Goal: Task Accomplishment & Management: Manage account settings

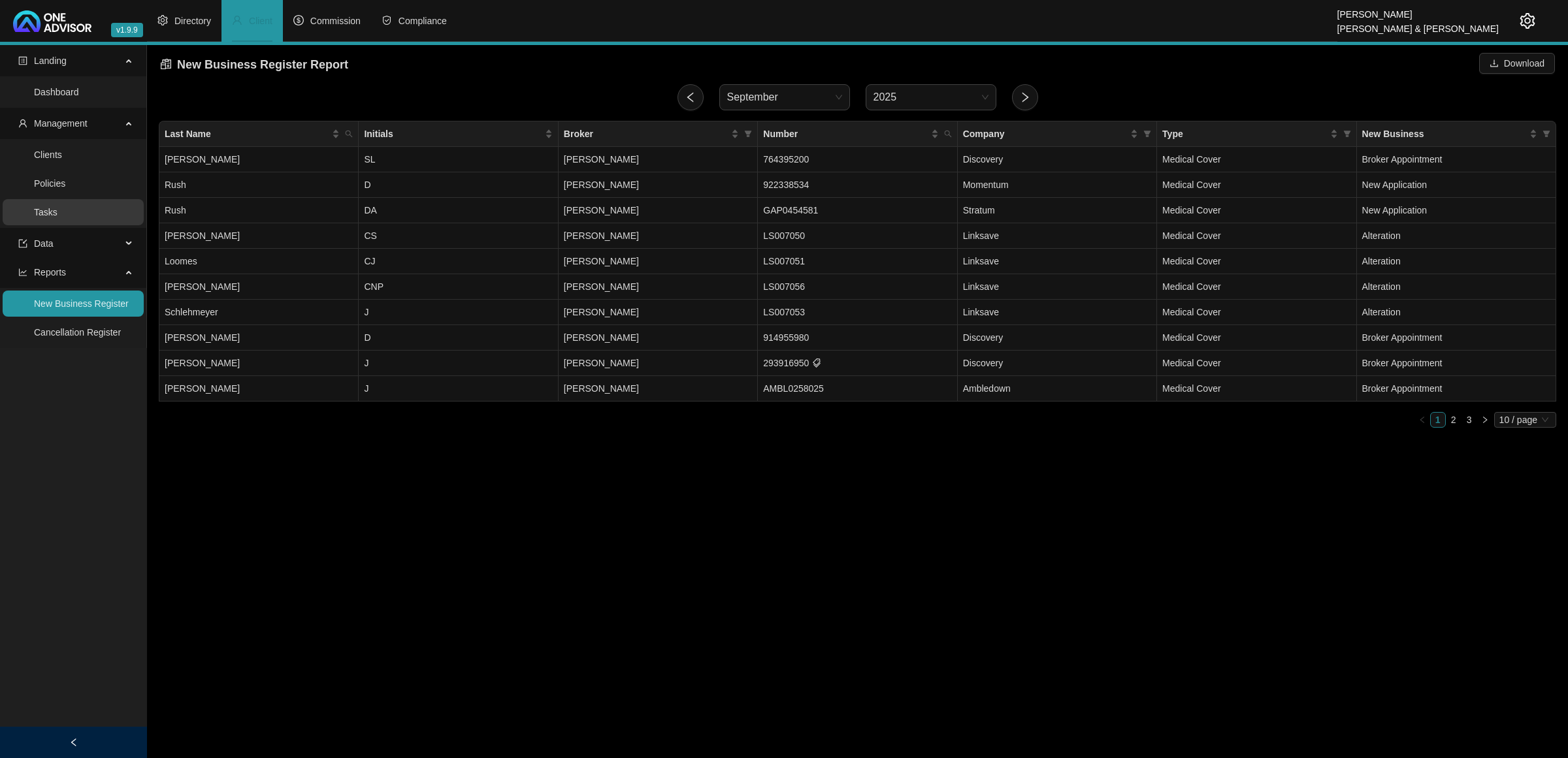
click at [58, 216] on link "Tasks" at bounding box center [45, 212] width 23 height 11
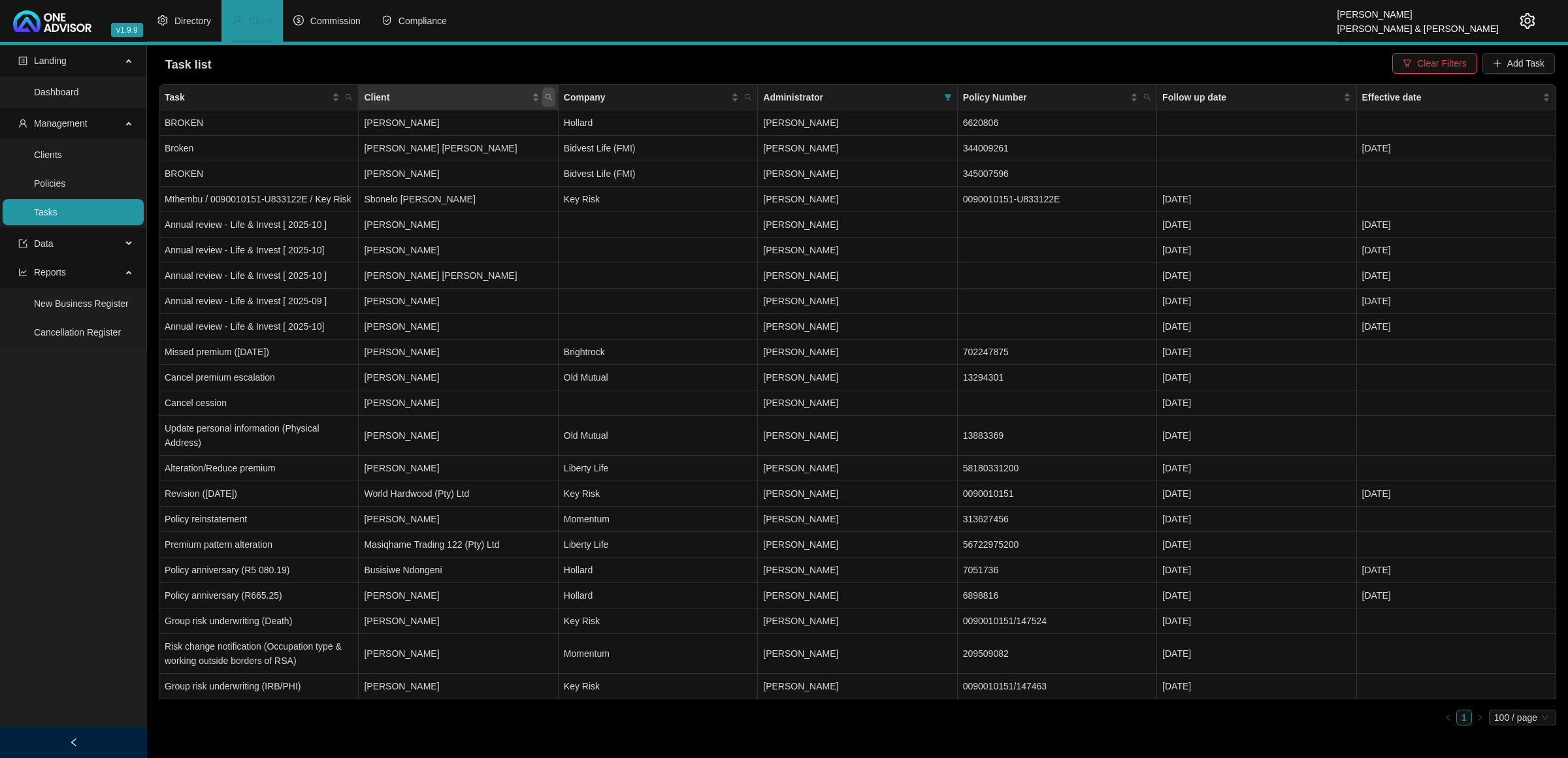
click at [551, 96] on icon "search" at bounding box center [549, 97] width 8 height 8
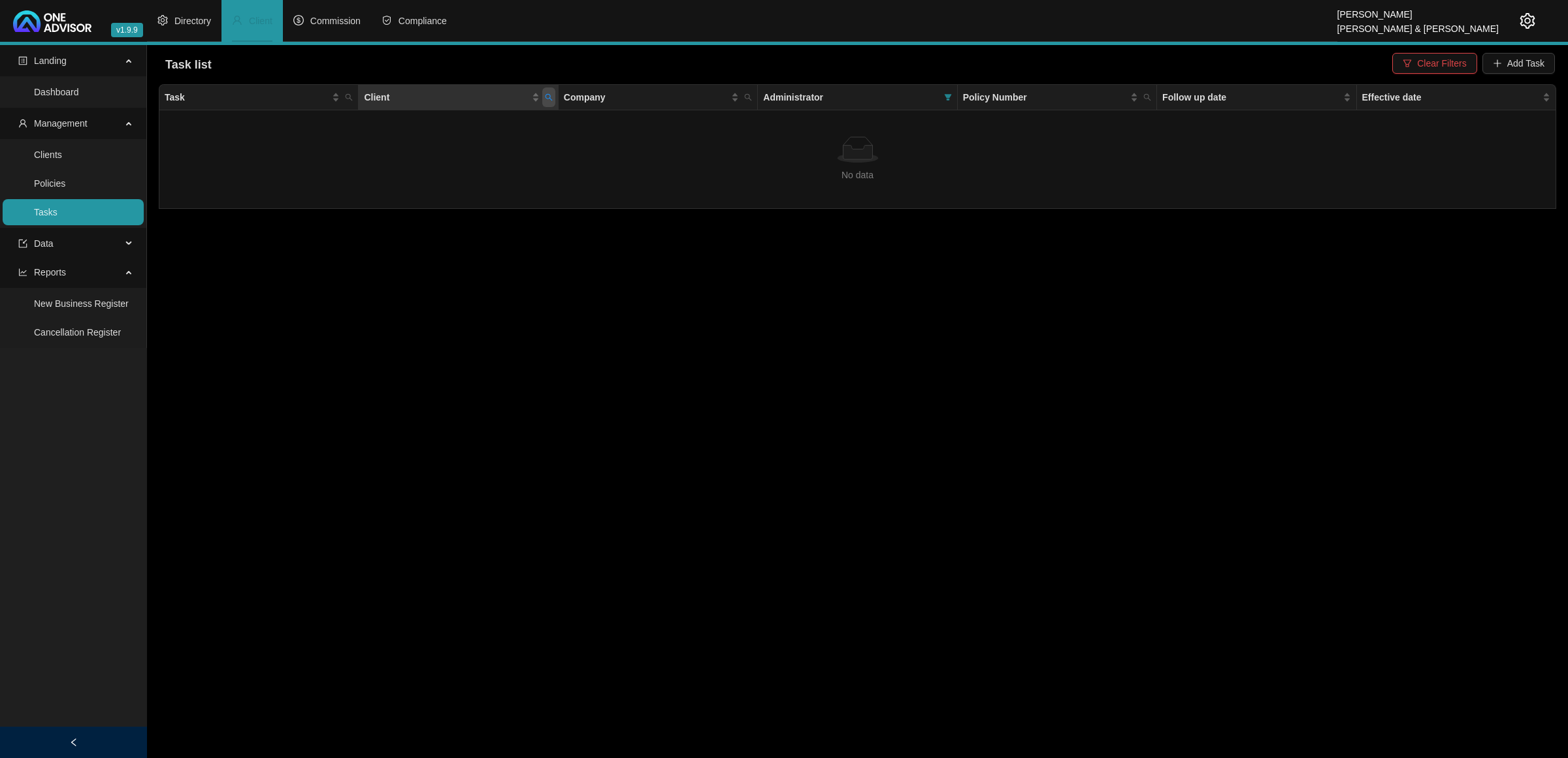
click at [548, 90] on span "Client" at bounding box center [548, 97] width 13 height 19
drag, startPoint x: 485, startPoint y: 121, endPoint x: 423, endPoint y: 121, distance: 62.0
click at [423, 121] on div "[PERSON_NAME] Search Reset" at bounding box center [488, 136] width 134 height 53
type input "nard"
click at [1114, 57] on span "Clear Filters" at bounding box center [1442, 63] width 49 height 15
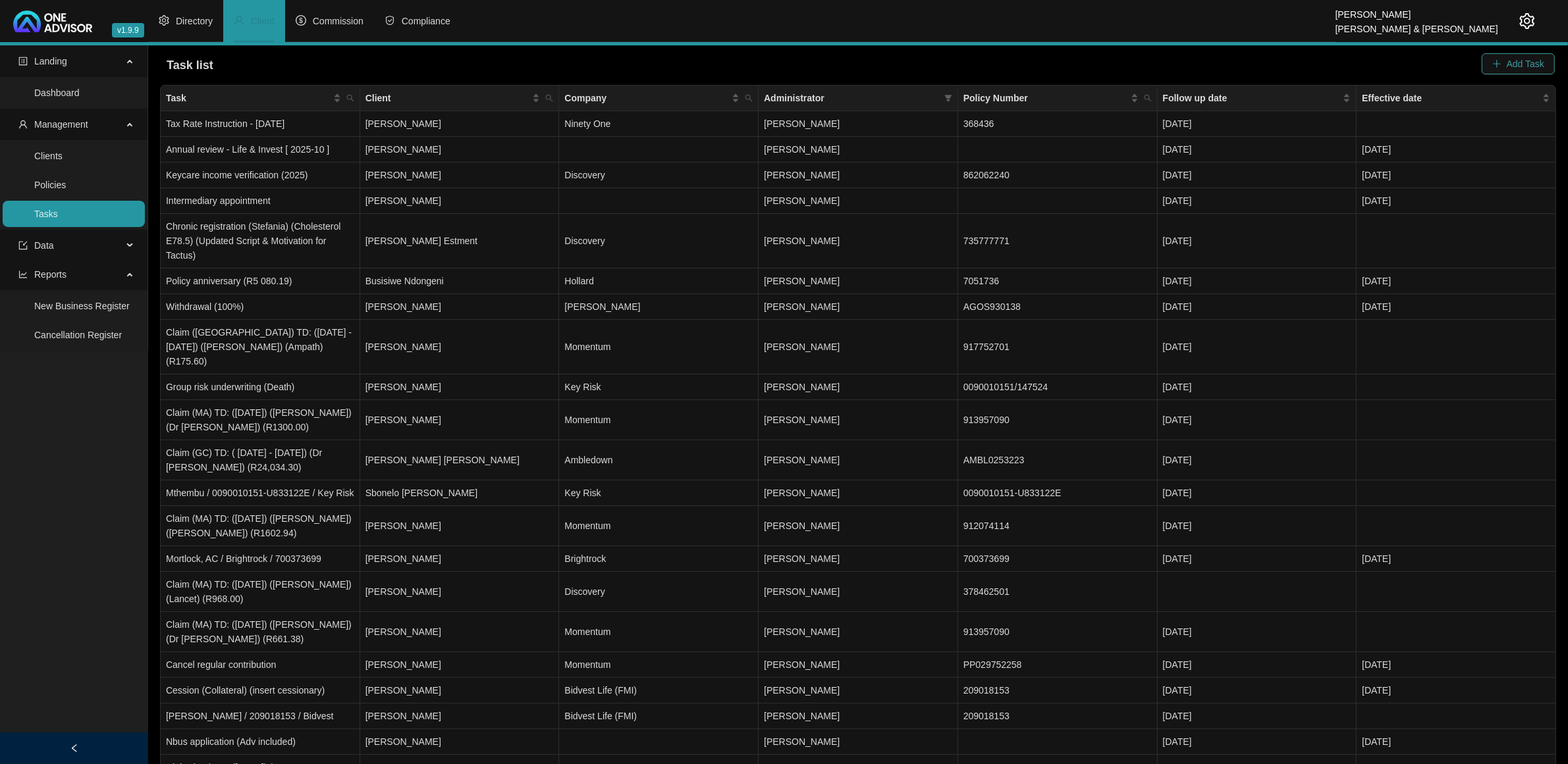
click at [1124, 64] on icon "plus" at bounding box center [1497, 64] width 9 height 9
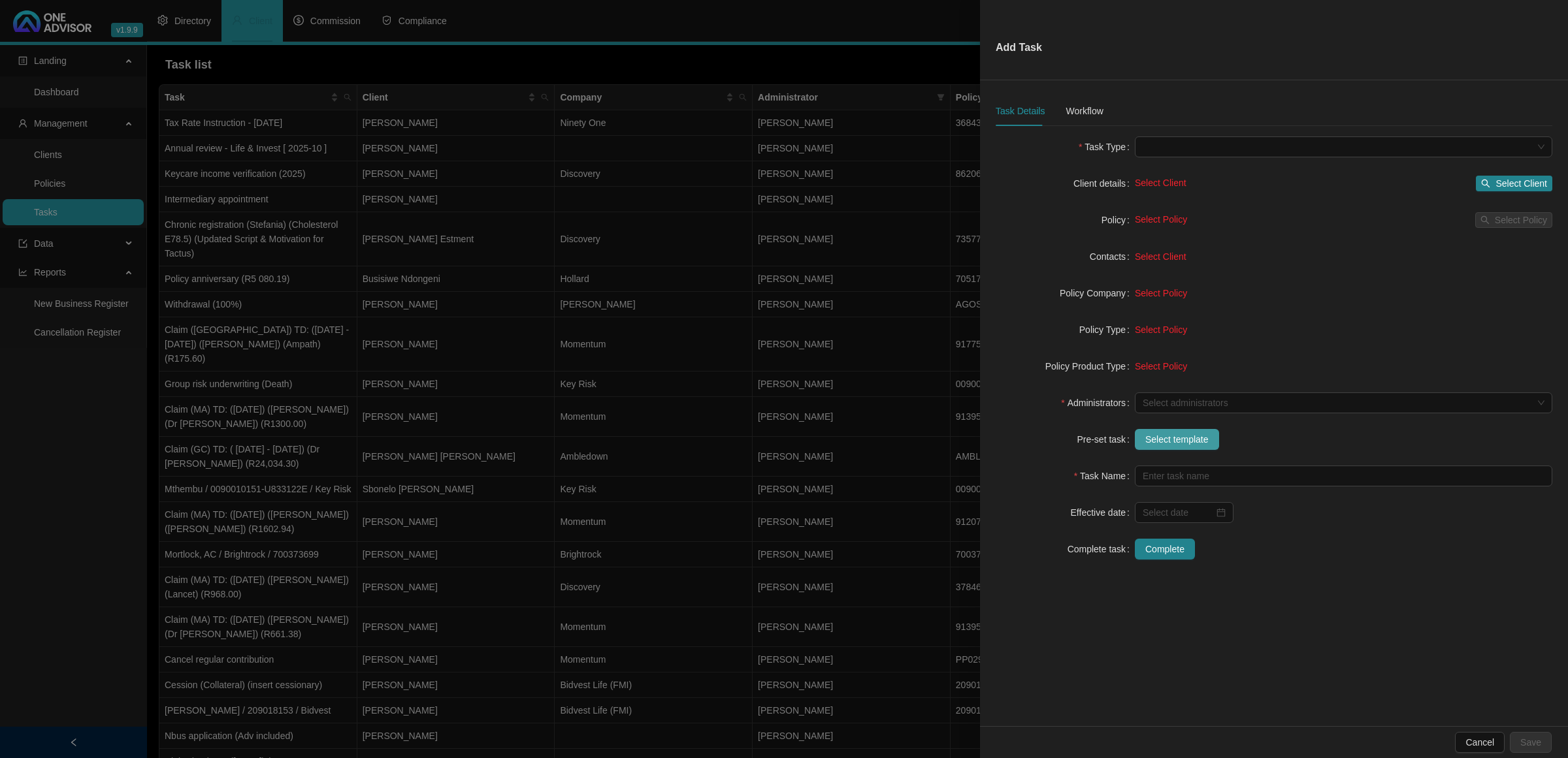
click at [1114, 436] on span "Select template" at bounding box center [1177, 440] width 63 height 15
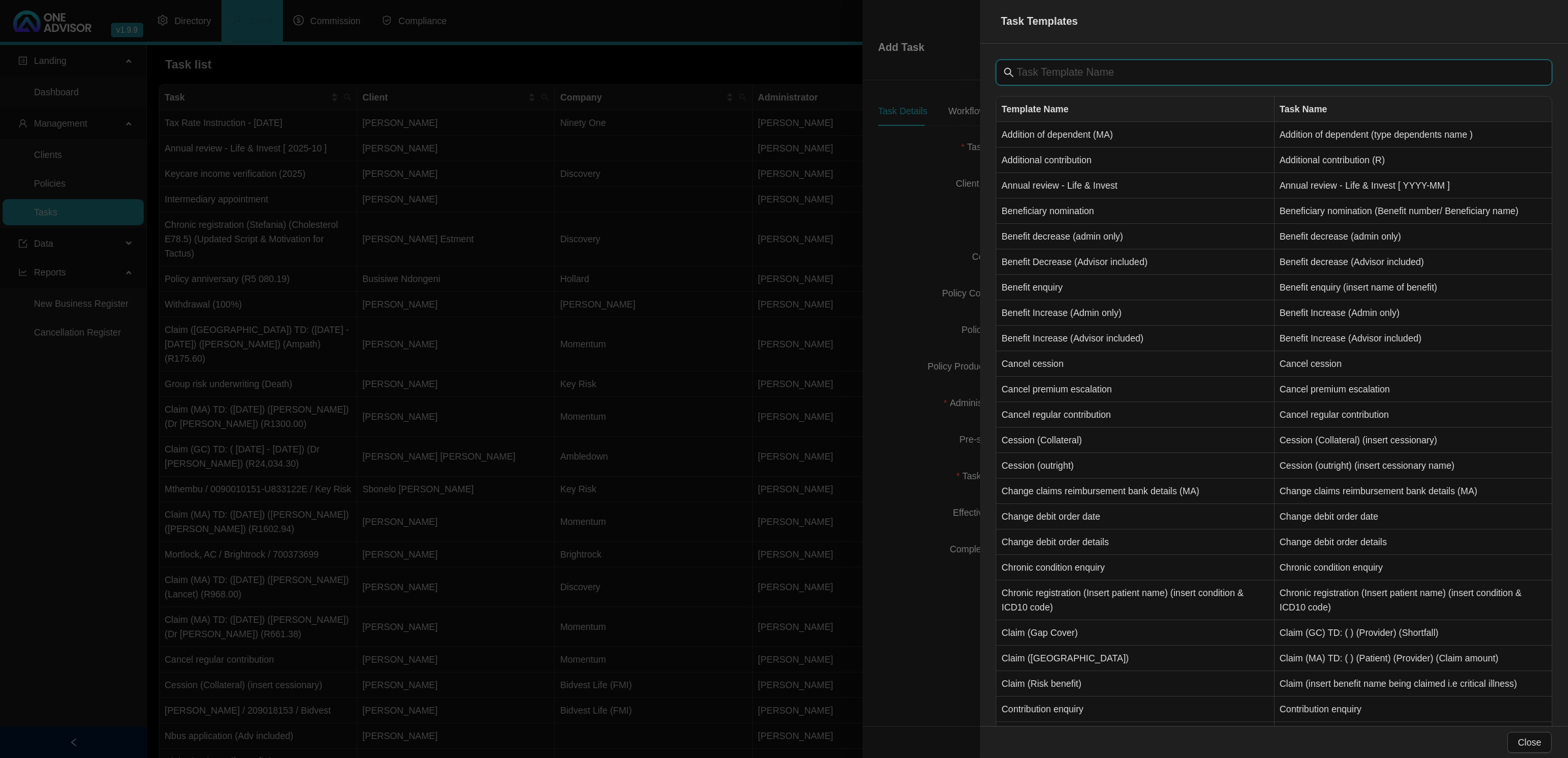
click at [1062, 75] on input "text" at bounding box center [1275, 72] width 518 height 15
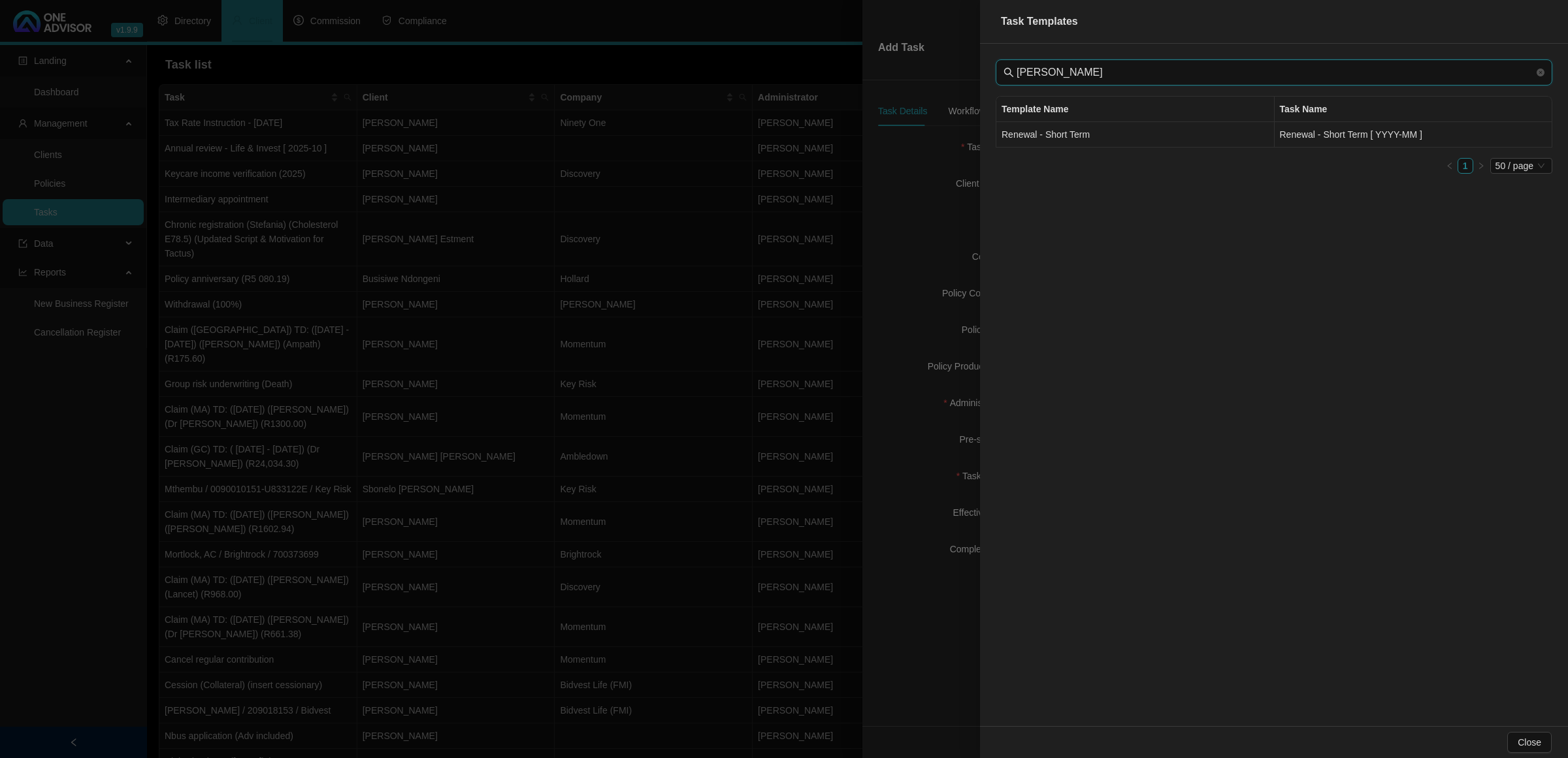
type input "[PERSON_NAME]"
click at [1059, 134] on td "Renewal - Short Term" at bounding box center [1136, 134] width 279 height 25
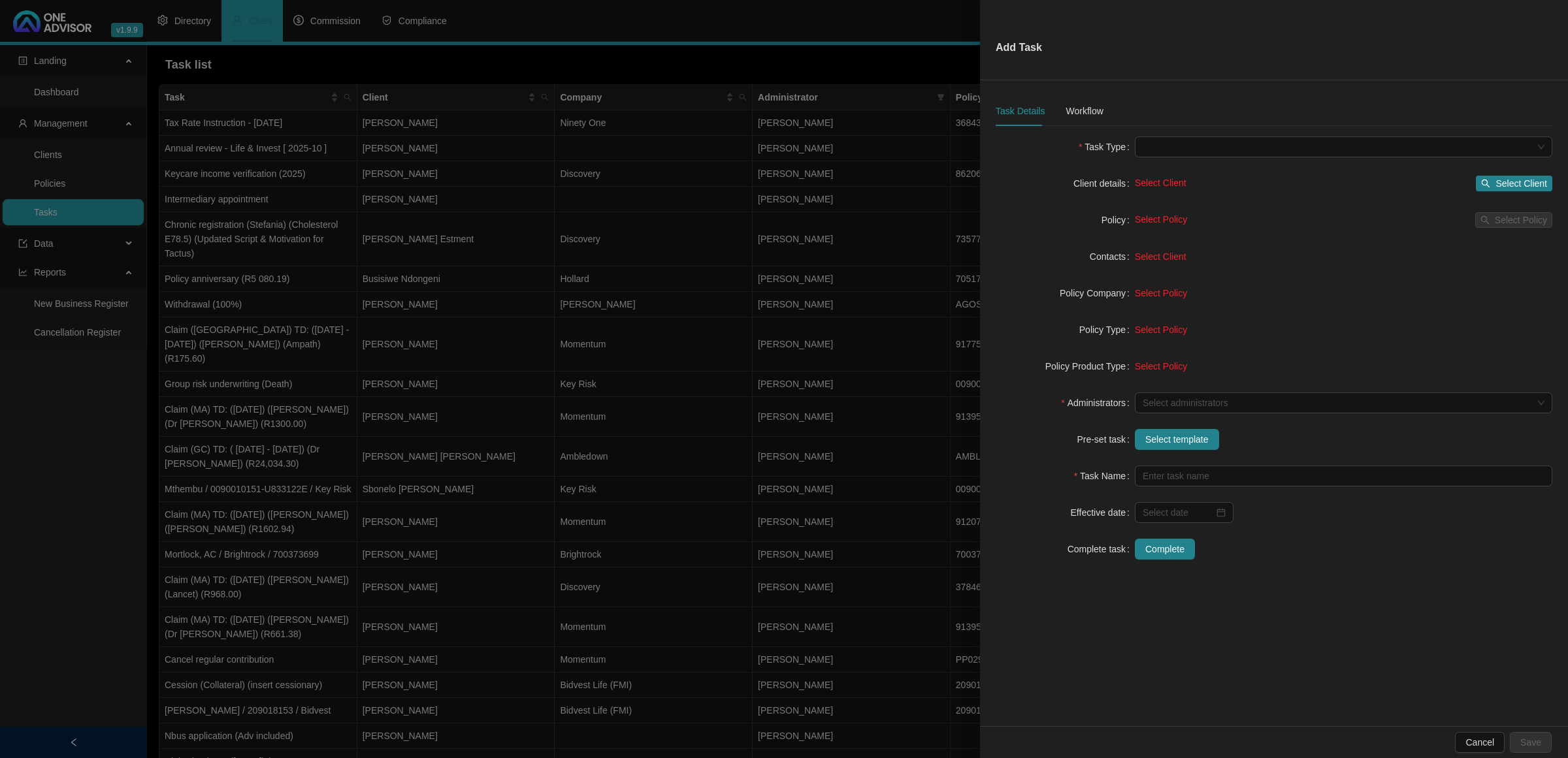
type input "Renewal - Short Term [ YYYY-MM ]"
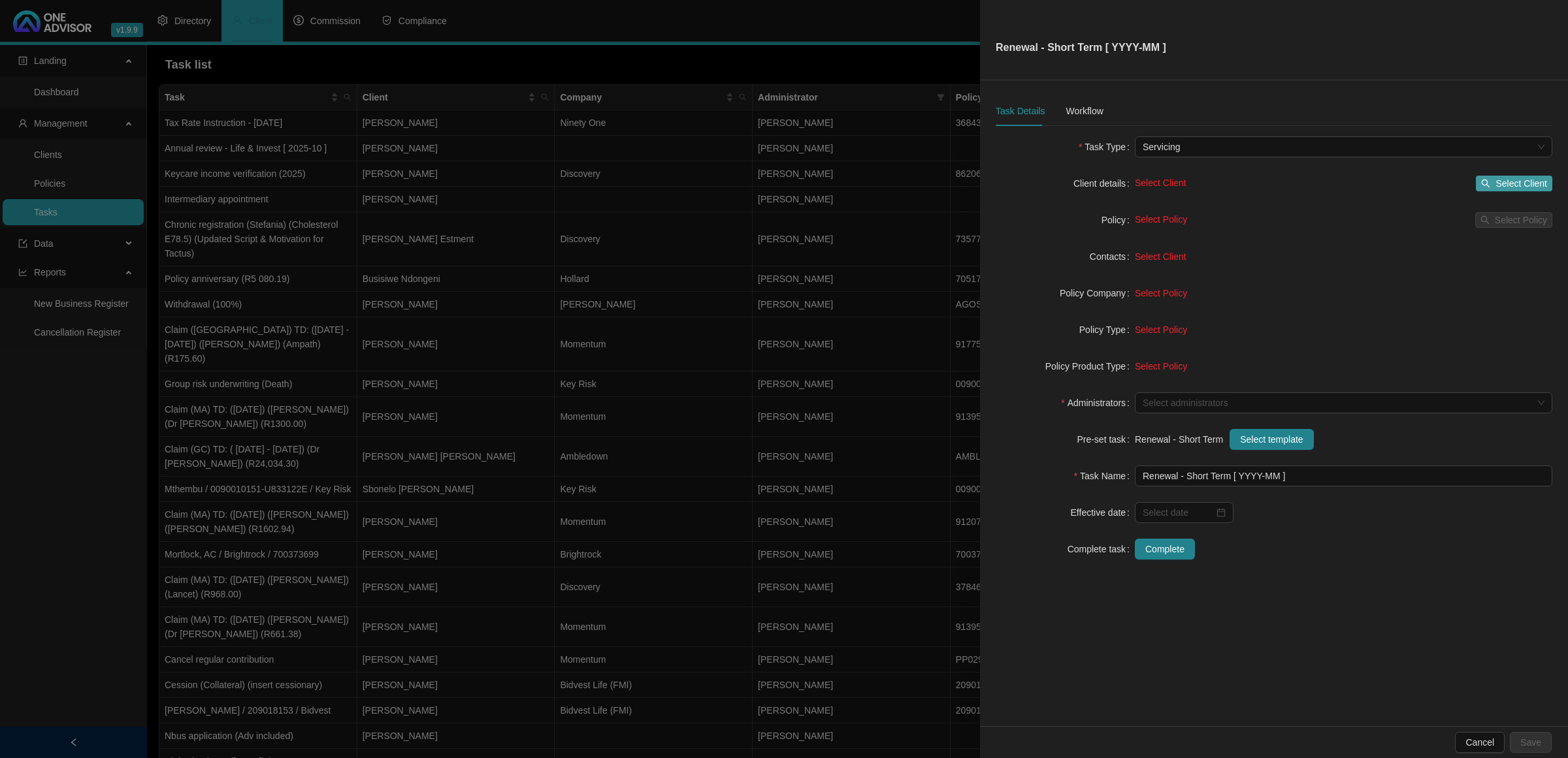
click at [1114, 184] on icon "search" at bounding box center [1485, 183] width 9 height 9
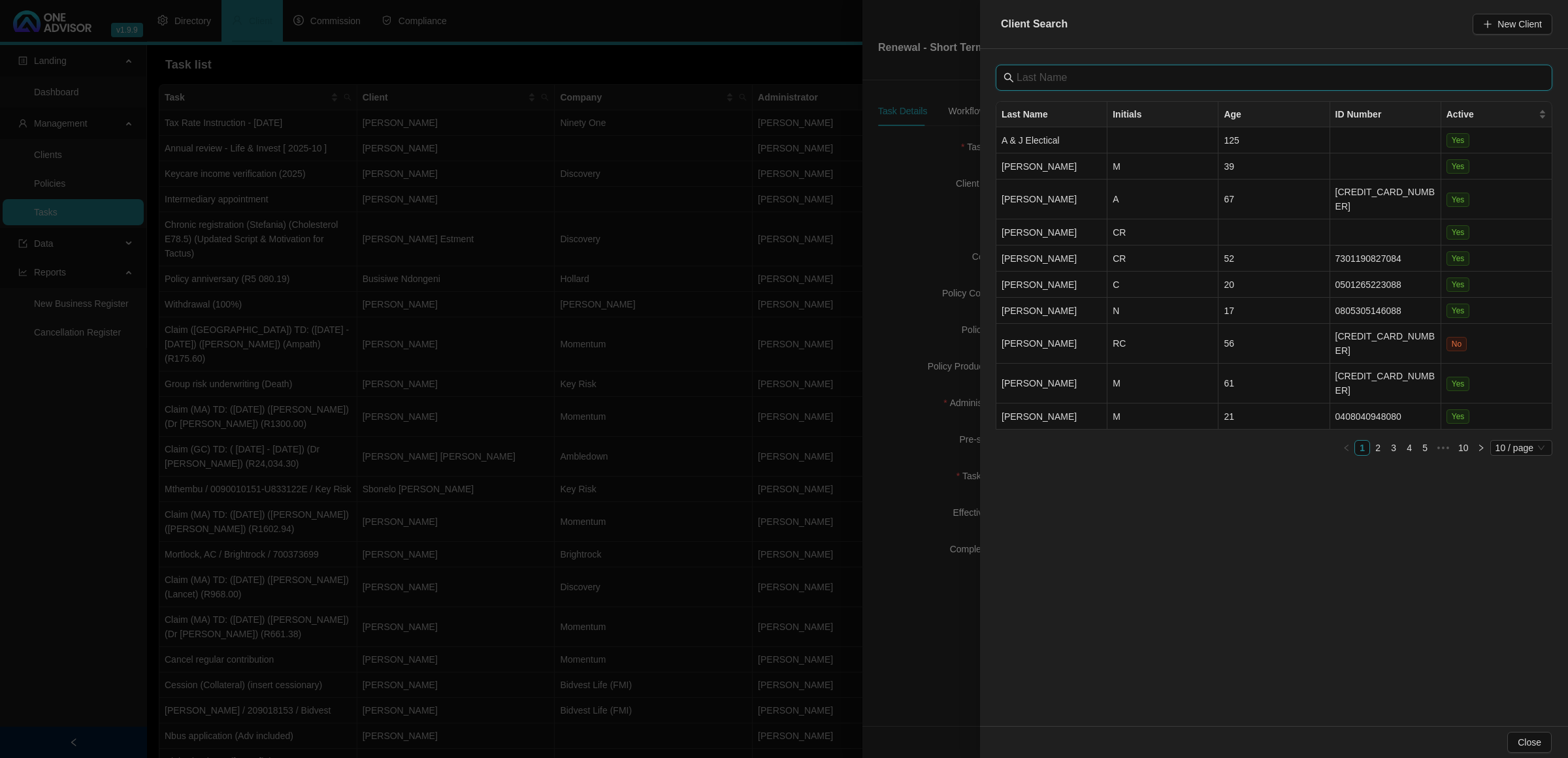
click at [1114, 86] on input "text" at bounding box center [1275, 77] width 518 height 15
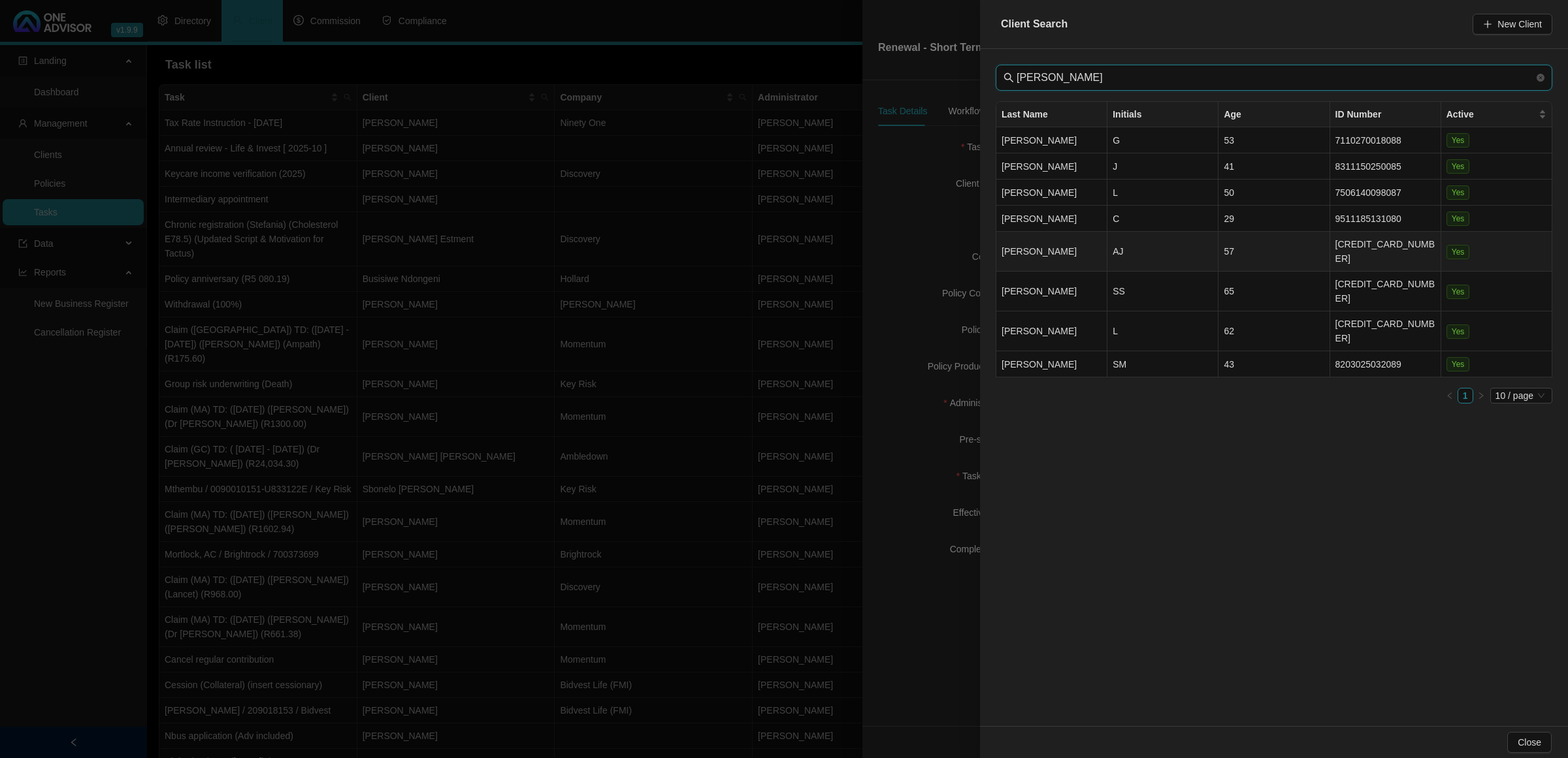
type input "[PERSON_NAME]"
click at [1114, 241] on td "57" at bounding box center [1273, 251] width 111 height 40
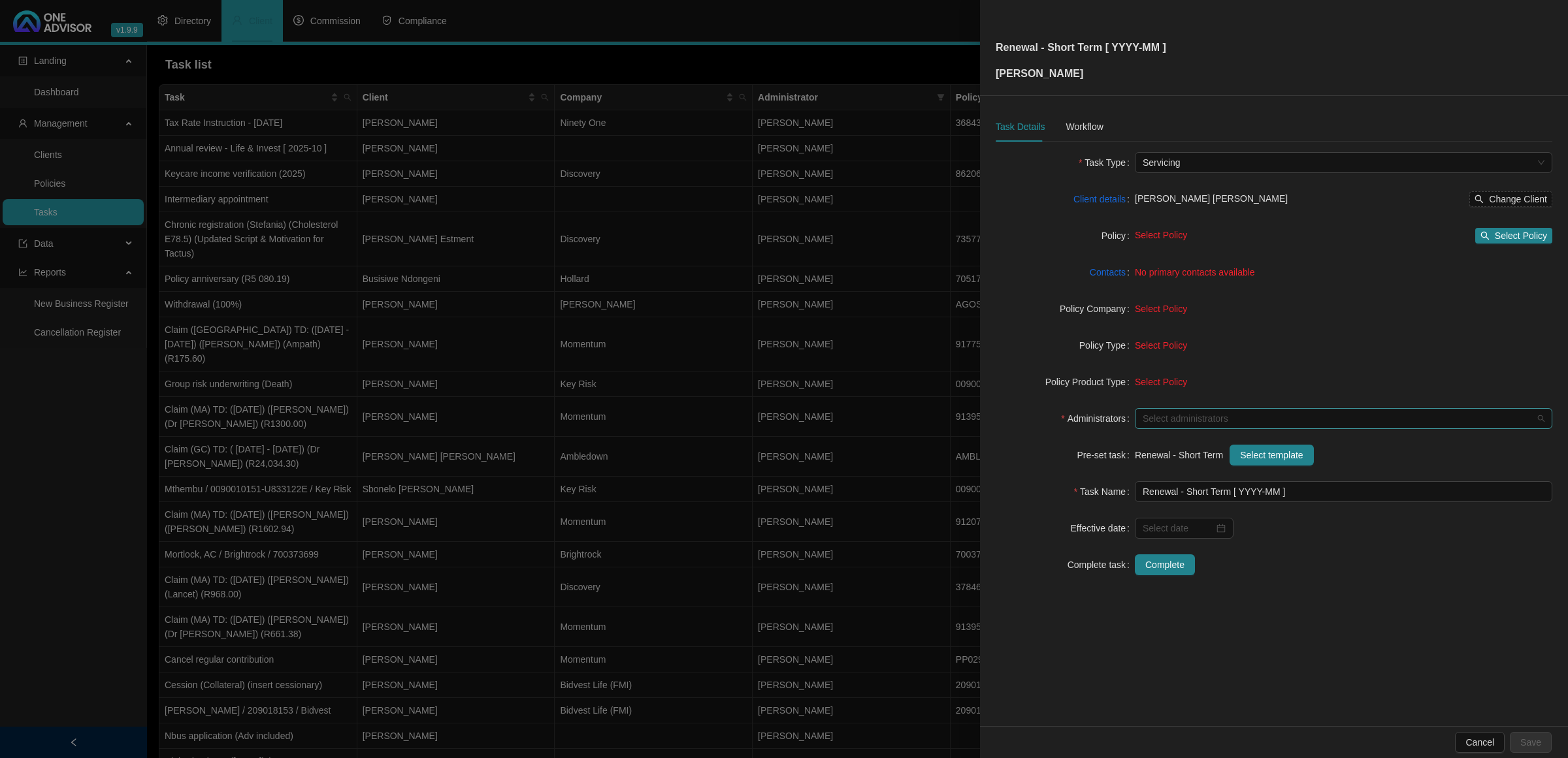
click at [1114, 418] on div at bounding box center [1336, 419] width 398 height 10
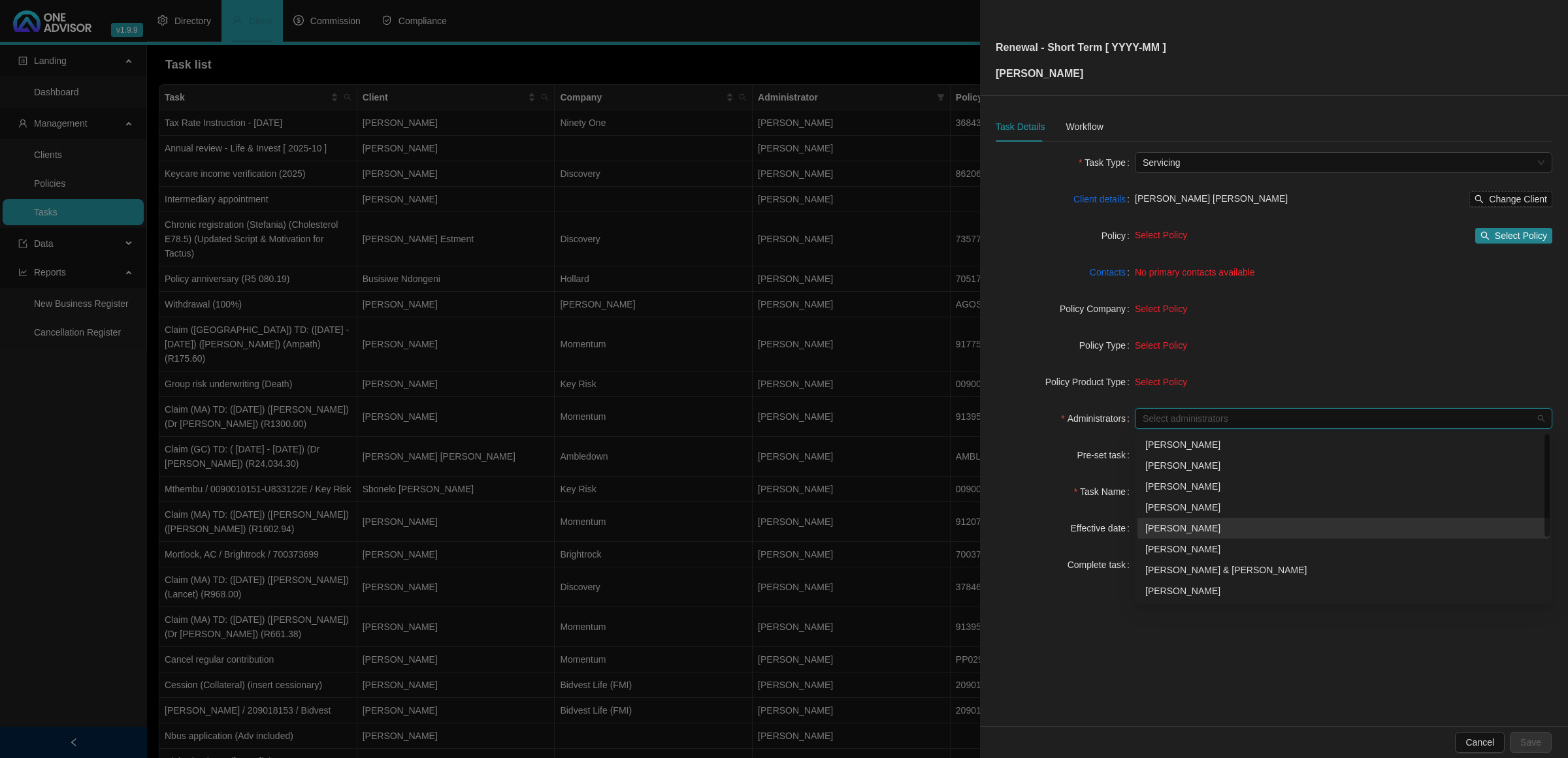
click at [1114, 503] on div "[PERSON_NAME]" at bounding box center [1344, 529] width 397 height 15
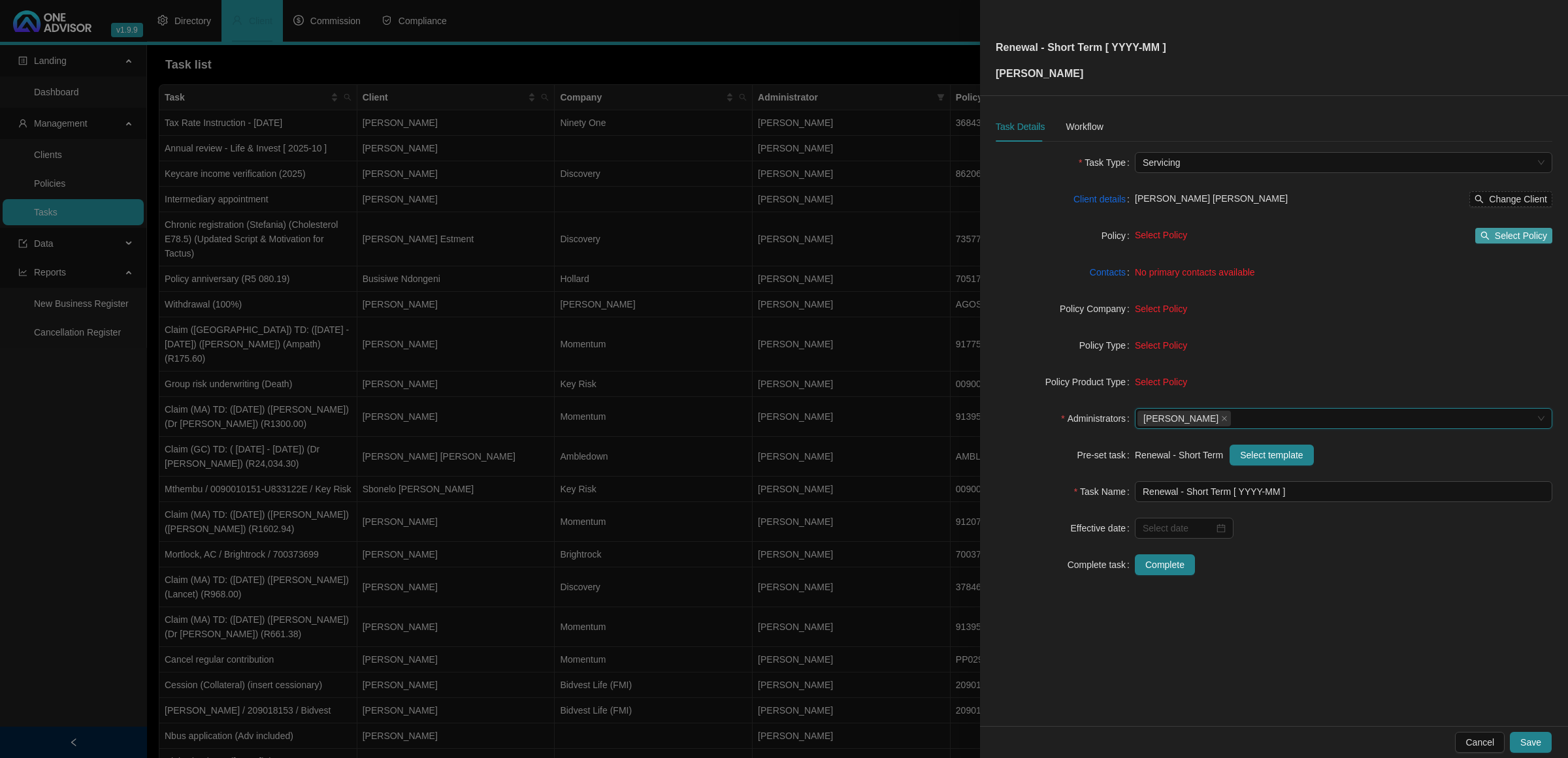
click at [1114, 236] on span "Select Policy" at bounding box center [1520, 236] width 53 height 15
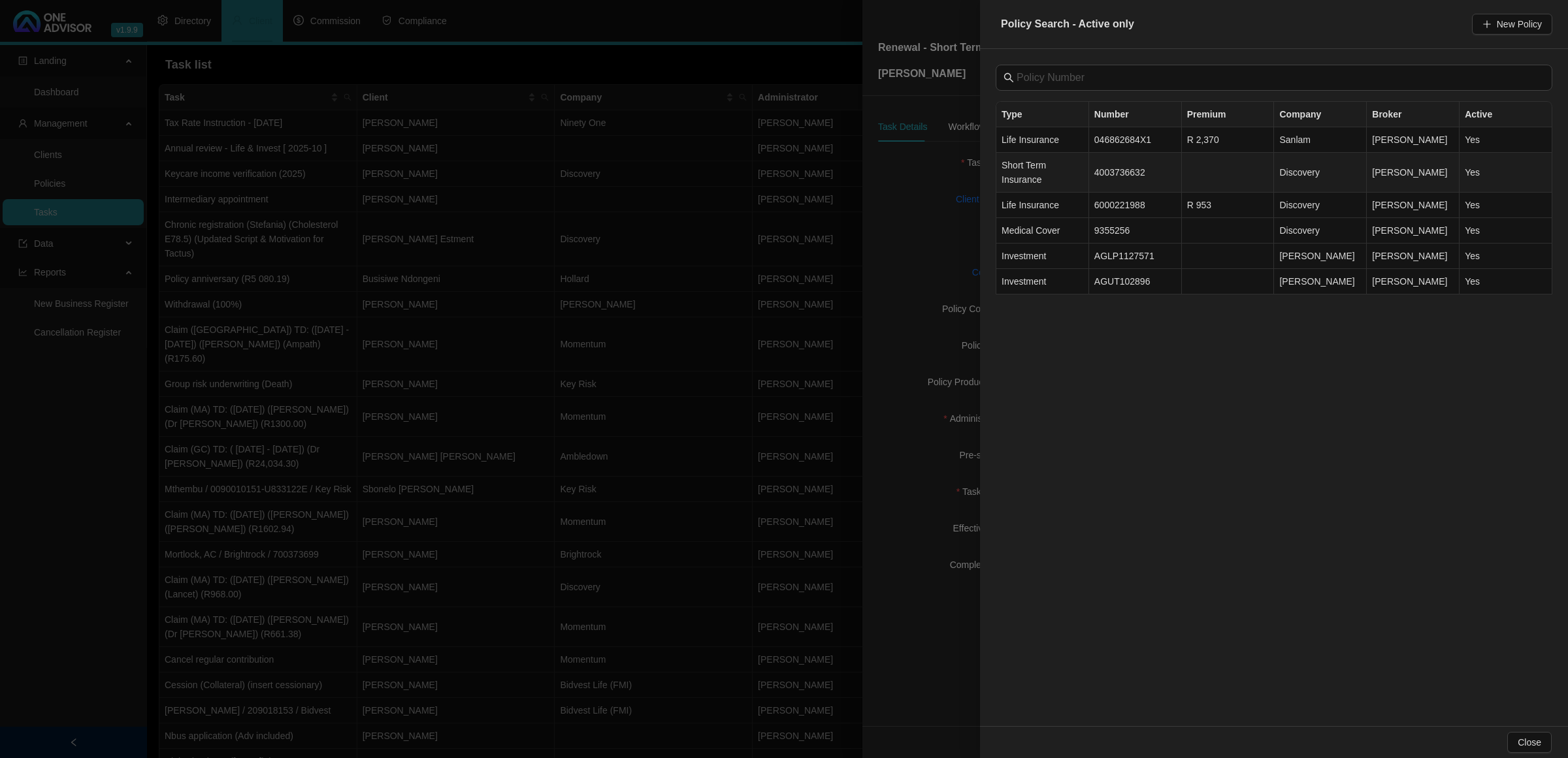
click at [1114, 178] on td "4003736632" at bounding box center [1136, 172] width 93 height 40
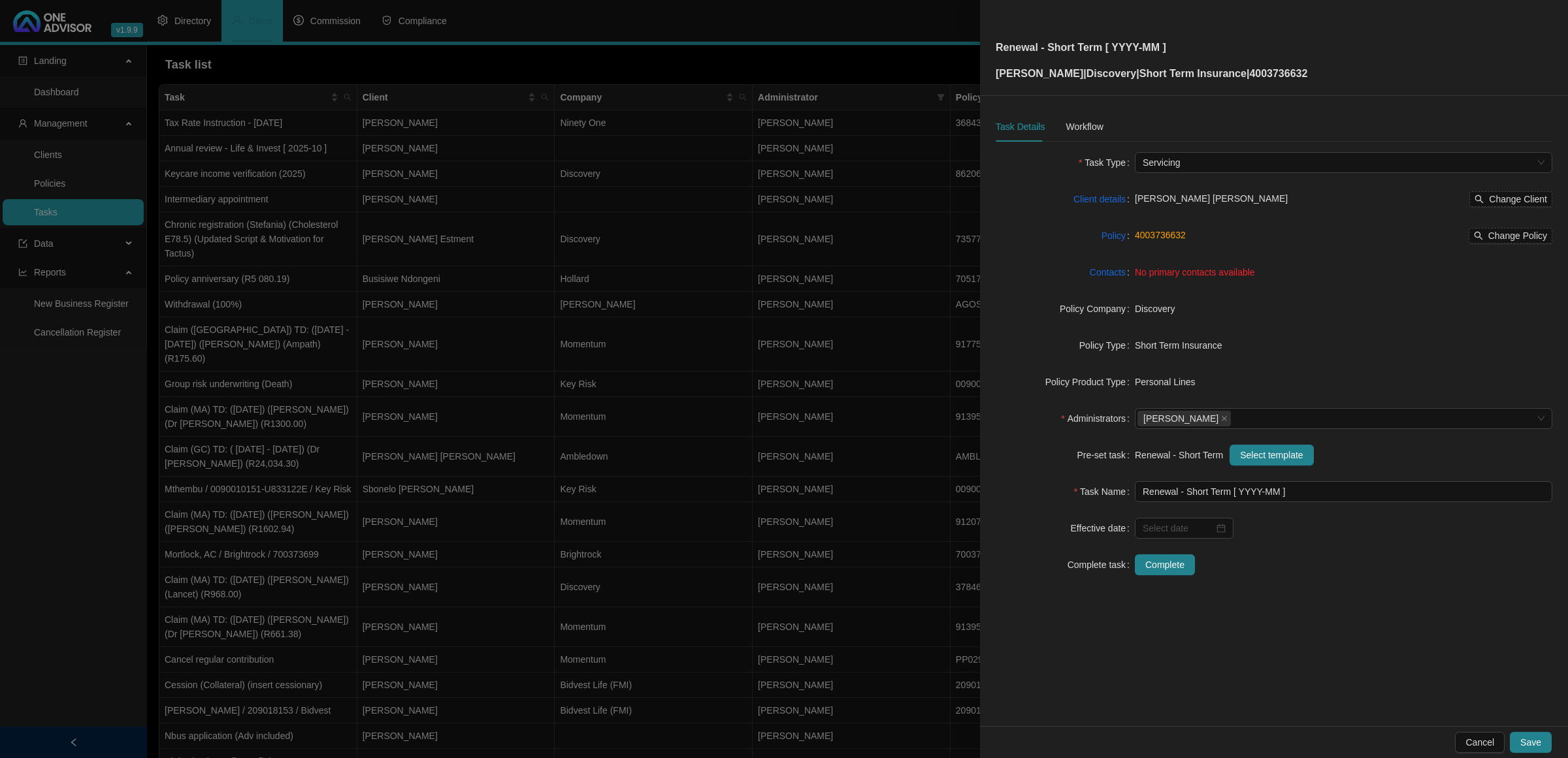
click at [1114, 270] on span "No primary contacts available" at bounding box center [1195, 272] width 120 height 11
click at [1099, 275] on link "Contacts" at bounding box center [1107, 272] width 36 height 15
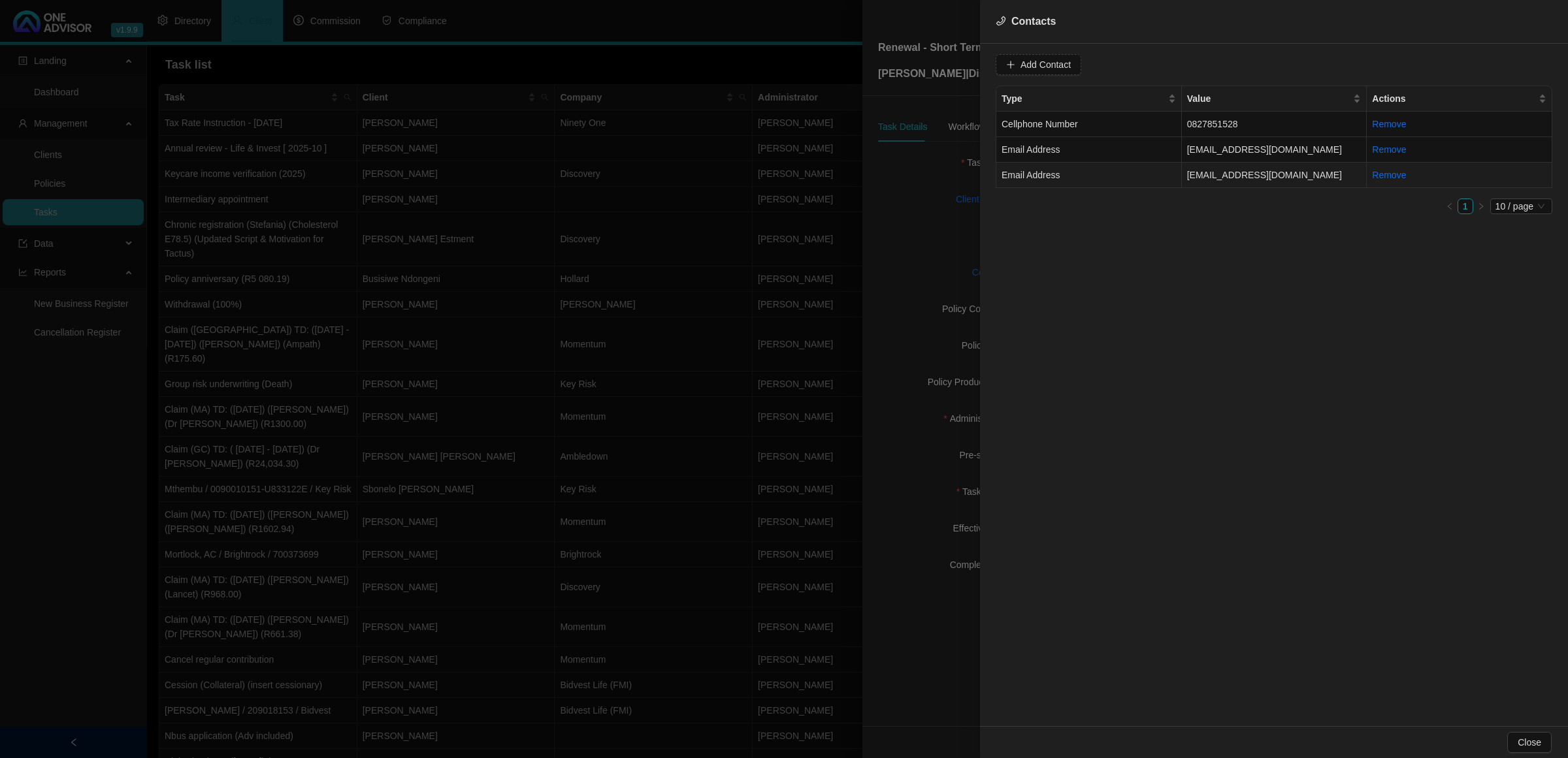
click at [1114, 178] on td "Email Address" at bounding box center [1089, 175] width 185 height 25
click at [1114, 69] on span "Email Address" at bounding box center [1246, 65] width 83 height 19
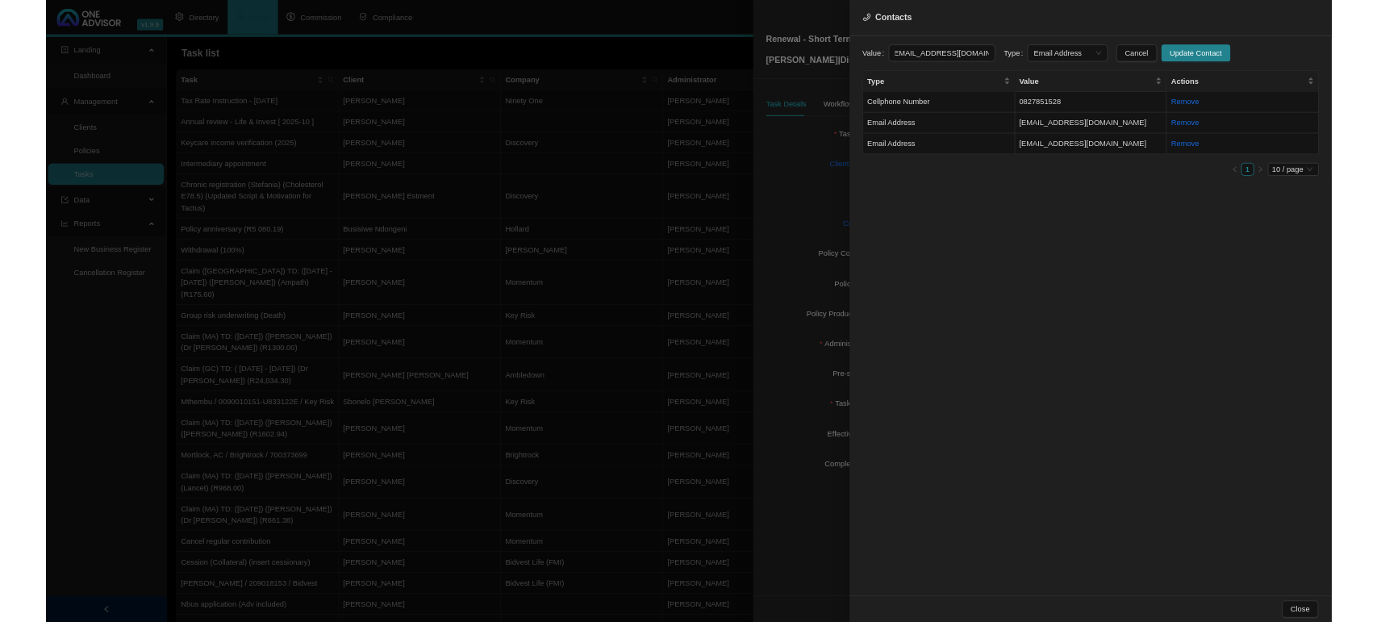
scroll to position [0, 0]
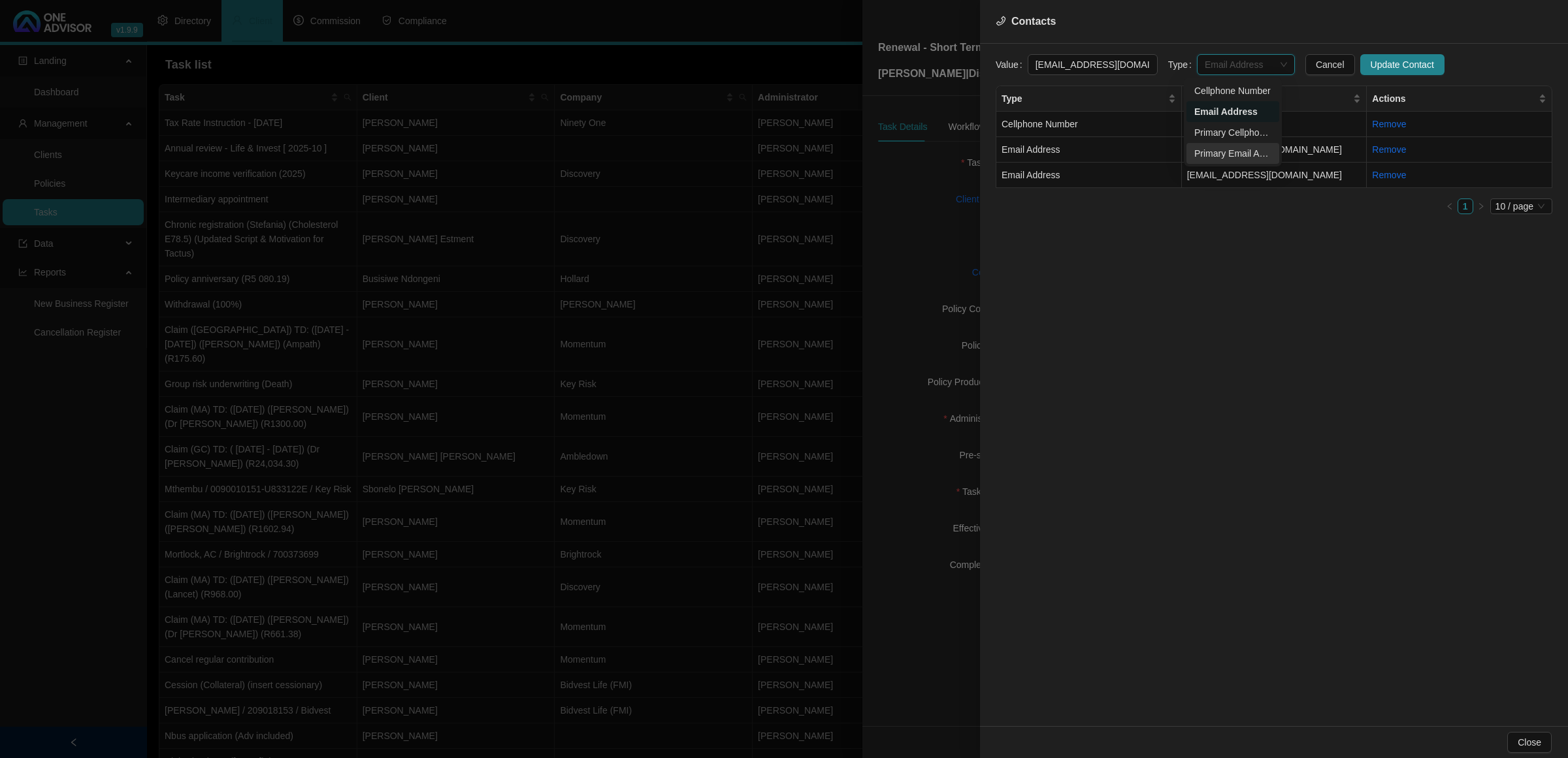
click at [1114, 152] on div "Primary Email Address" at bounding box center [1232, 154] width 77 height 15
click at [1114, 67] on span "Update Contact" at bounding box center [1402, 65] width 63 height 15
click at [1114, 124] on td "Cellphone Number" at bounding box center [1089, 124] width 185 height 25
click at [1114, 70] on span "Cellphone Number" at bounding box center [1246, 65] width 83 height 19
drag, startPoint x: 1238, startPoint y: 138, endPoint x: 1258, endPoint y: 130, distance: 21.5
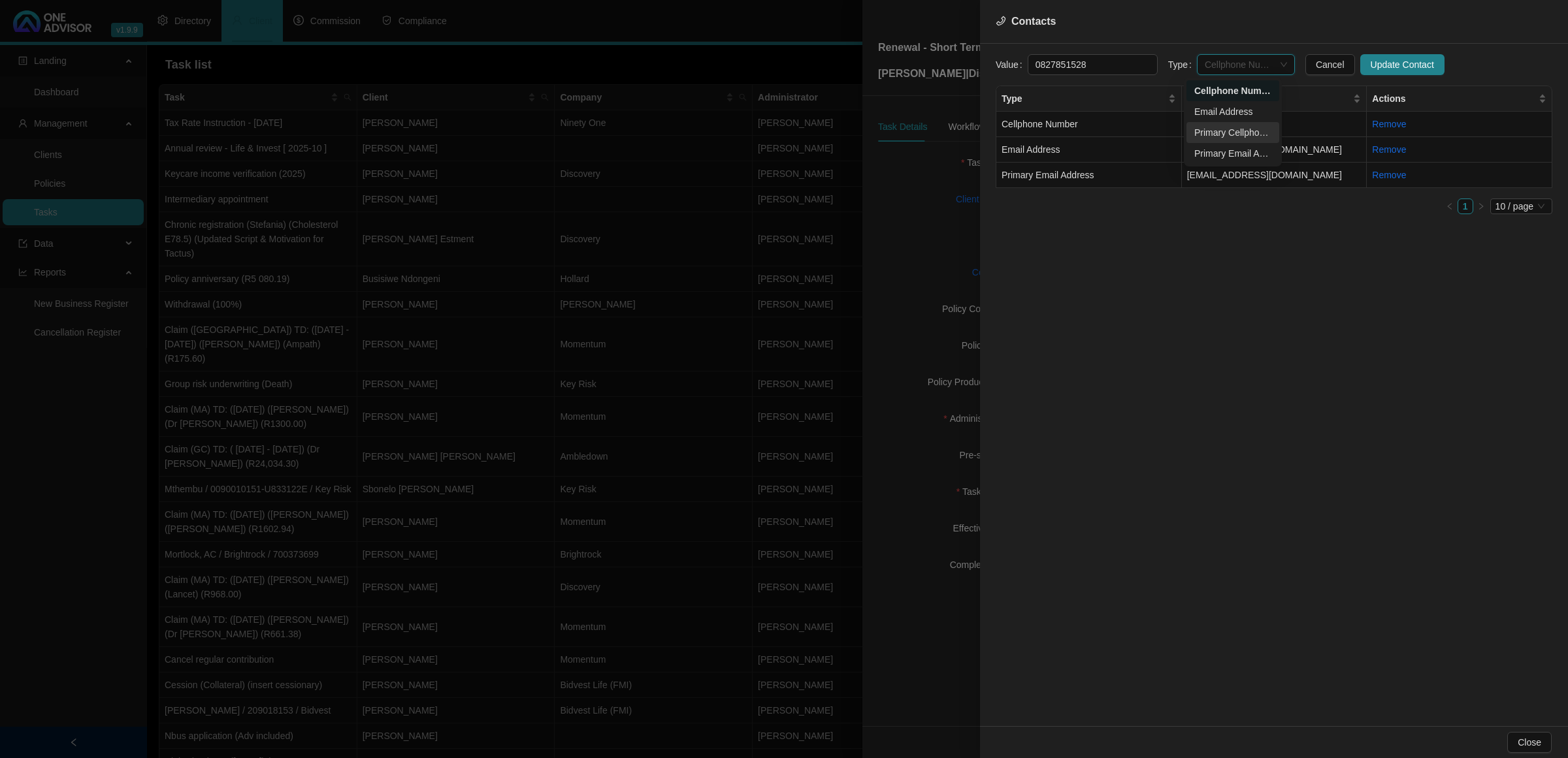
click at [1114, 138] on div "Primary Cellphone Number" at bounding box center [1232, 133] width 77 height 15
click at [1114, 64] on span "Update Contact" at bounding box center [1402, 65] width 63 height 15
click at [1114, 503] on span "Close" at bounding box center [1529, 743] width 23 height 15
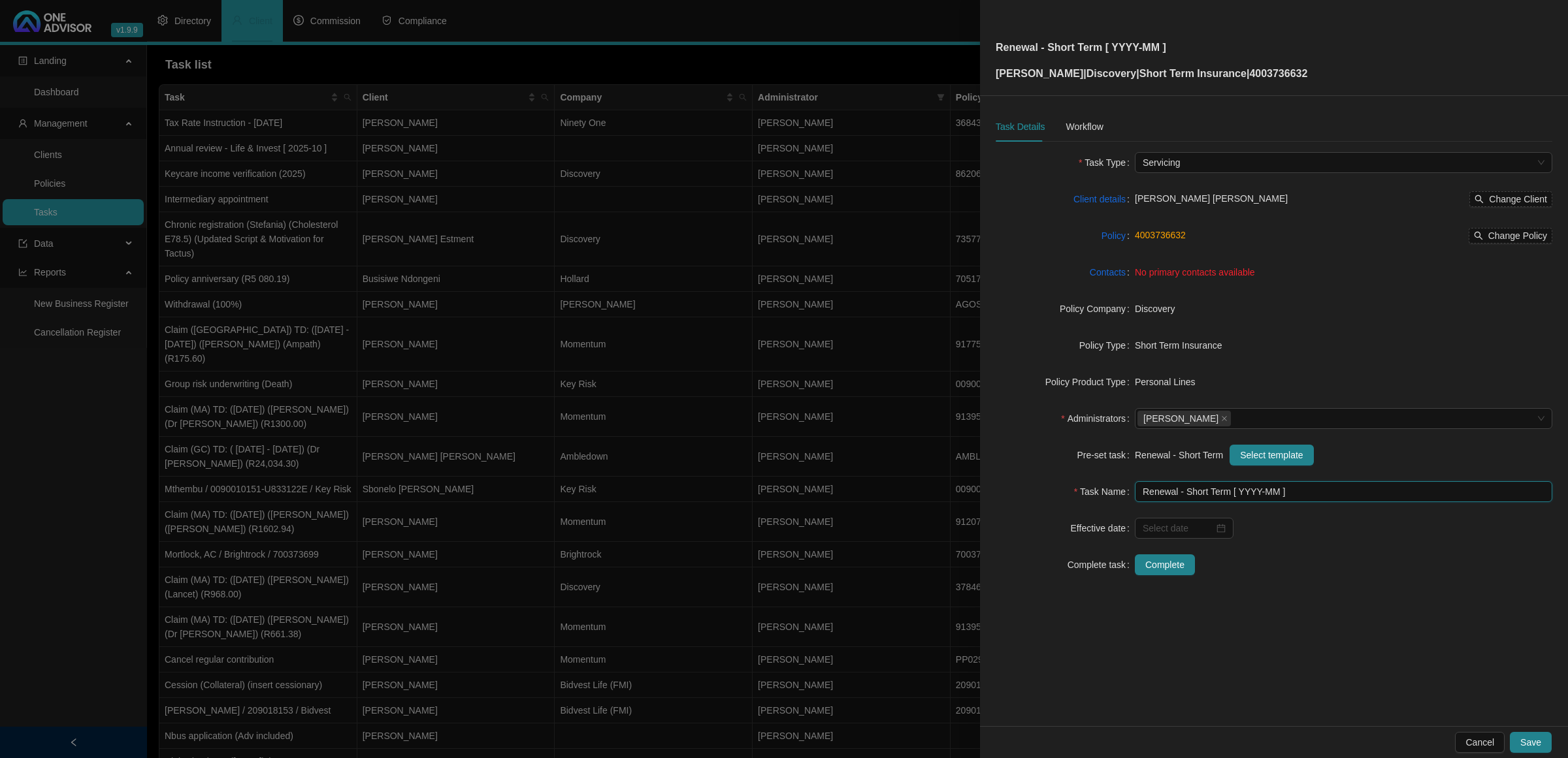
click at [1114, 498] on input "Renewal - Short Term [ YYYY-MM ]" at bounding box center [1343, 492] width 417 height 21
drag, startPoint x: 1251, startPoint y: 495, endPoint x: 1275, endPoint y: 510, distance: 28.3
click at [1114, 500] on input "Renewal - Short Term [ YYYY-MM ]" at bounding box center [1343, 492] width 417 height 21
type input "Renewal - Short Term [ 2025-11 ]"
click at [1114, 503] on input at bounding box center [1178, 529] width 71 height 15
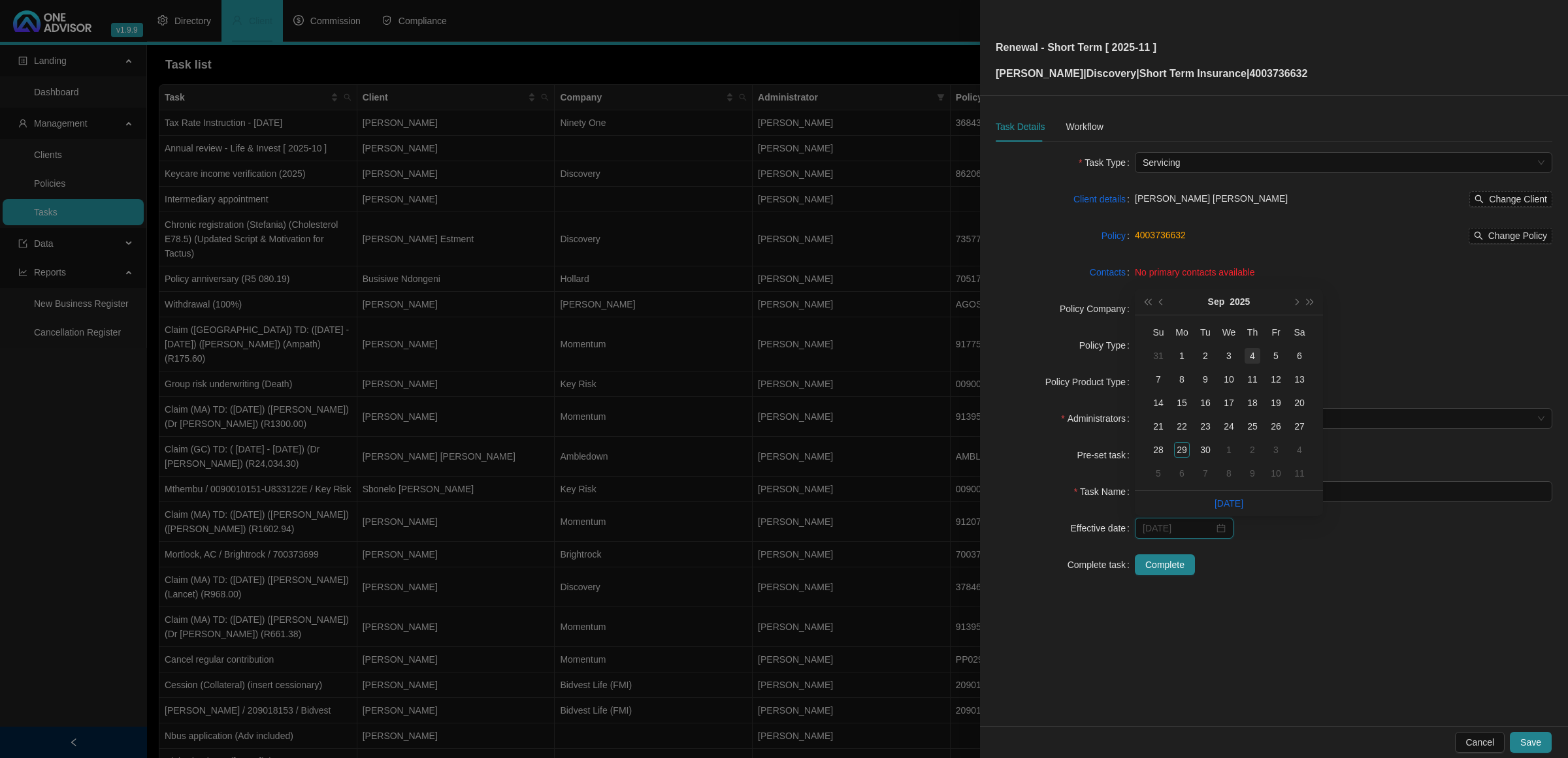
type input "[DATE]"
click at [1114, 304] on button "next-year" at bounding box center [1296, 302] width 15 height 26
type input "[DATE]"
click at [1114, 448] on div "1" at bounding box center [1299, 449] width 15 height 15
click at [1085, 129] on div "Workflow" at bounding box center [1084, 127] width 37 height 15
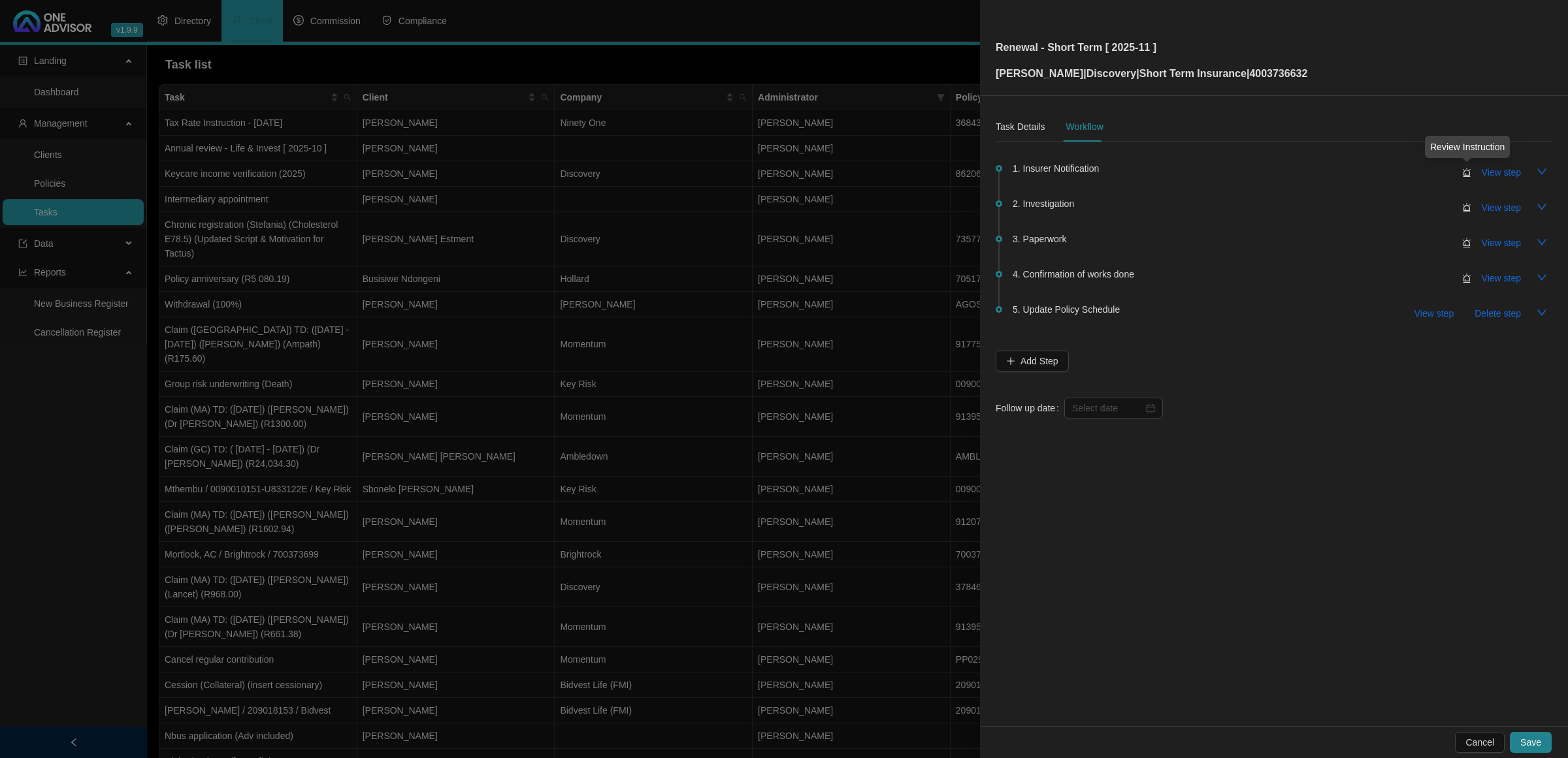
click at [1114, 171] on icon "alert" at bounding box center [1466, 172] width 9 height 9
click at [1114, 174] on icon "alert" at bounding box center [1466, 172] width 9 height 9
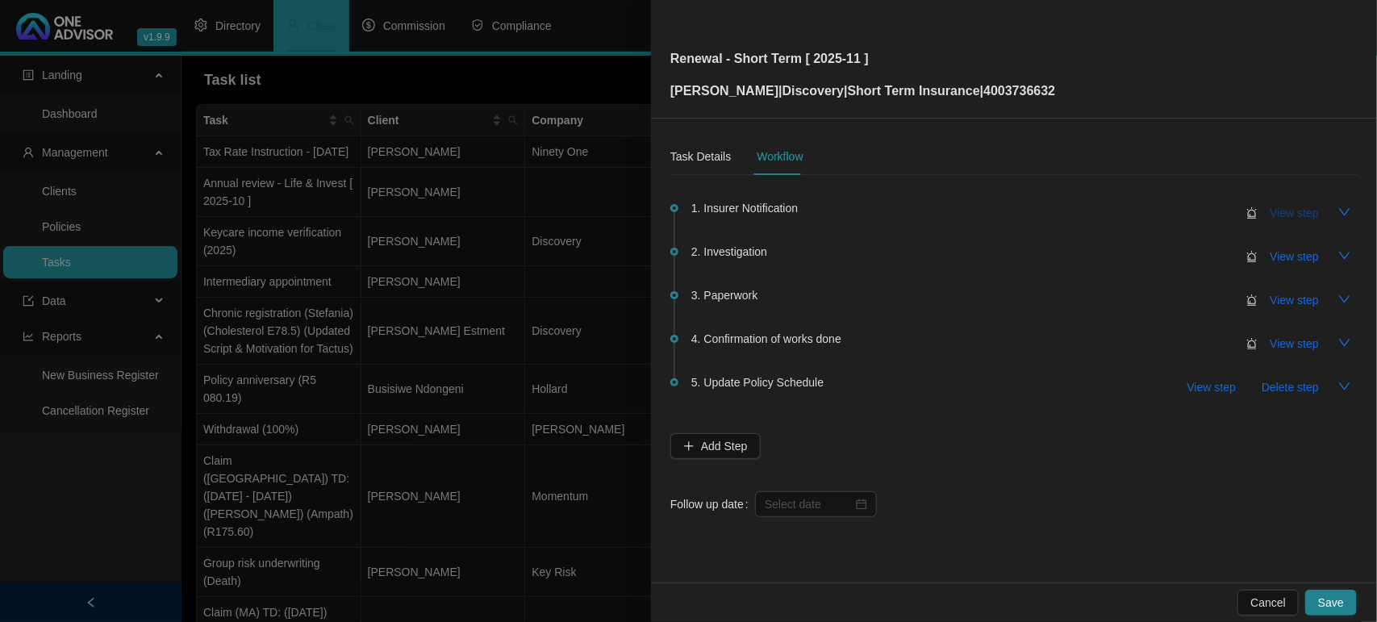
click at [1291, 208] on span "View step" at bounding box center [1294, 213] width 48 height 18
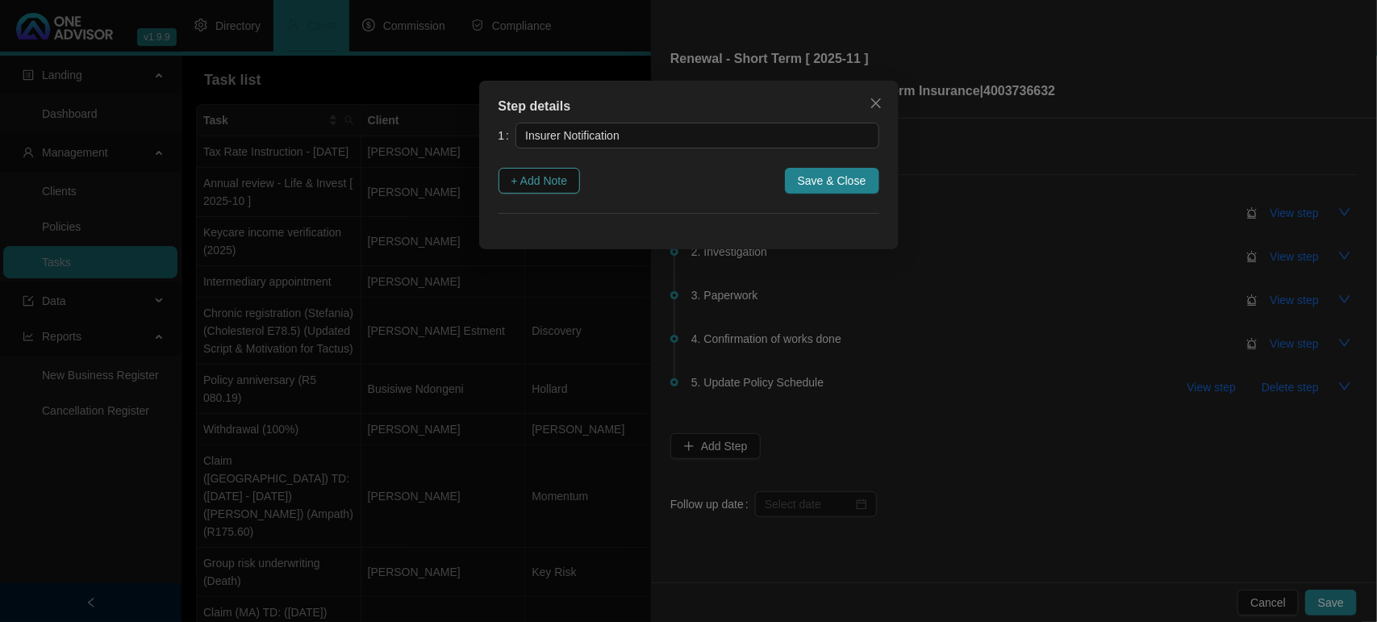
drag, startPoint x: 520, startPoint y: 176, endPoint x: 535, endPoint y: 176, distance: 14.5
click at [522, 176] on span "+ Add Note" at bounding box center [539, 181] width 56 height 18
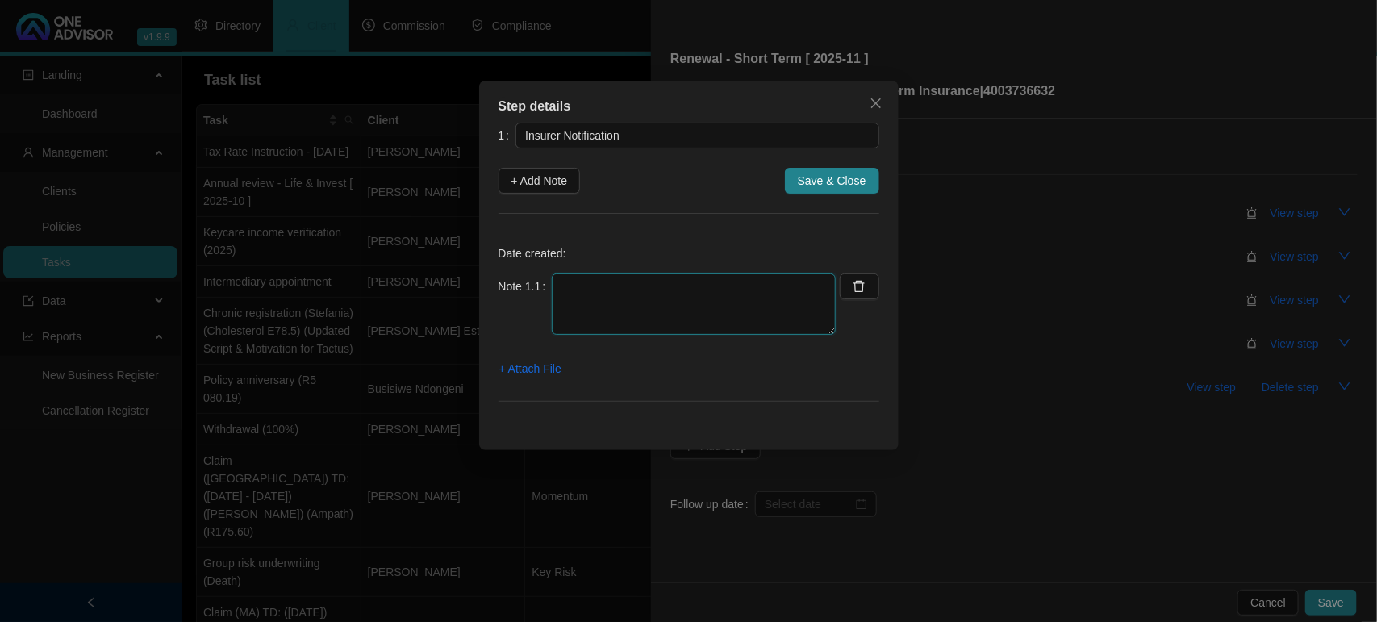
click at [591, 305] on textarea at bounding box center [694, 303] width 284 height 61
type textarea "[DATE] Received notification policy is up for renewal"
click at [527, 360] on span "+ Attach File" at bounding box center [530, 369] width 62 height 18
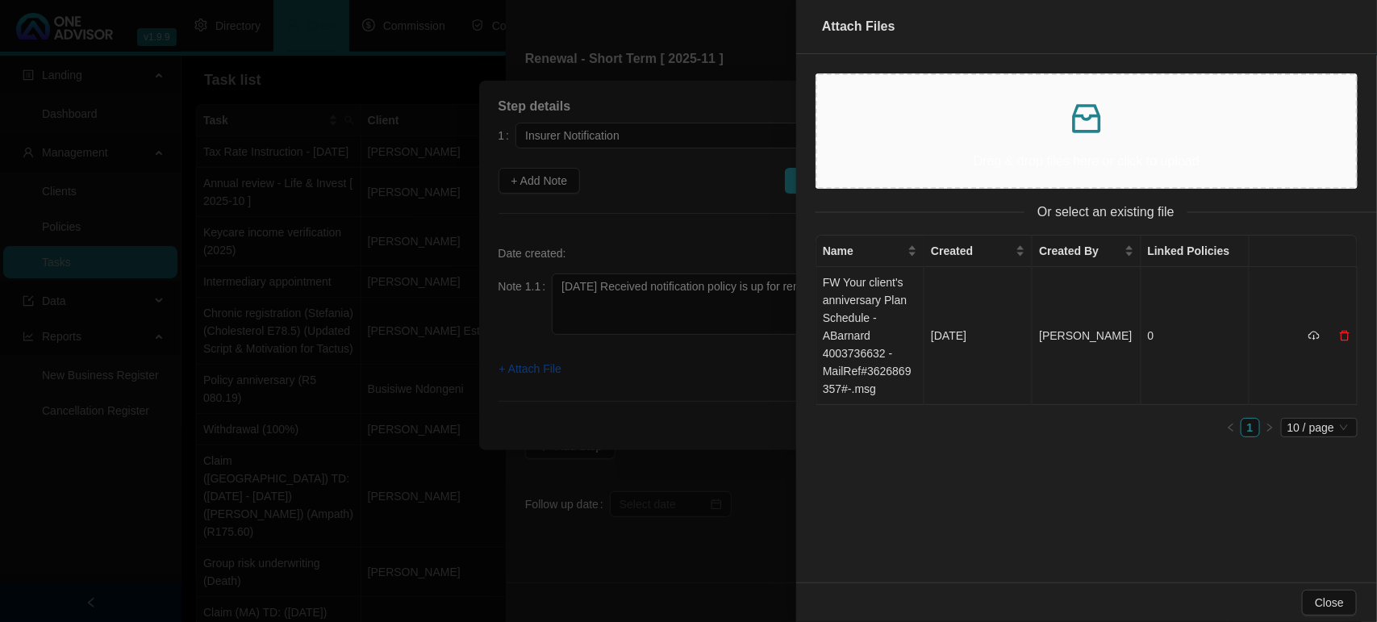
click at [849, 327] on td "FW Your client's anniversary Plan Schedule - ABarnard 4003736632 -MailRef#36268…" at bounding box center [870, 336] width 108 height 138
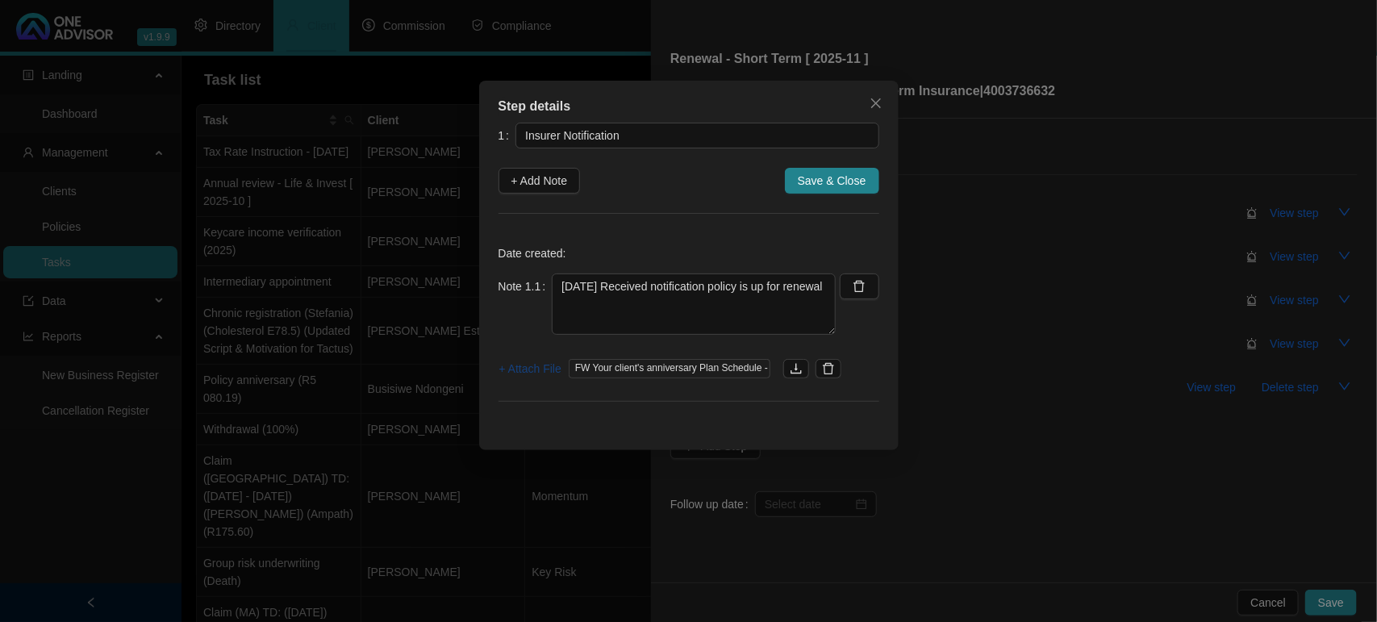
click at [517, 372] on span "+ Attach File" at bounding box center [530, 369] width 62 height 18
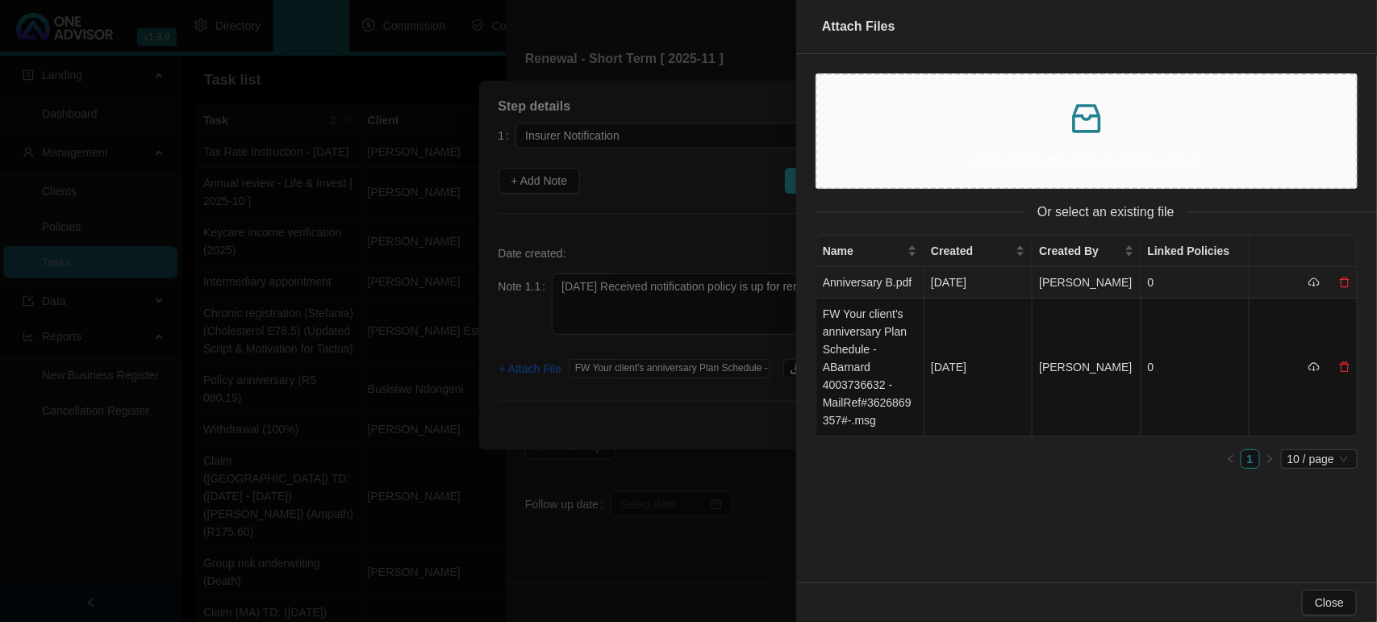
click at [845, 282] on td "Anniversary B.pdf" at bounding box center [870, 282] width 108 height 31
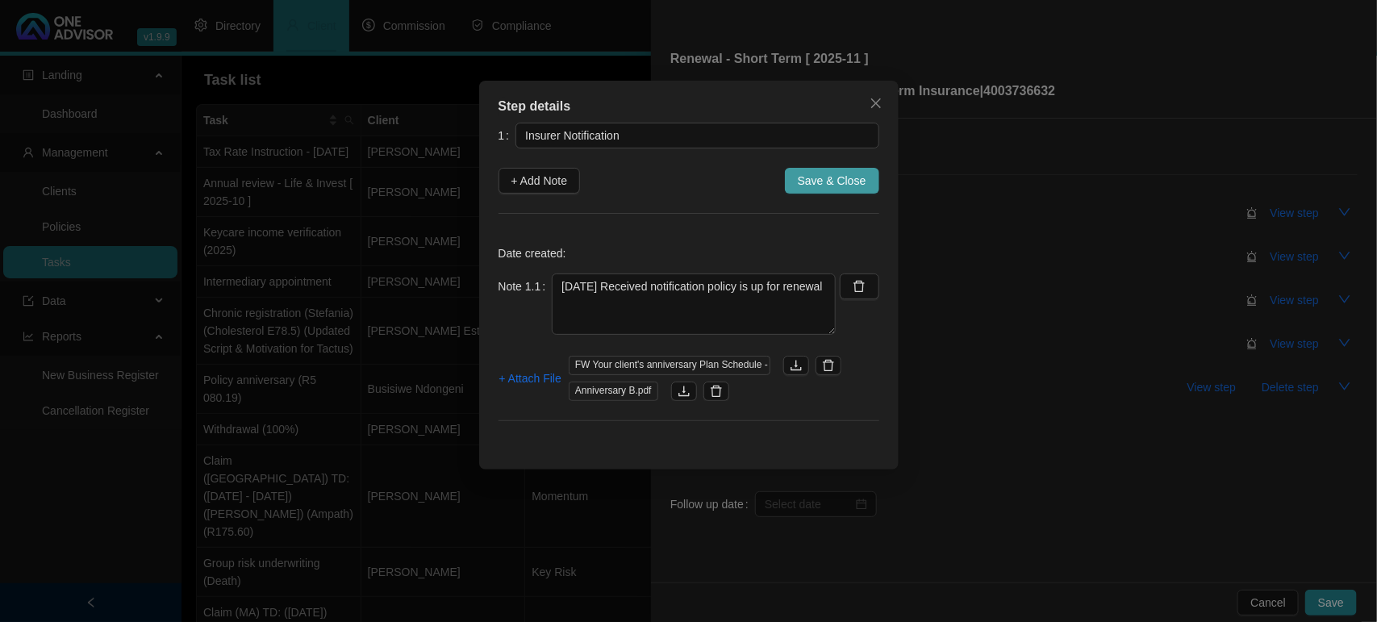
click at [831, 172] on span "Save & Close" at bounding box center [832, 181] width 69 height 18
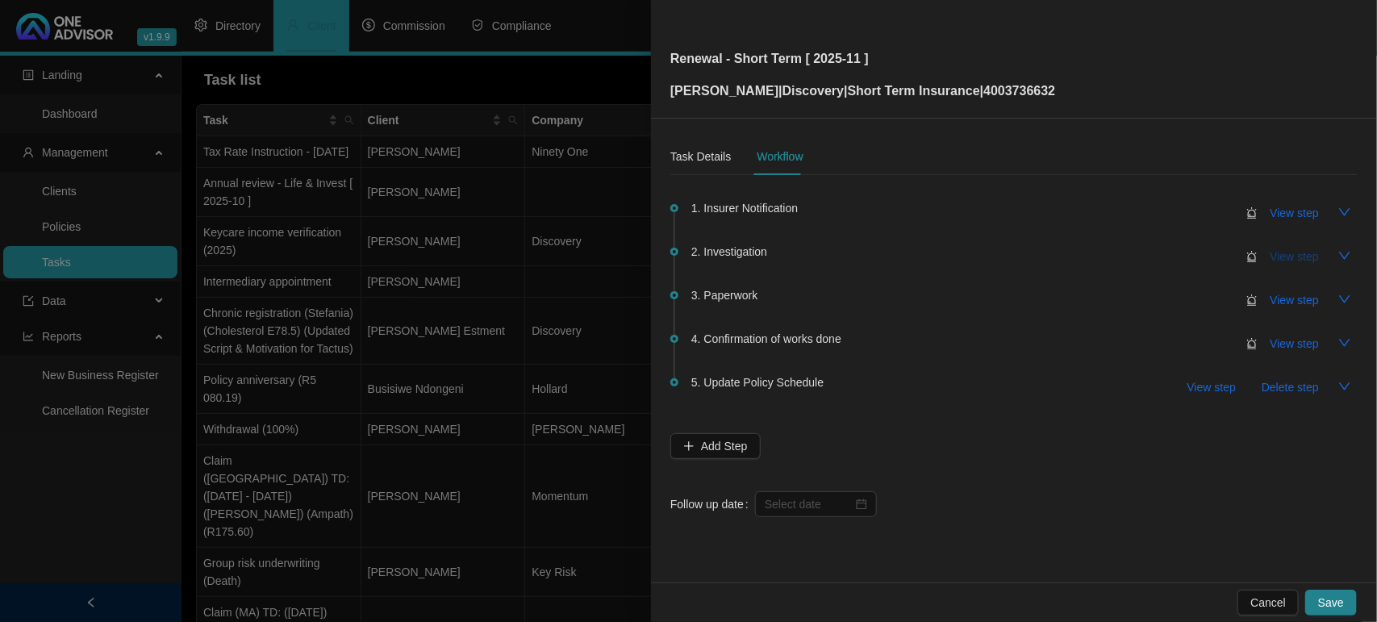
click at [1287, 255] on span "View step" at bounding box center [1294, 257] width 48 height 18
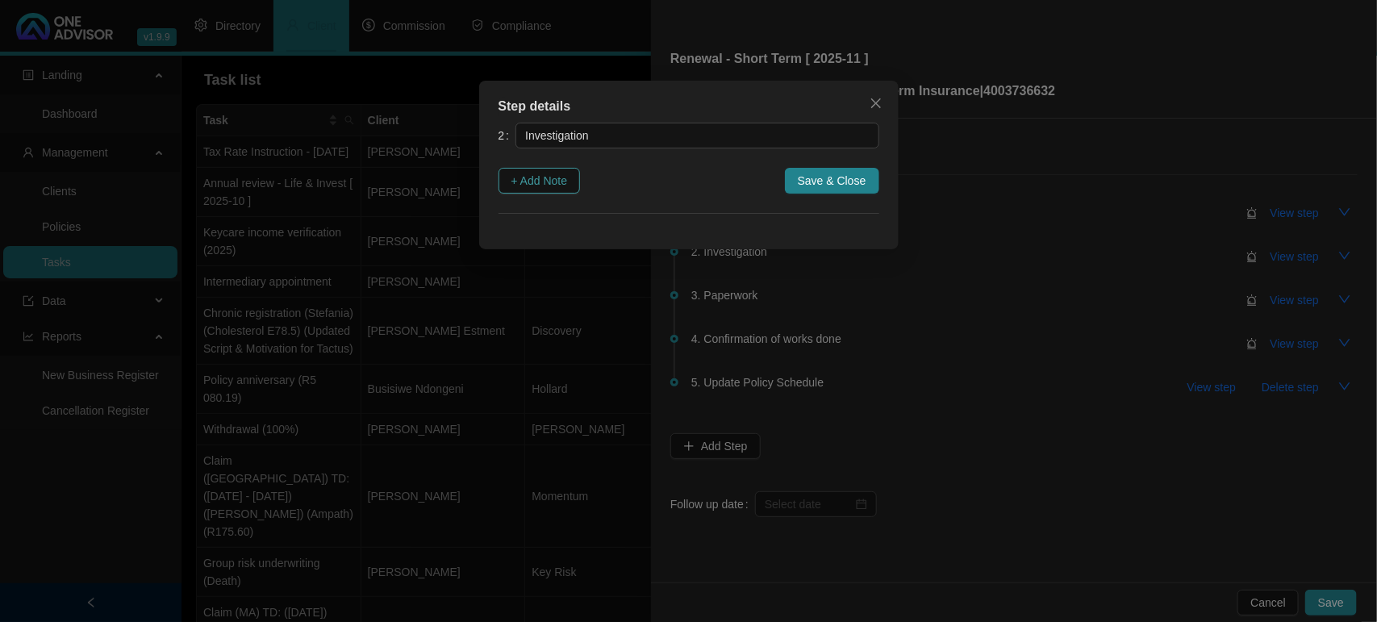
click at [537, 181] on span "+ Add Note" at bounding box center [539, 181] width 56 height 18
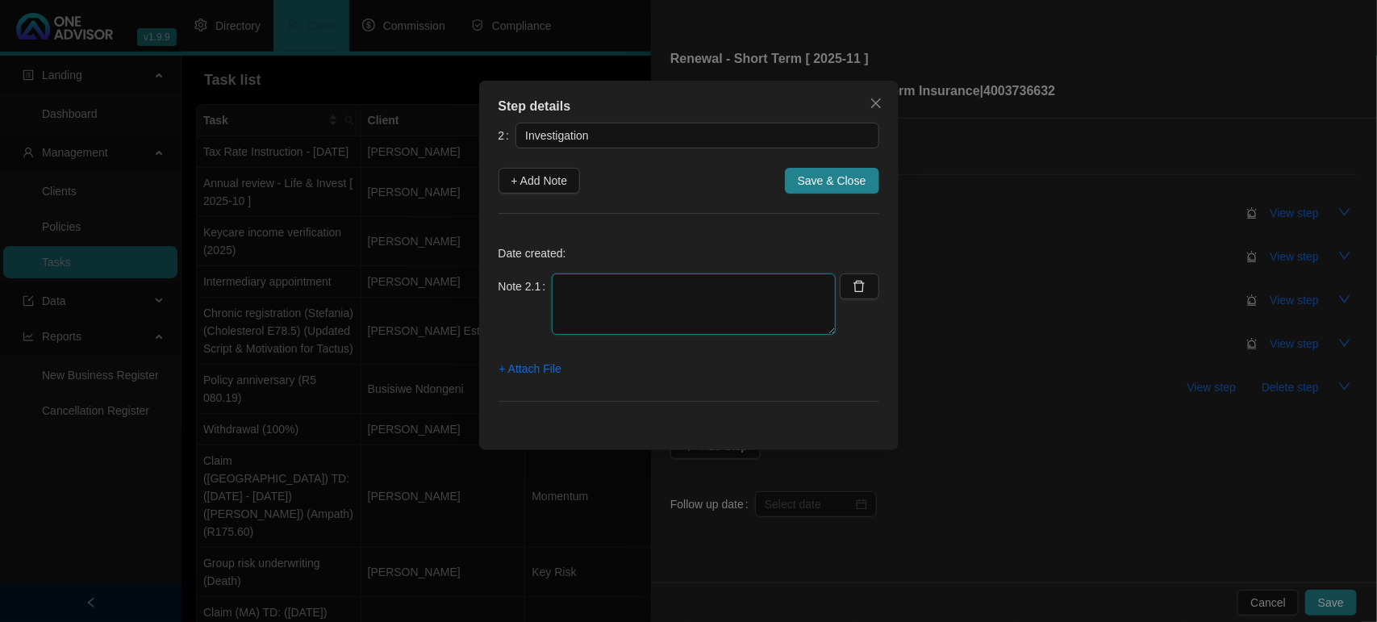
click at [623, 303] on textarea at bounding box center [694, 303] width 284 height 61
click at [634, 293] on textarea at bounding box center [694, 303] width 284 height 61
paste textarea "CURRENT R3855.57 INCREASE R4204.44 DIFFERENCE + R348.87"
drag, startPoint x: 607, startPoint y: 285, endPoint x: 625, endPoint y: 300, distance: 24.1
click at [615, 294] on textarea "CURRENT R3855.57 INCREASE R4204.44 DIFFERENCE + R348.87" at bounding box center [694, 303] width 284 height 61
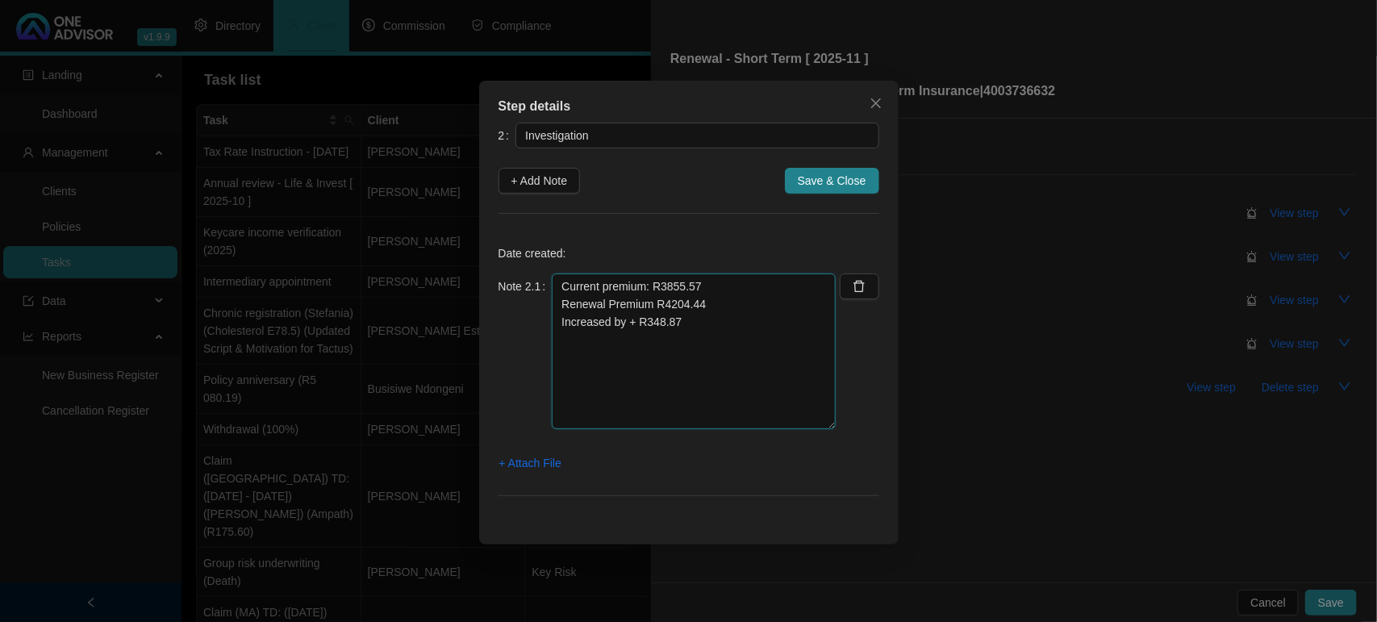
drag, startPoint x: 823, startPoint y: 327, endPoint x: 824, endPoint y: 422, distance: 94.4
click at [824, 422] on textarea "Current premium: R3855.57 Renewal Premium R4204.44 Increased by + R348.87" at bounding box center [694, 351] width 284 height 156
click at [719, 319] on textarea "Current premium: R3855.57 Renewal Premium R4204.44 Increased by + R348.87" at bounding box center [694, 351] width 284 height 156
click at [518, 465] on span "+ Attach File" at bounding box center [530, 463] width 62 height 18
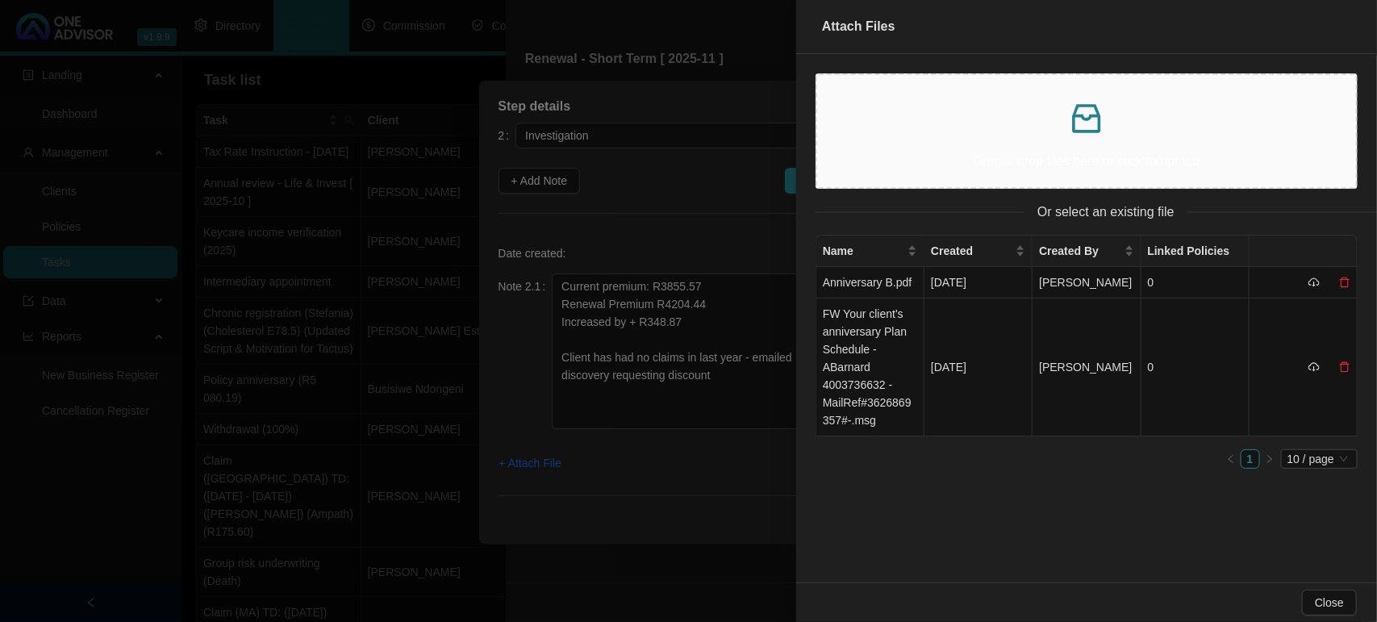
click at [936, 126] on p at bounding box center [1086, 118] width 513 height 39
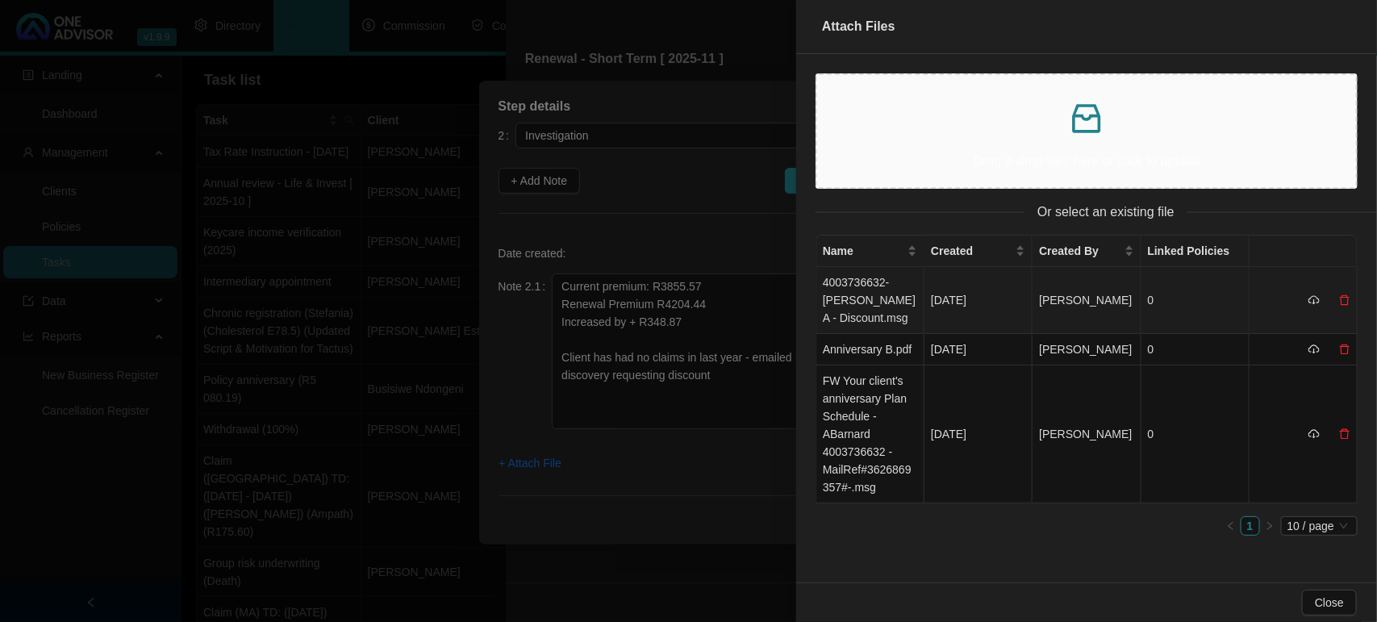
click at [872, 290] on td "4003736632-[PERSON_NAME] A - Discount.msg" at bounding box center [870, 300] width 108 height 67
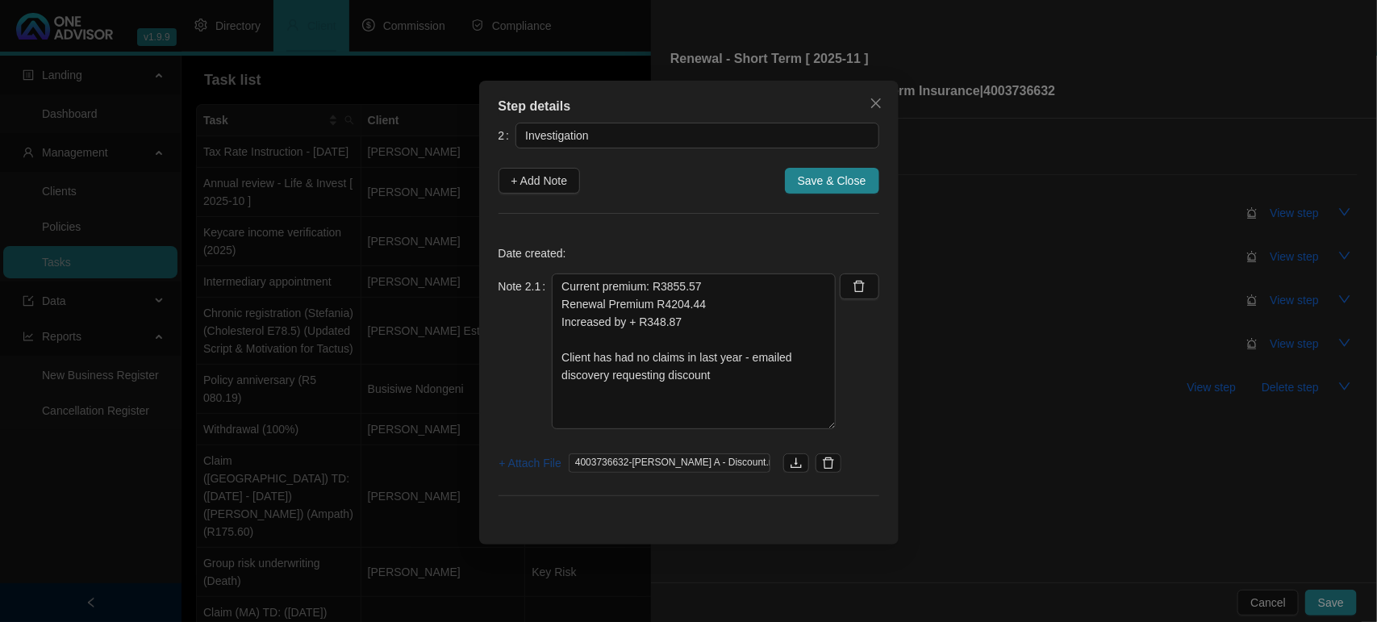
click at [546, 469] on span "+ Attach File" at bounding box center [530, 463] width 62 height 18
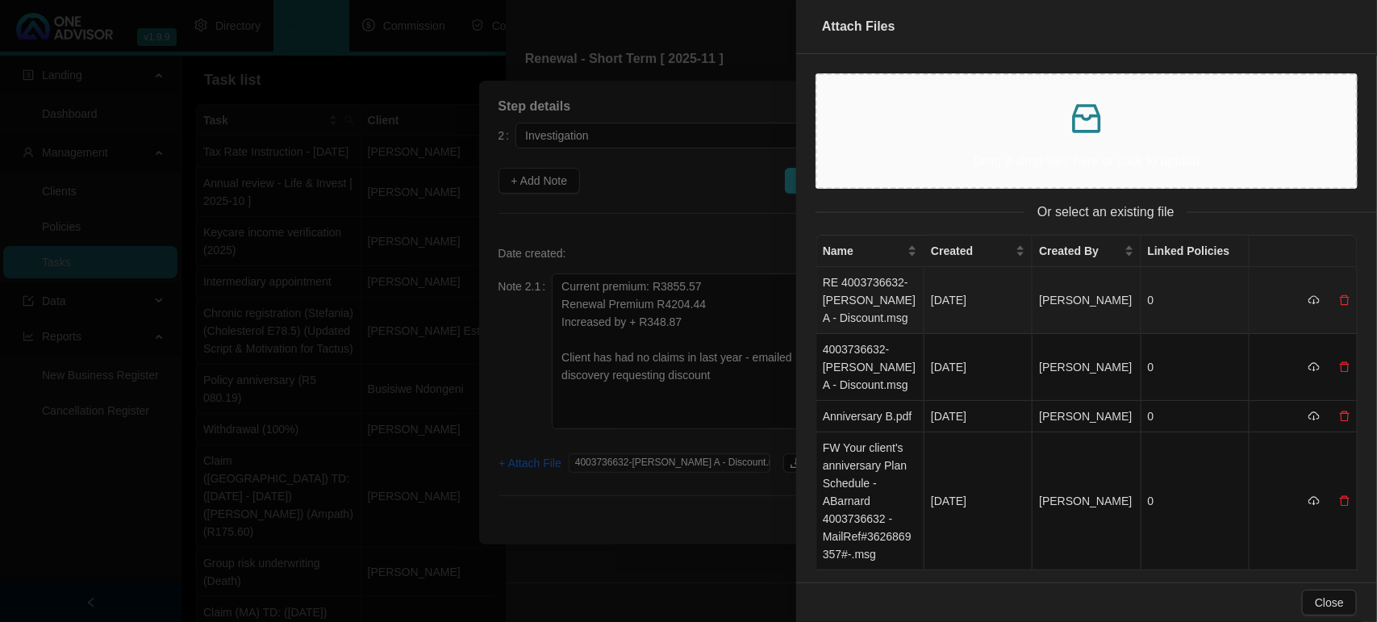
click at [844, 288] on td "RE 4003736632-[PERSON_NAME] A - Discount.msg" at bounding box center [870, 300] width 108 height 67
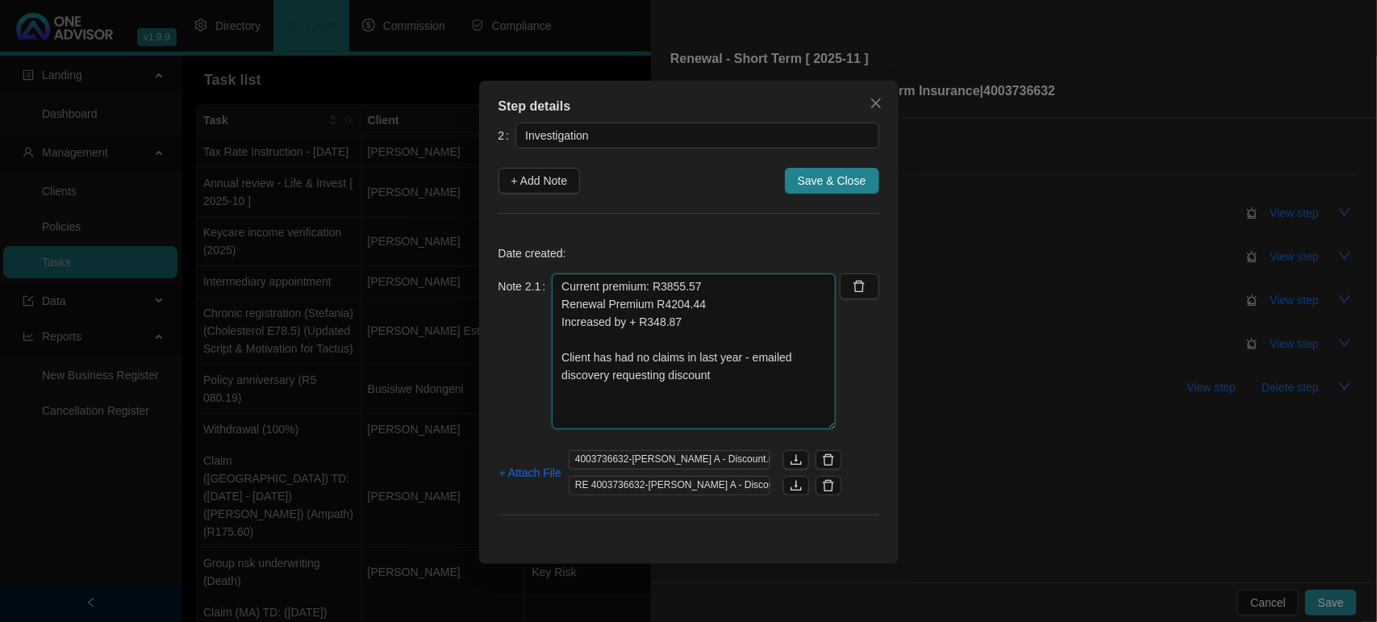
click at [747, 372] on textarea "Current premium: R3855.57 Renewal Premium R4204.44 Increased by + R348.87 Clien…" at bounding box center [694, 351] width 284 height 156
click at [633, 415] on textarea "Current premium: R3855.57 Renewal Premium R4204.44 Increased by + R348.87 Clien…" at bounding box center [694, 351] width 284 height 156
drag, startPoint x: 561, startPoint y: 285, endPoint x: 598, endPoint y: 321, distance: 52.5
click at [570, 299] on textarea "Current premium: R3855.57 Renewal Premium R4204.44 Increased by + R348.87 Clien…" at bounding box center [694, 351] width 284 height 156
type textarea "[DATE] Current premium: R3855.57 Renewal Premium R4204.44 Increased by + R348.8…"
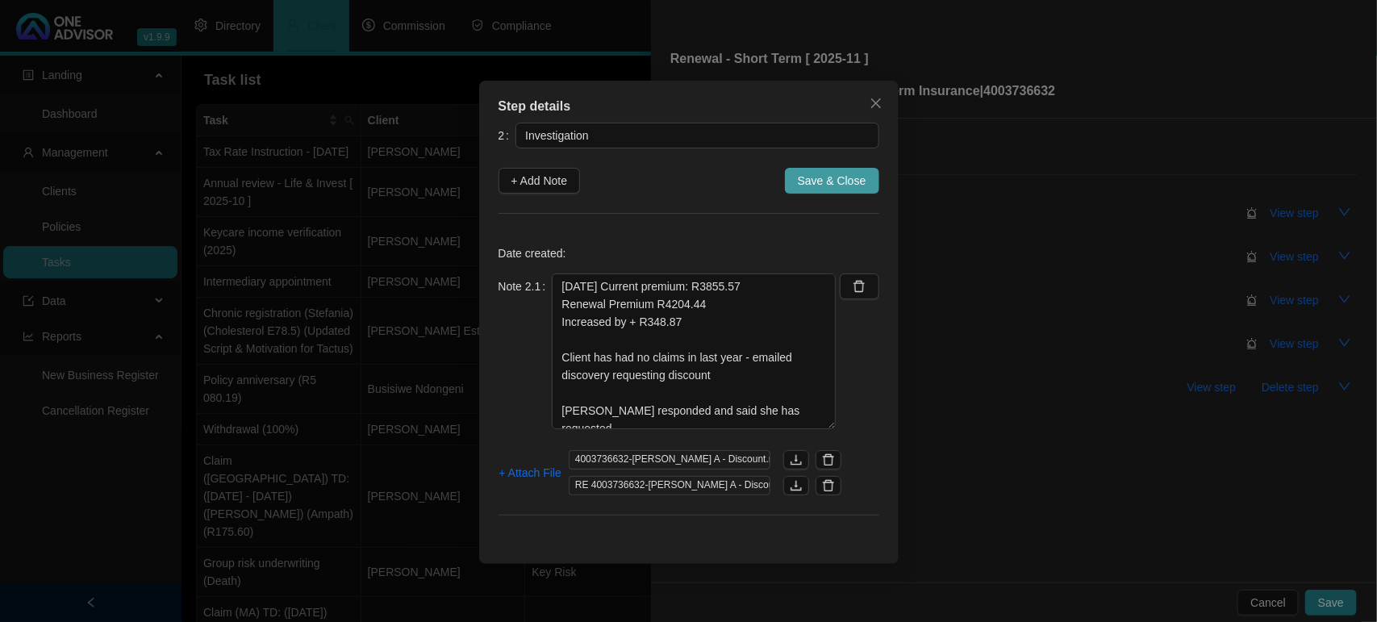
click at [824, 175] on span "Save & Close" at bounding box center [832, 181] width 69 height 18
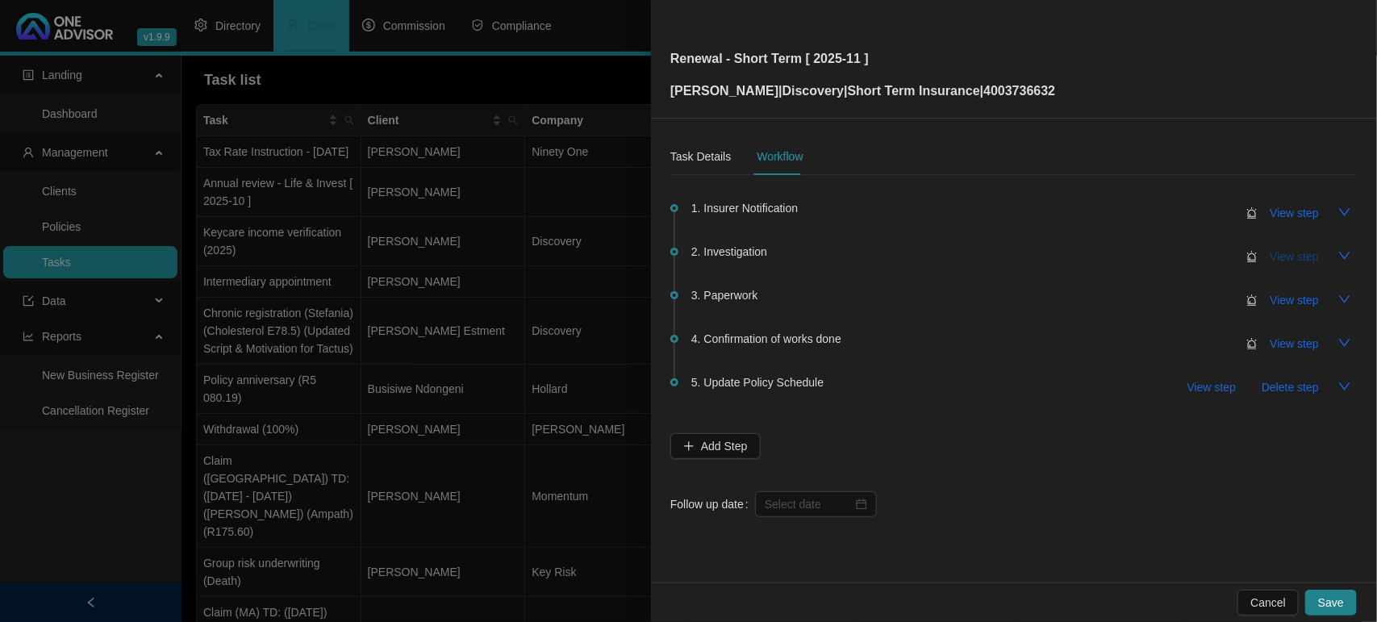
click at [1282, 255] on span "View step" at bounding box center [1294, 257] width 48 height 18
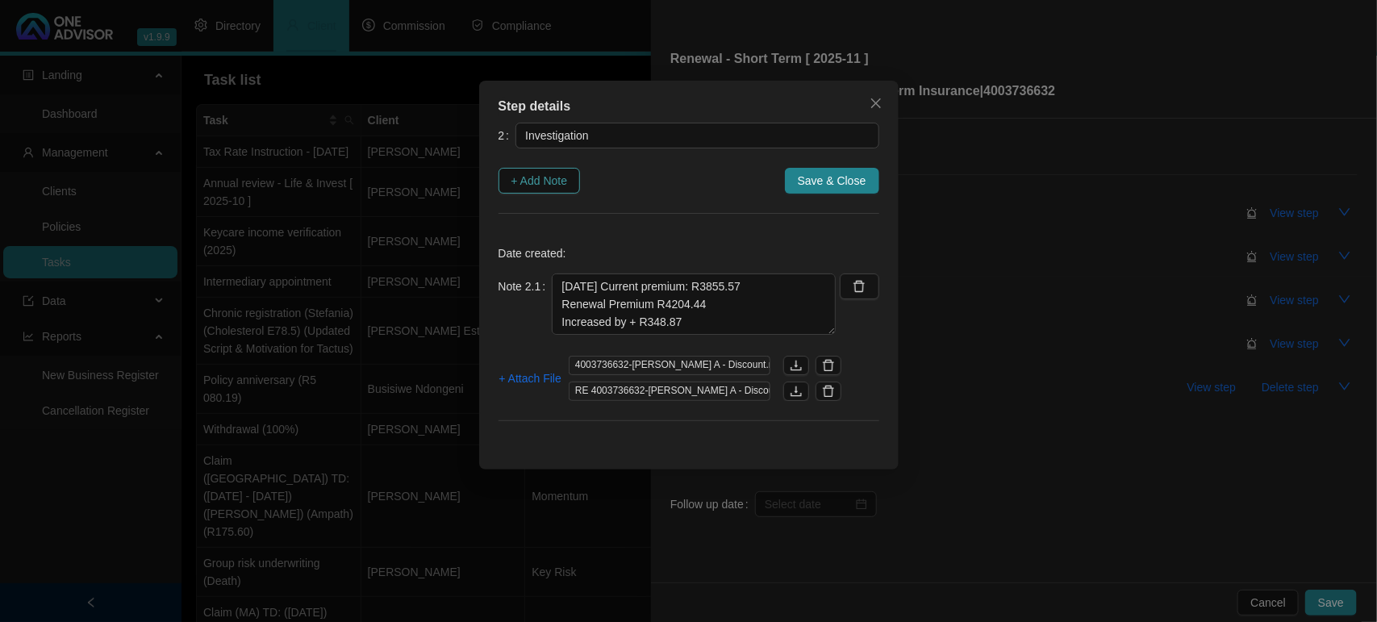
click at [542, 176] on span "+ Add Note" at bounding box center [539, 181] width 56 height 18
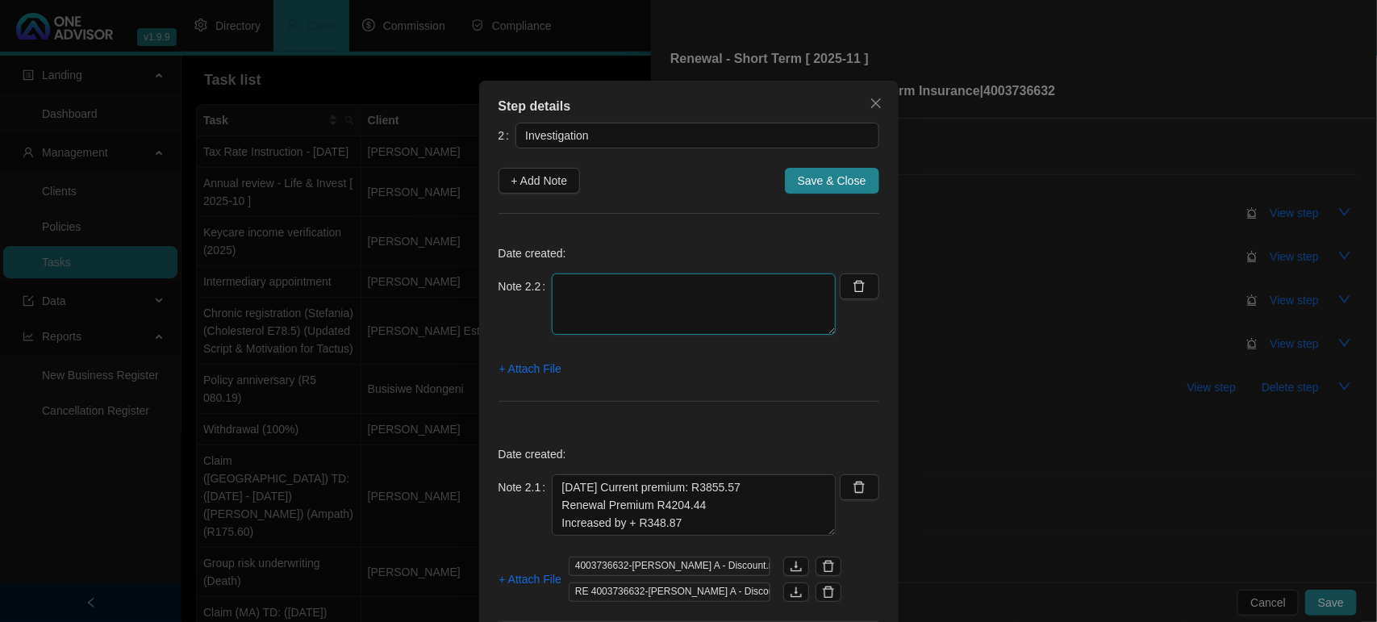
click at [622, 303] on textarea at bounding box center [694, 303] width 284 height 61
type textarea "[DATE] Follow up on my discount request [PERSON_NAME] responded - client is at …"
click at [527, 365] on span "+ Attach File" at bounding box center [530, 369] width 62 height 18
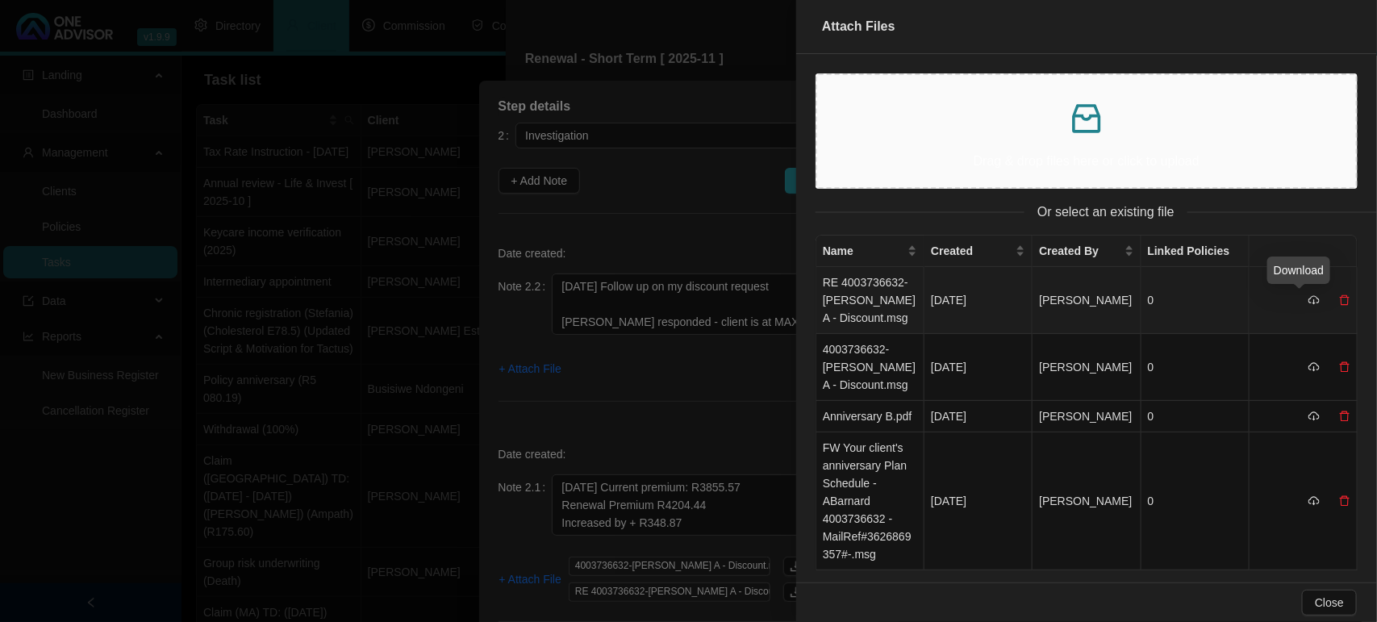
click at [1308, 301] on icon "cloud-download" at bounding box center [1313, 299] width 11 height 11
click at [1339, 300] on icon "delete" at bounding box center [1344, 299] width 11 height 11
click at [1323, 264] on span "No" at bounding box center [1317, 265] width 15 height 18
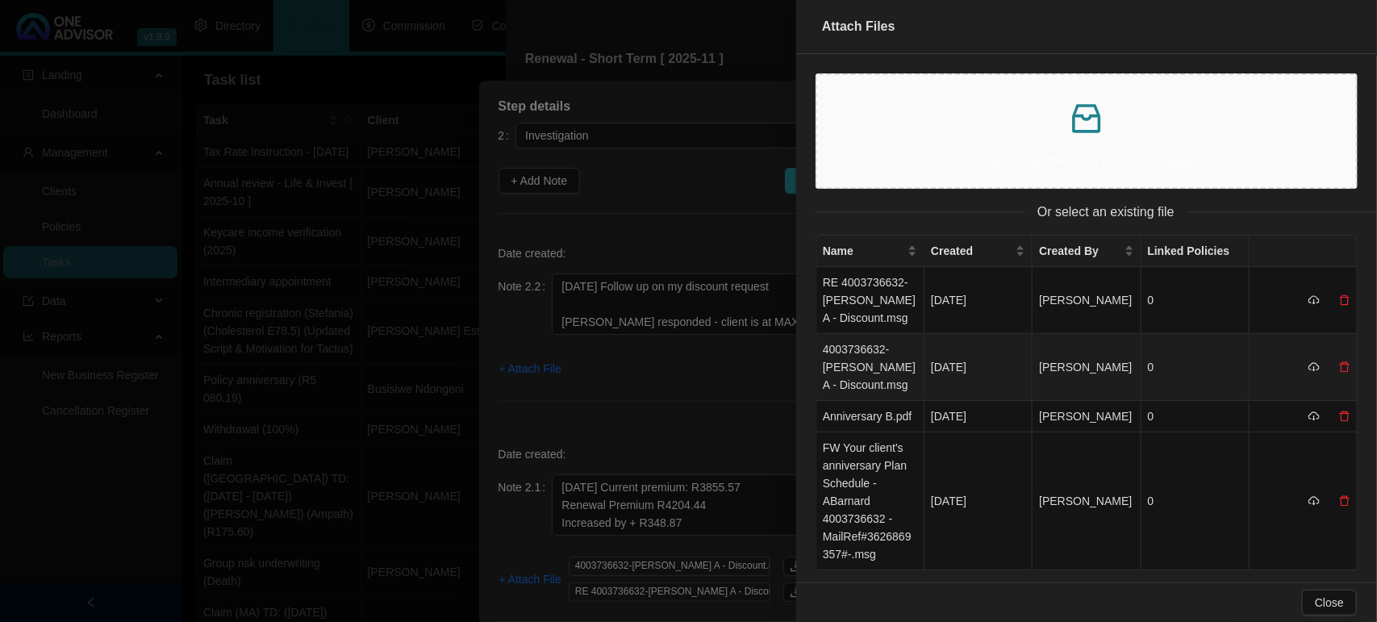
click at [1308, 369] on icon "cloud-download" at bounding box center [1313, 366] width 11 height 11
click at [1308, 367] on icon "cloud-download" at bounding box center [1313, 366] width 11 height 11
click at [1339, 365] on icon "delete" at bounding box center [1344, 366] width 11 height 11
drag, startPoint x: 1368, startPoint y: 329, endPoint x: 1353, endPoint y: 331, distance: 14.6
click at [1357, 331] on div "Are you sure delete this document? No Yes" at bounding box center [1270, 319] width 215 height 63
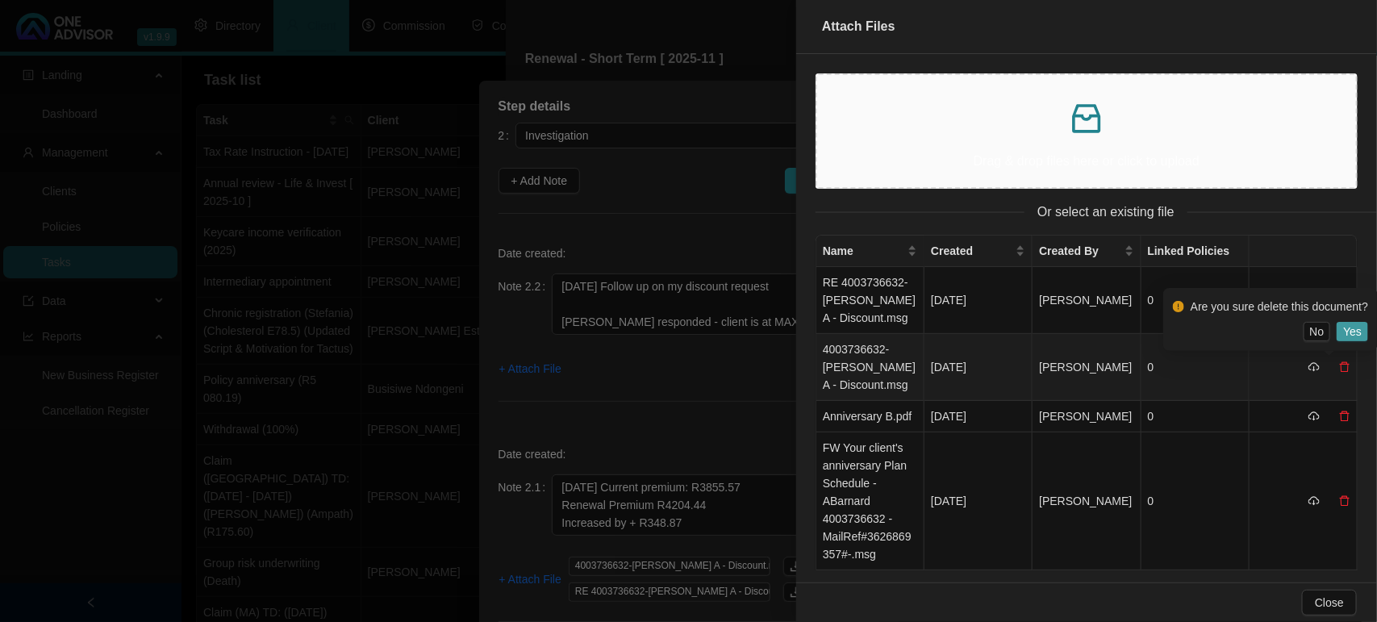
click at [1349, 331] on span "Yes" at bounding box center [1352, 332] width 19 height 18
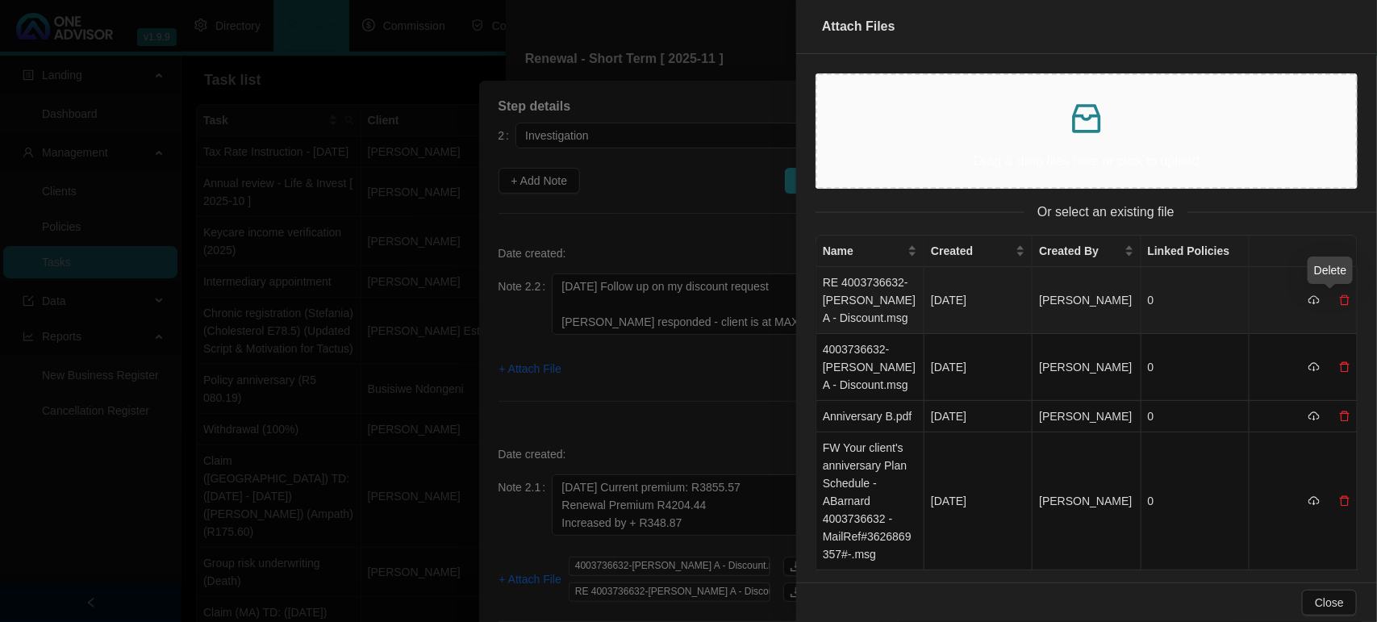
click at [1339, 295] on icon "delete" at bounding box center [1344, 299] width 11 height 11
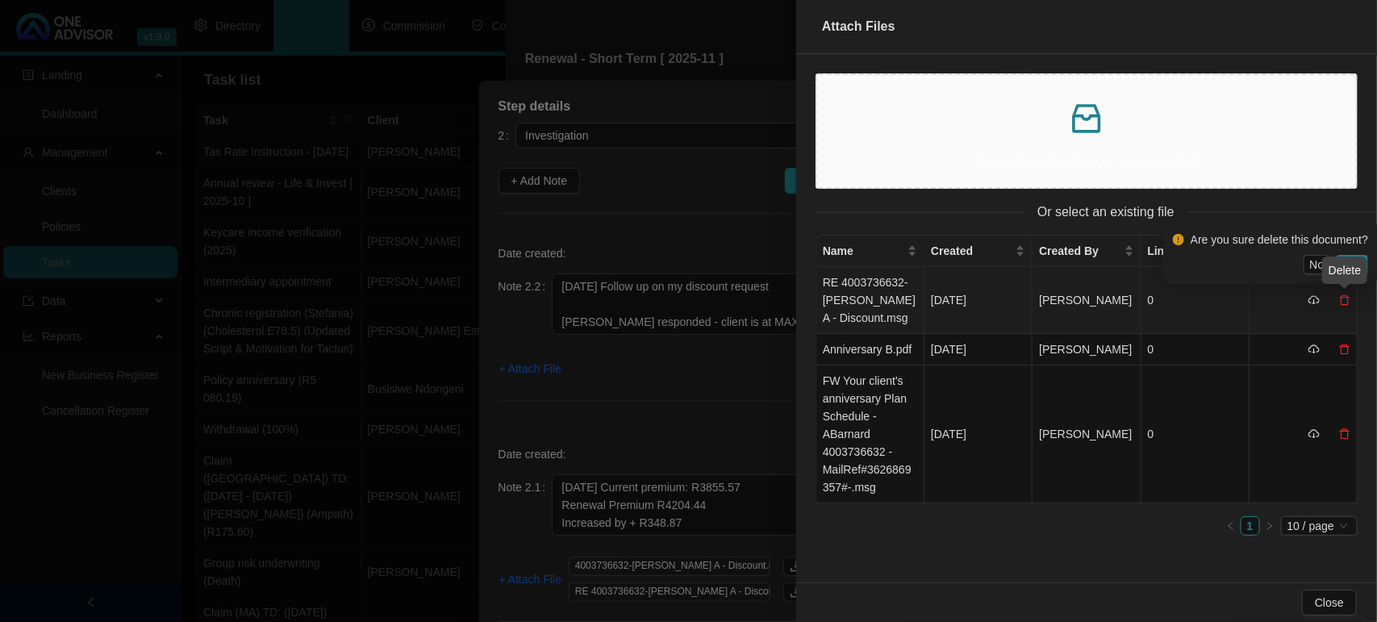
click at [1341, 304] on icon "delete" at bounding box center [1345, 300] width 10 height 10
click at [1343, 295] on icon "delete" at bounding box center [1344, 299] width 11 height 11
click at [1352, 258] on span "Yes" at bounding box center [1352, 265] width 19 height 18
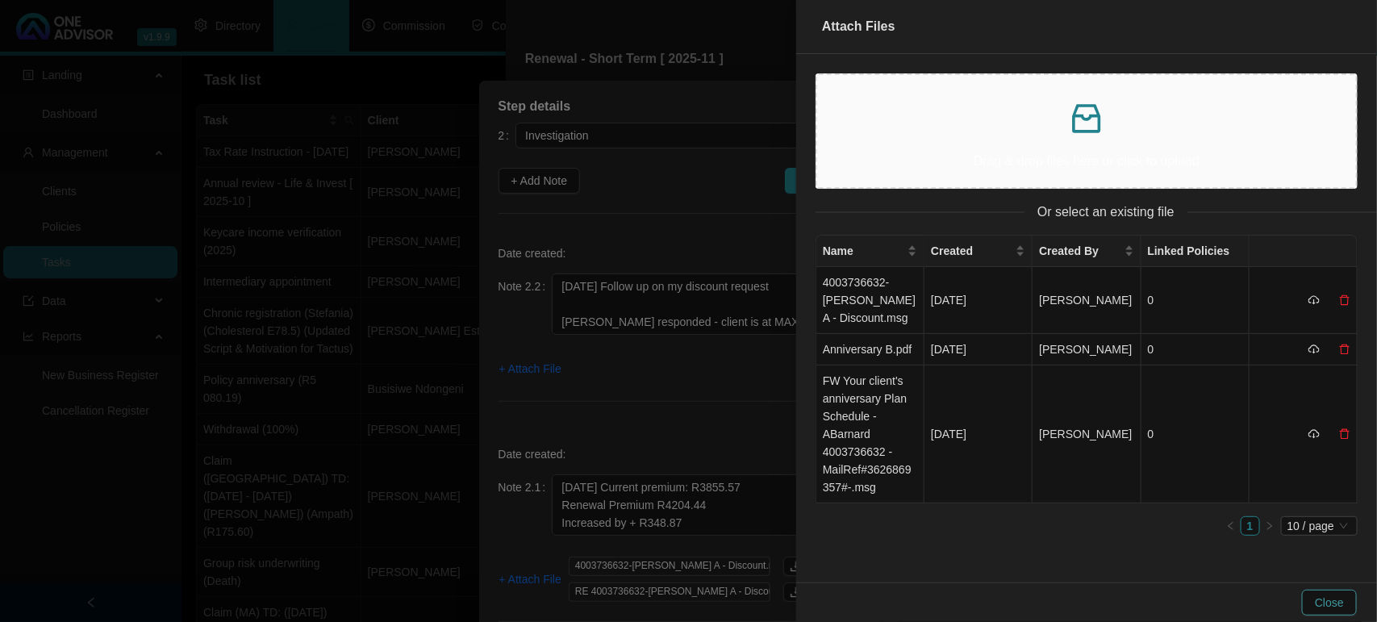
drag, startPoint x: 1339, startPoint y: 598, endPoint x: 1312, endPoint y: 594, distance: 27.1
click at [1339, 601] on span "Close" at bounding box center [1329, 603] width 29 height 18
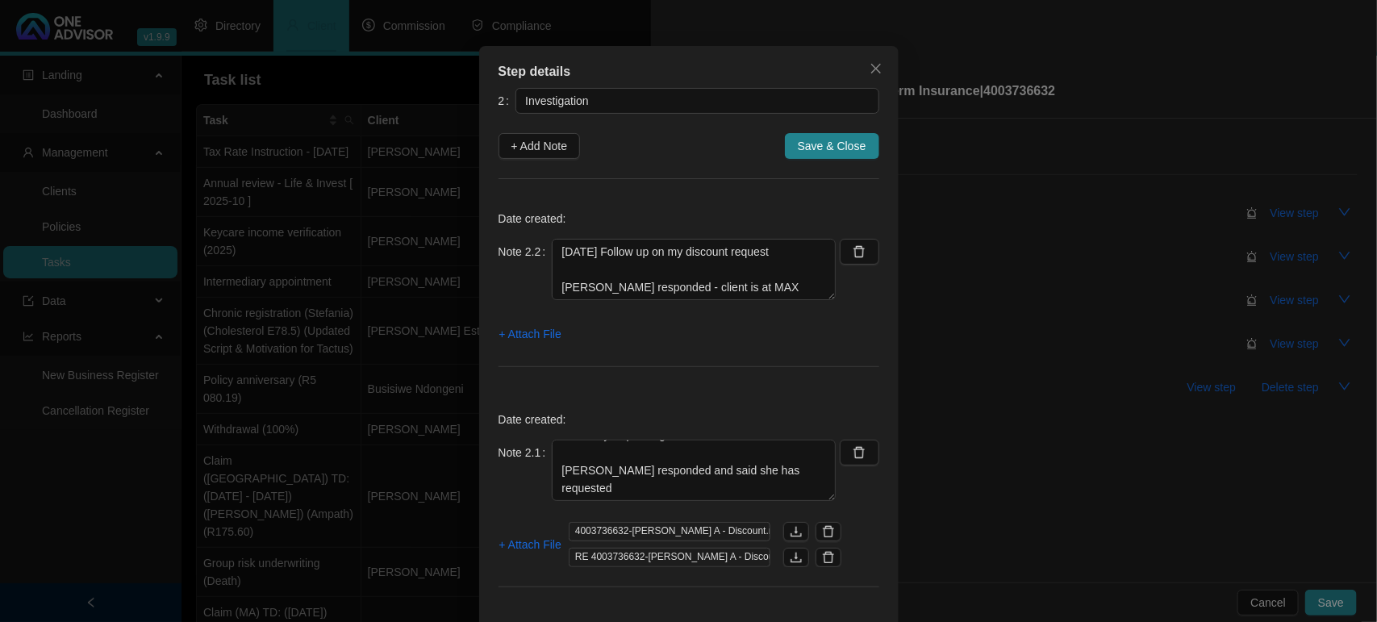
scroll to position [69, 0]
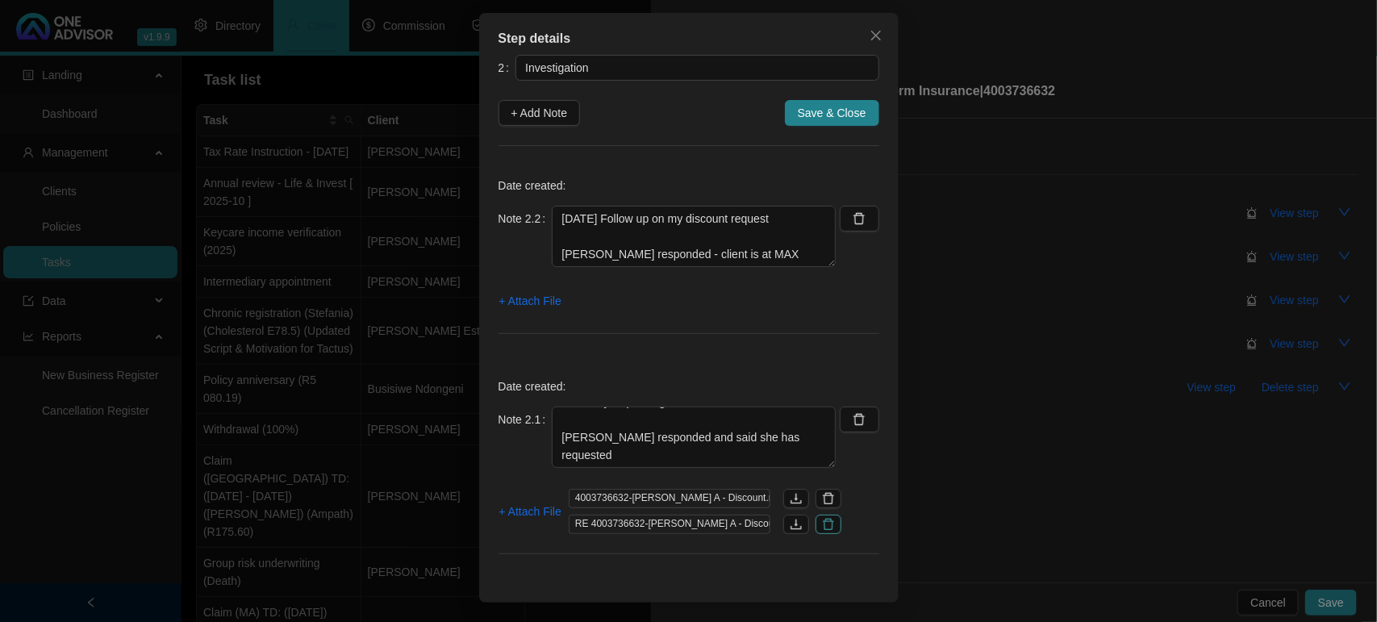
click at [823, 525] on icon "delete" at bounding box center [828, 524] width 11 height 11
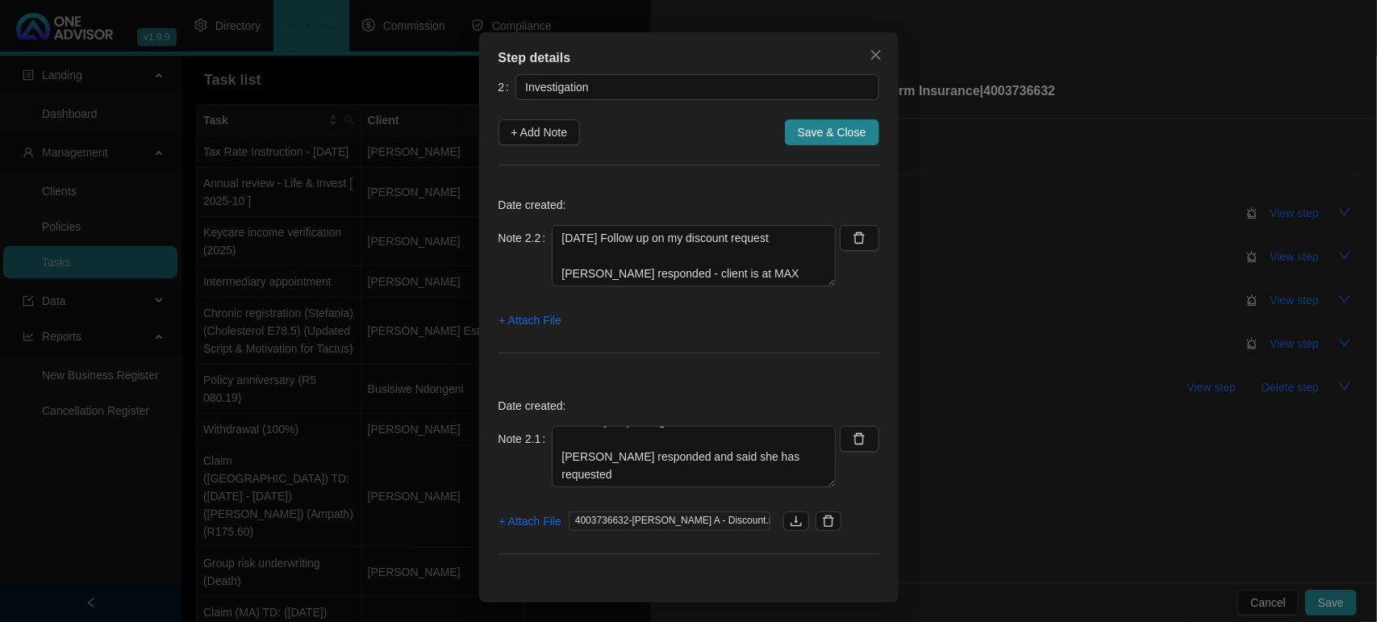
drag, startPoint x: 795, startPoint y: 521, endPoint x: 804, endPoint y: 521, distance: 8.9
click at [822, 521] on icon "delete" at bounding box center [828, 521] width 13 height 13
click at [537, 514] on span "+ Attach File" at bounding box center [530, 521] width 62 height 18
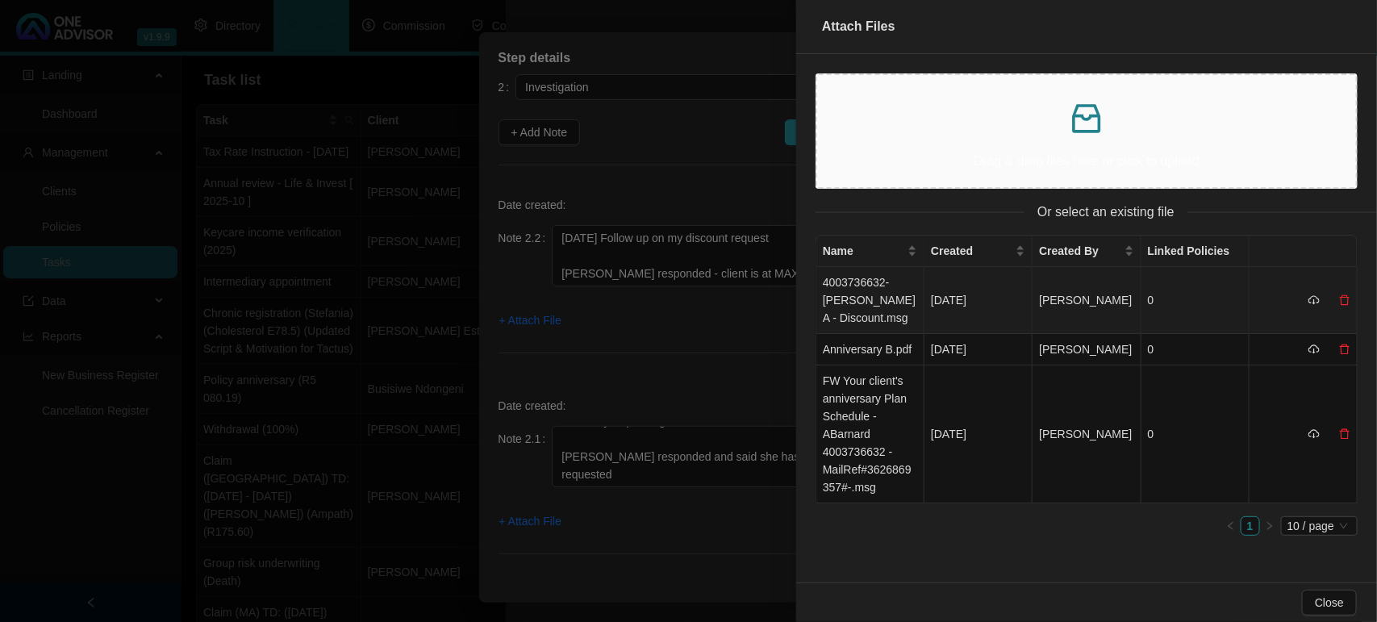
click at [869, 304] on td "4003736632-[PERSON_NAME] A - Discount.msg" at bounding box center [870, 300] width 108 height 67
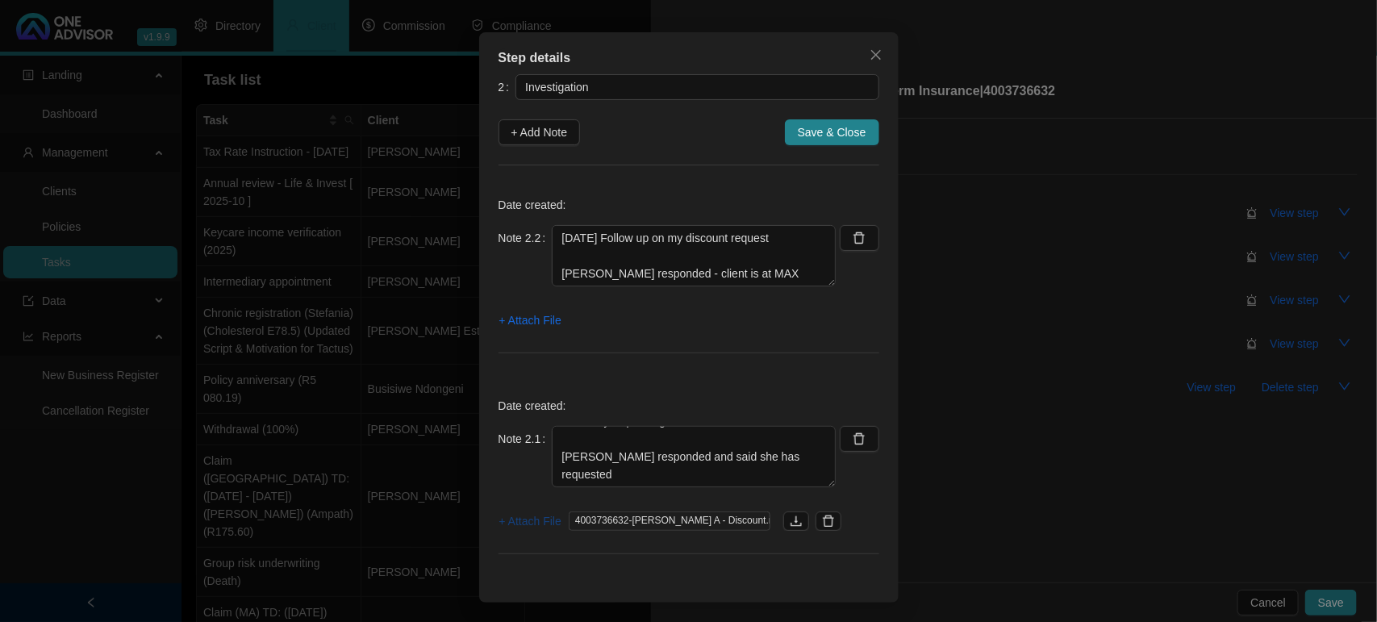
click at [519, 520] on span "+ Attach File" at bounding box center [530, 521] width 62 height 18
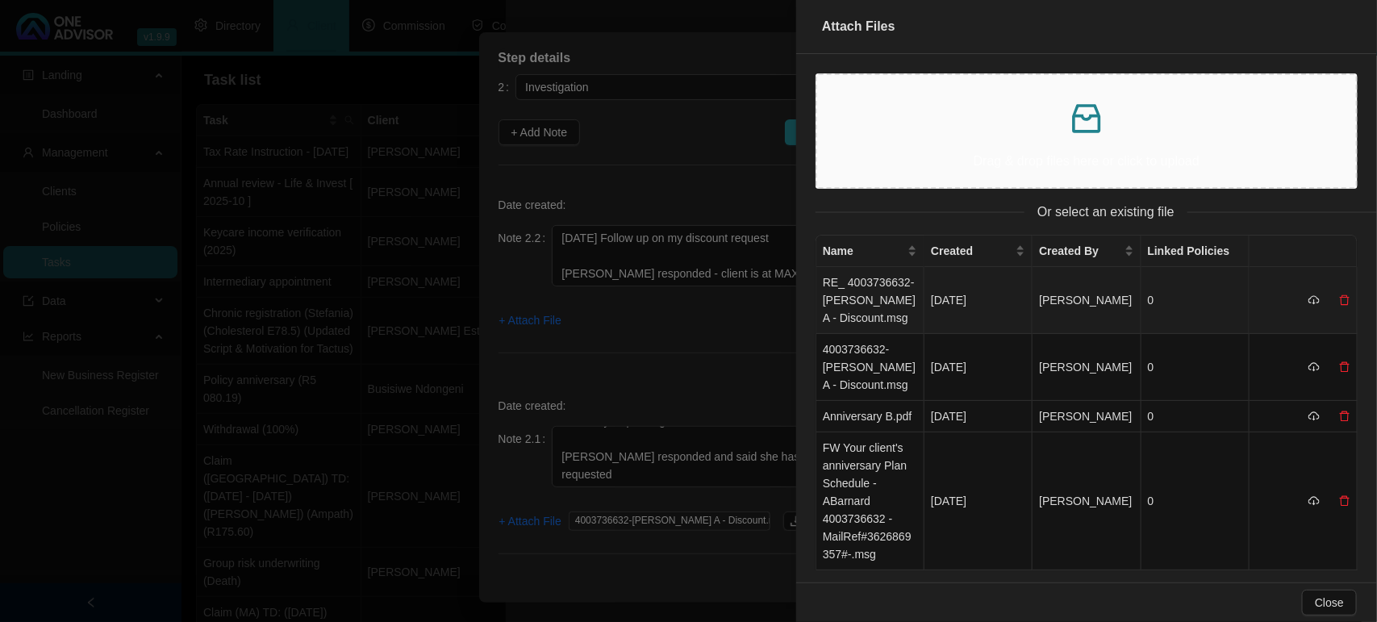
click at [863, 295] on td "RE_ 4003736632-[PERSON_NAME] A - Discount.msg" at bounding box center [870, 300] width 108 height 67
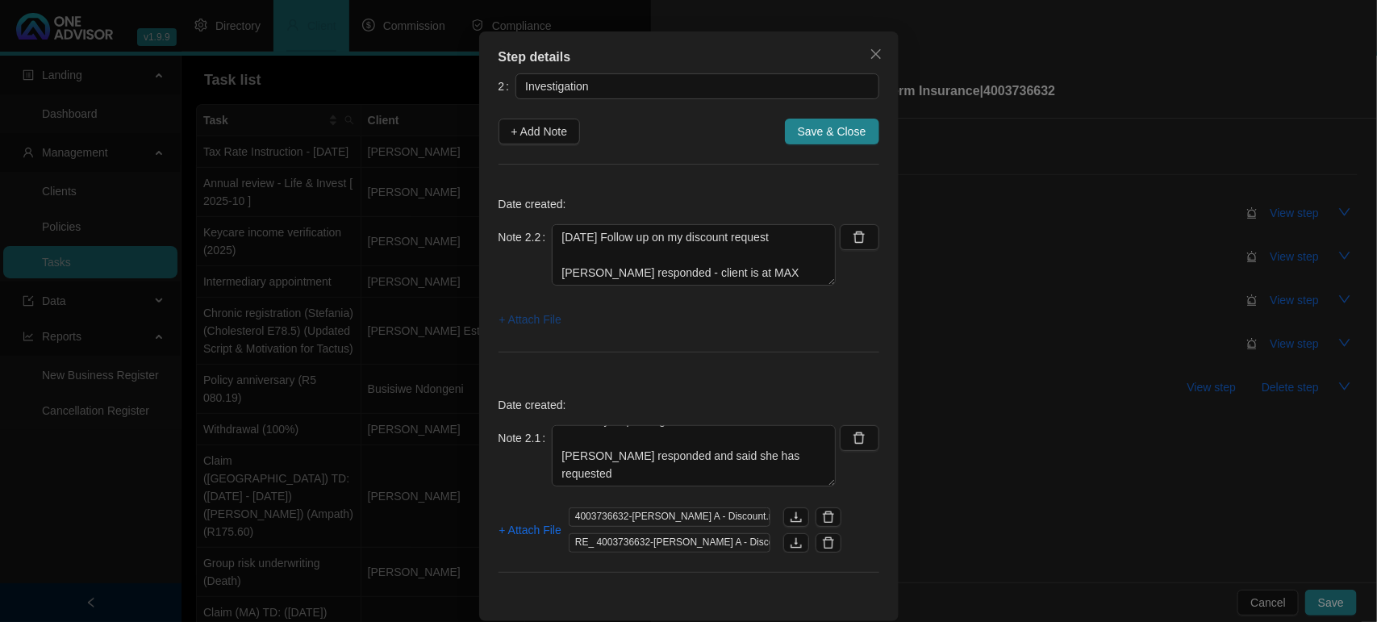
click at [515, 319] on span "+ Attach File" at bounding box center [530, 320] width 62 height 18
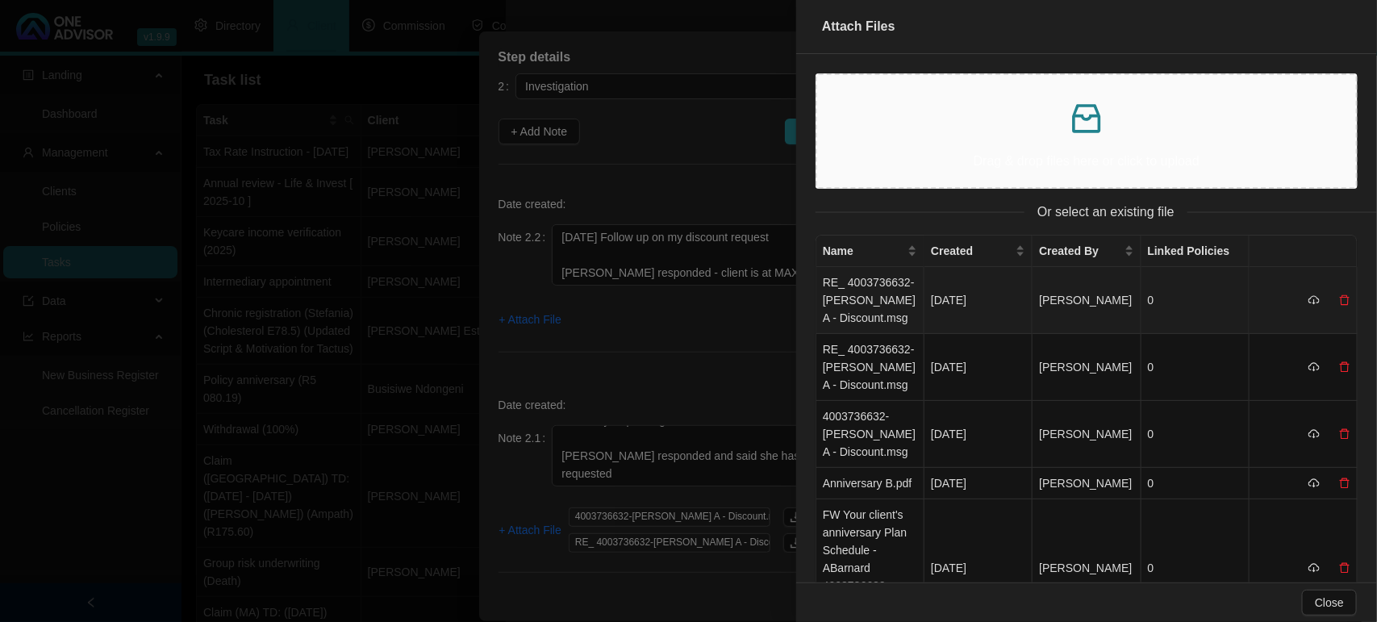
click at [851, 290] on td "RE_ 4003736632-[PERSON_NAME] A - Discount.msg" at bounding box center [870, 300] width 108 height 67
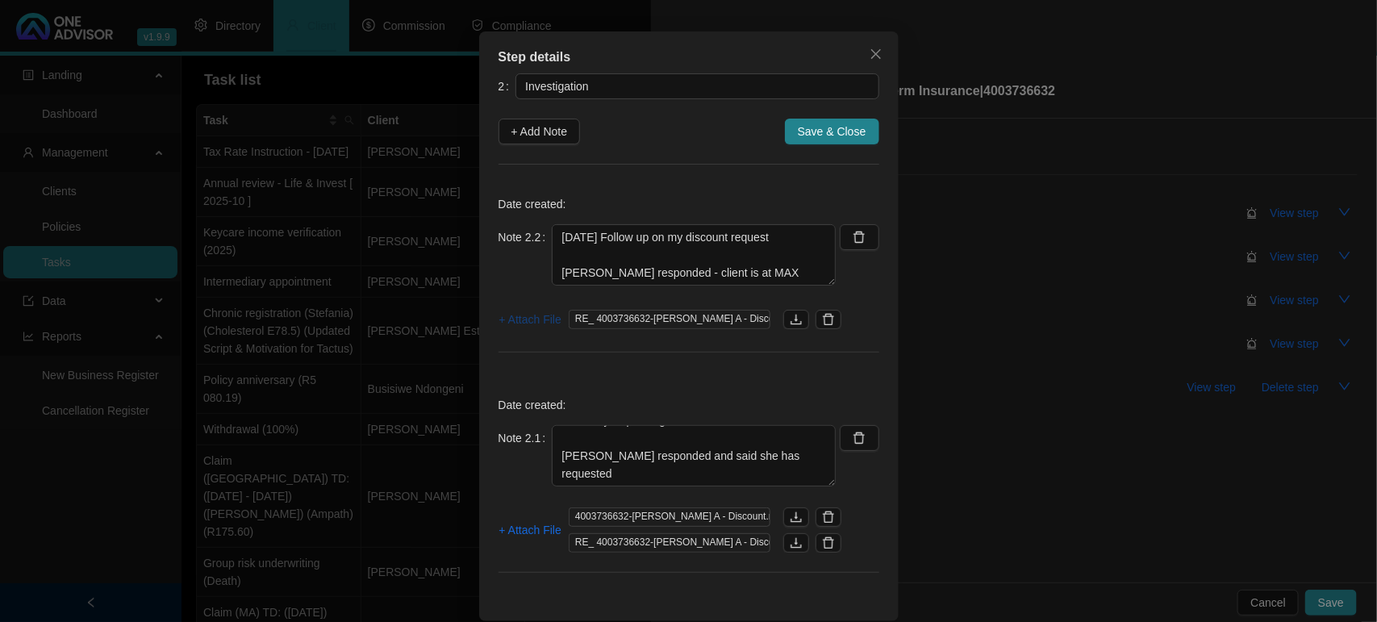
click at [526, 328] on span "+ Attach File" at bounding box center [530, 320] width 62 height 18
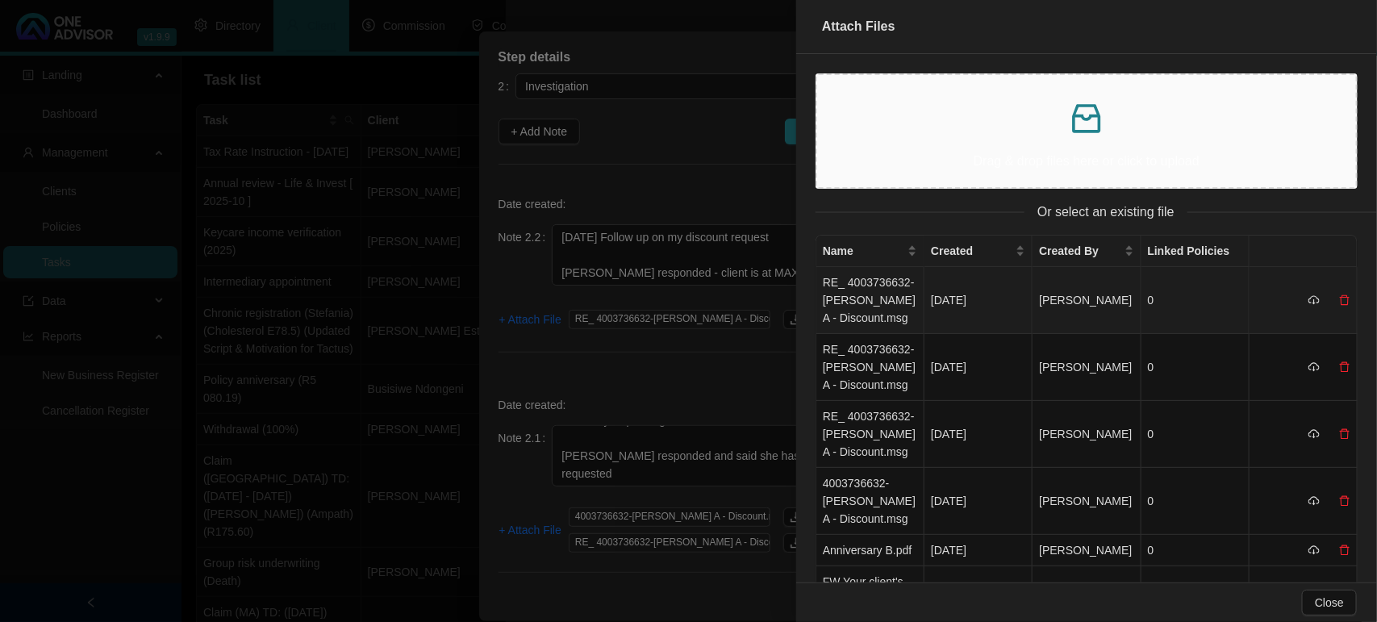
click at [880, 293] on td "RE_ 4003736632-[PERSON_NAME] A - Discount.msg" at bounding box center [870, 300] width 108 height 67
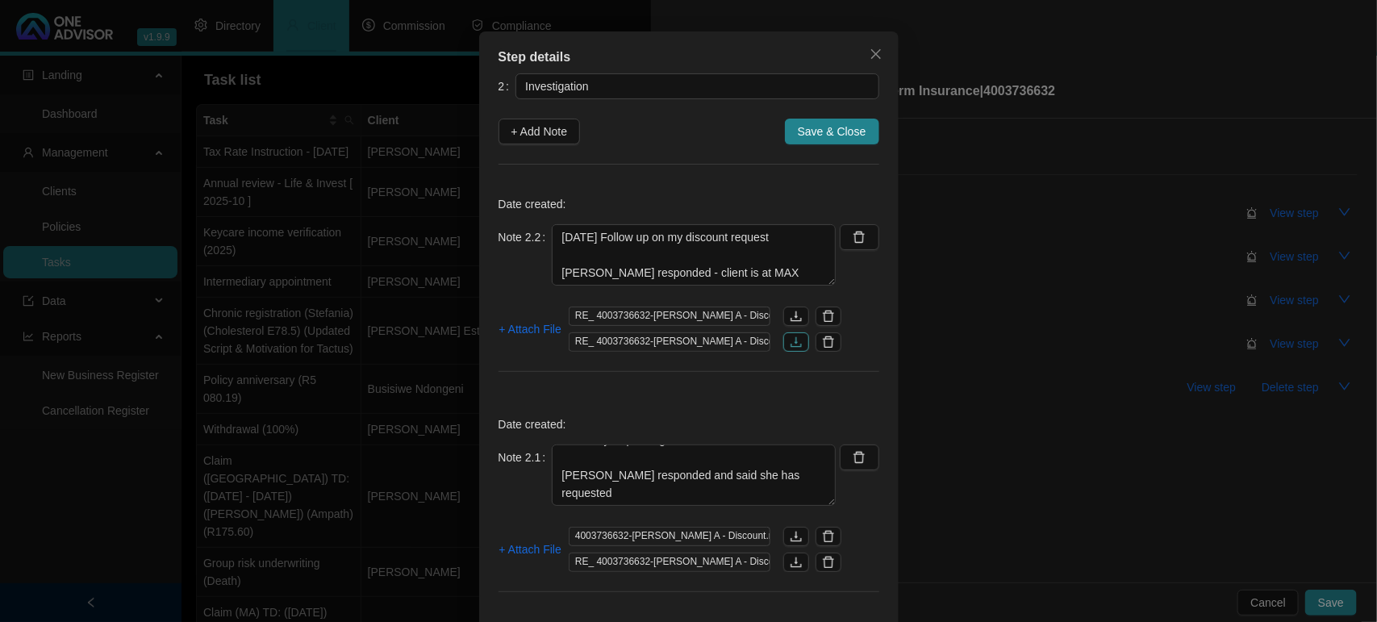
click at [790, 344] on icon "download" at bounding box center [796, 342] width 13 height 13
click at [815, 125] on span "Save & Close" at bounding box center [832, 132] width 69 height 18
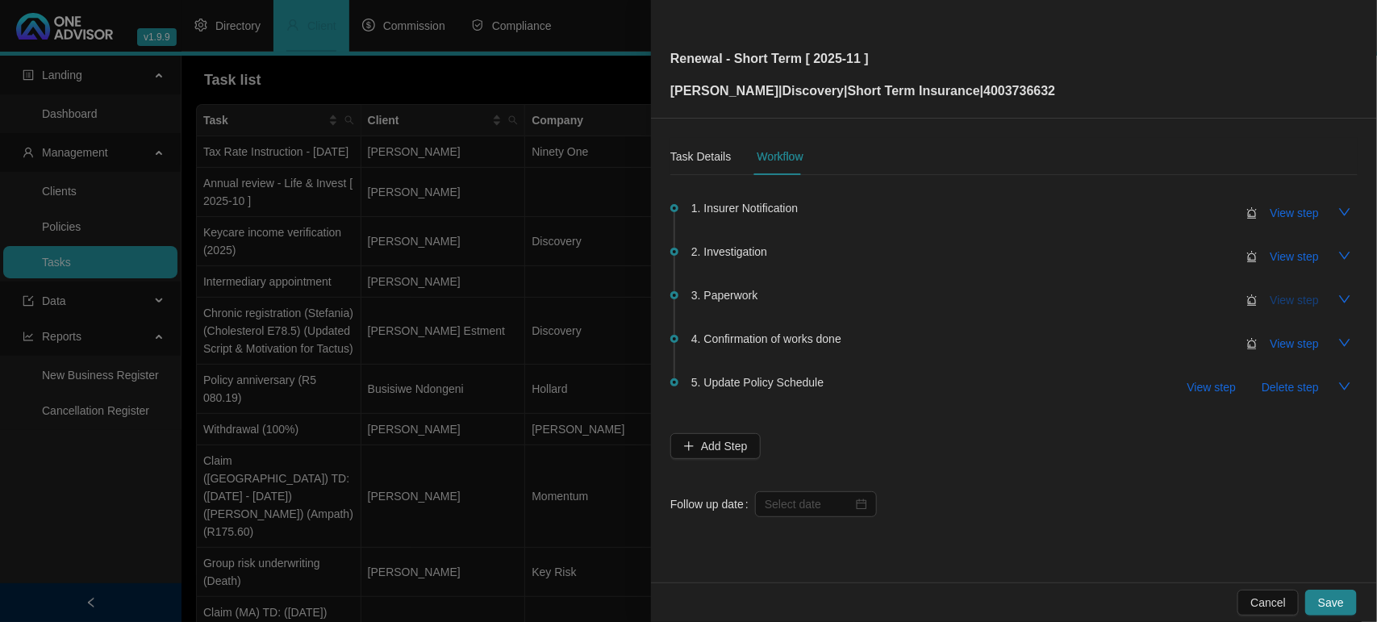
click at [1300, 304] on span "View step" at bounding box center [1294, 300] width 48 height 18
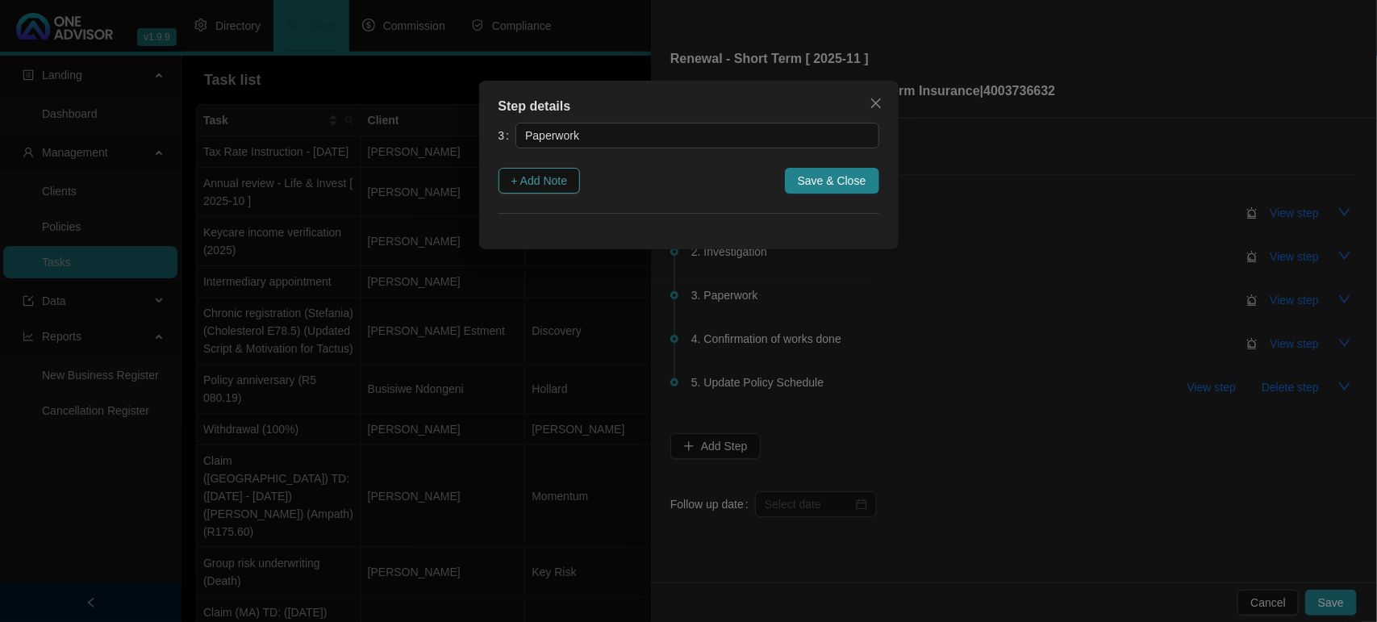
click at [548, 184] on span "+ Add Note" at bounding box center [539, 181] width 56 height 18
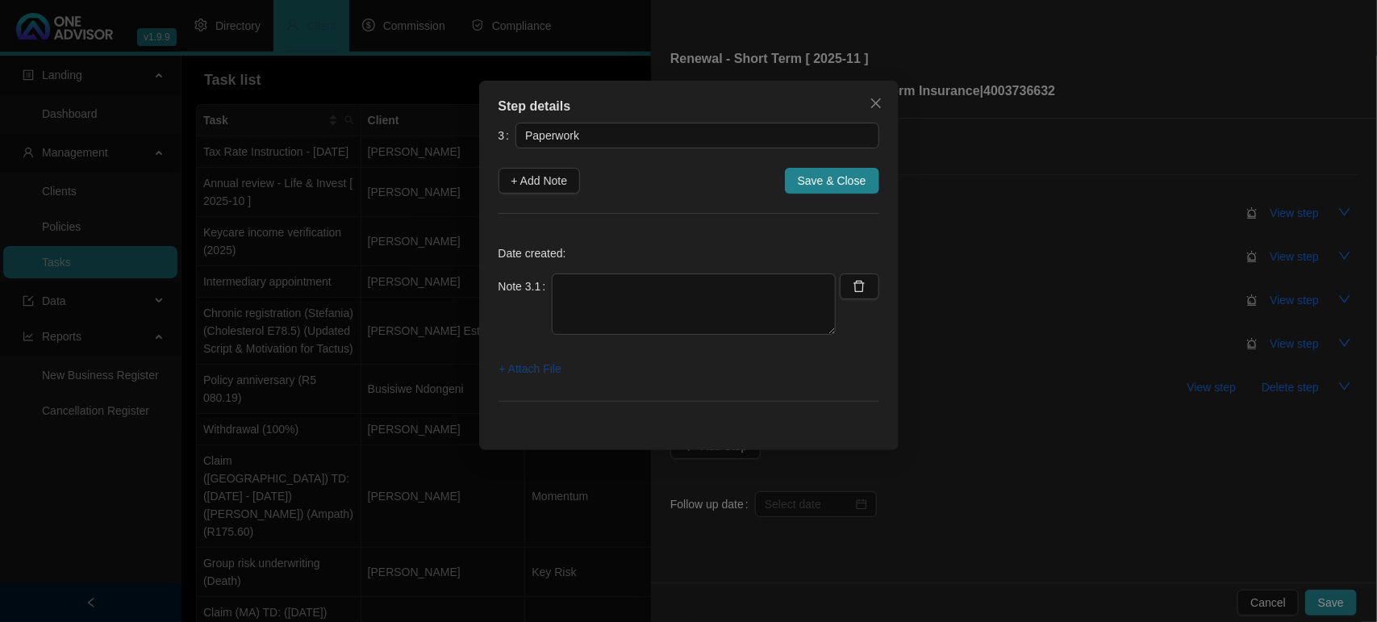
click at [533, 377] on span "+ Attach File" at bounding box center [530, 369] width 62 height 18
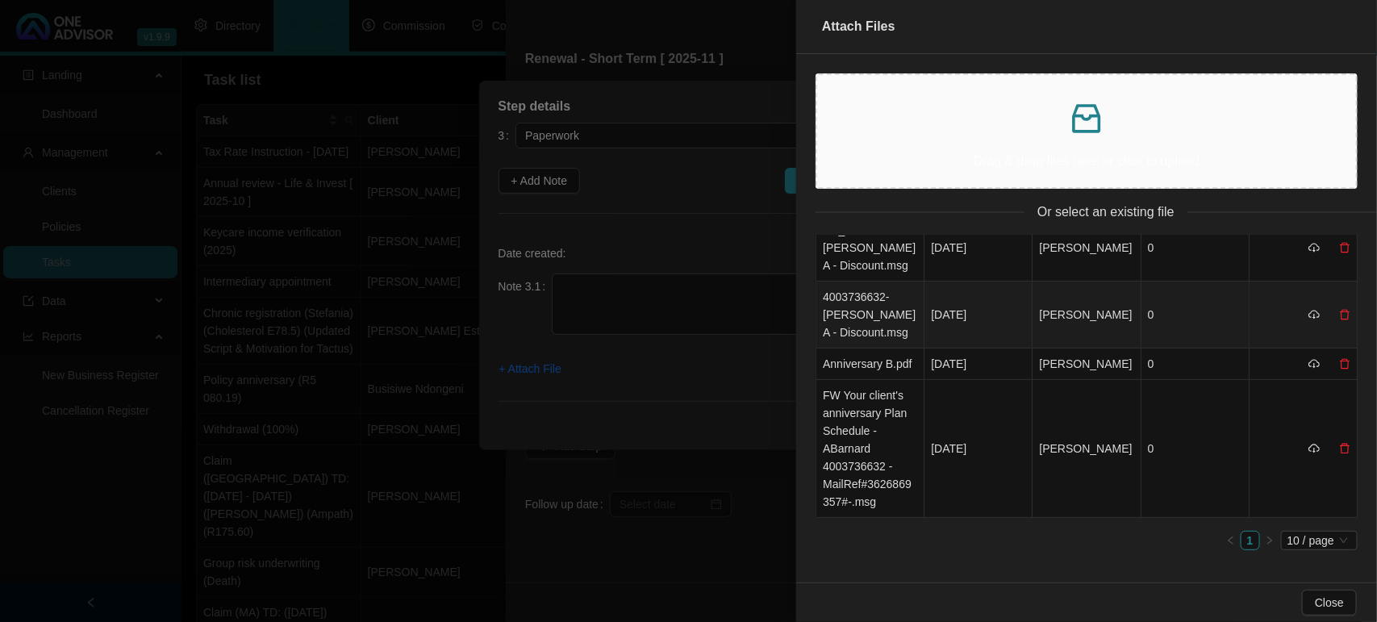
scroll to position [202, 0]
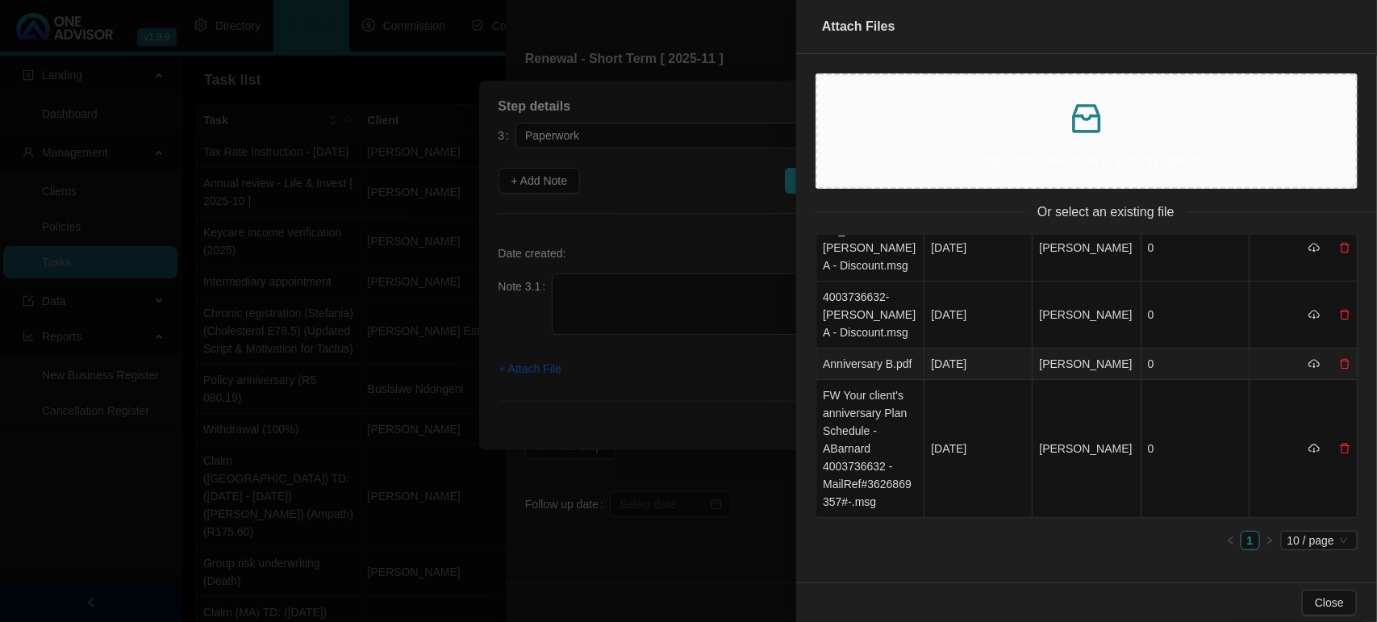
click at [860, 361] on td "Anniversary B.pdf" at bounding box center [870, 363] width 108 height 31
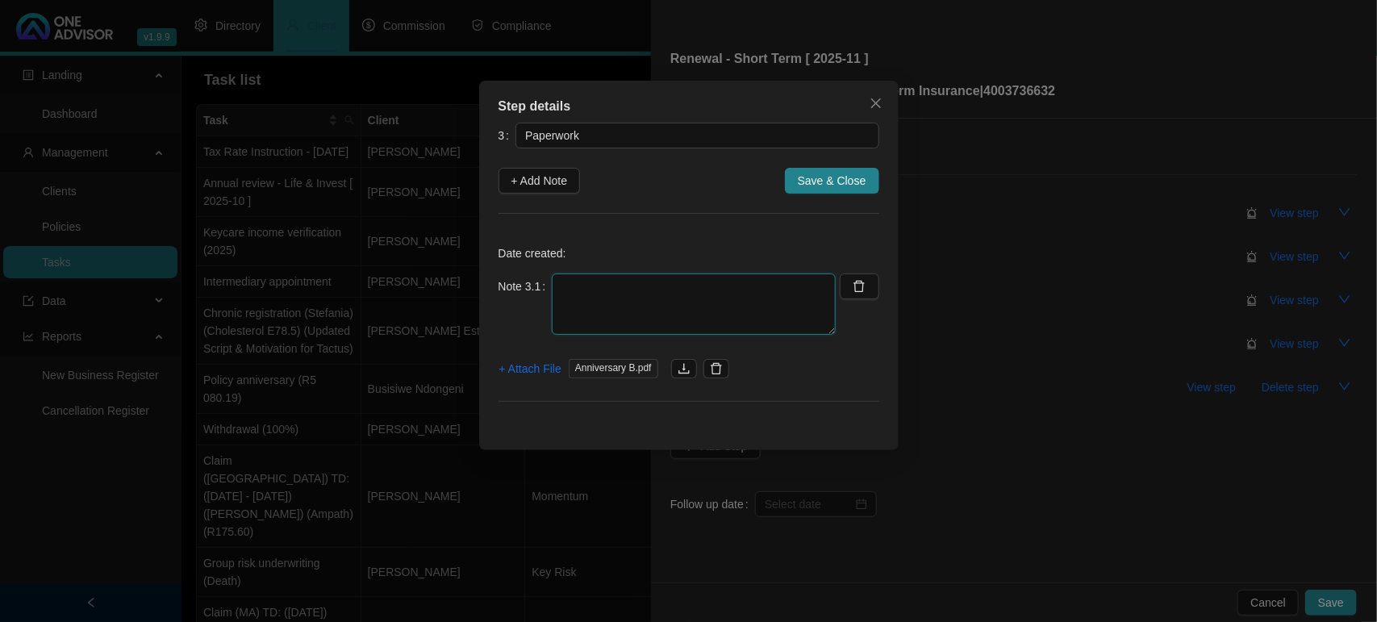
click at [707, 296] on textarea at bounding box center [694, 303] width 284 height 61
type textarea "No Discount available"
click at [856, 180] on span "Save & Close" at bounding box center [832, 181] width 69 height 18
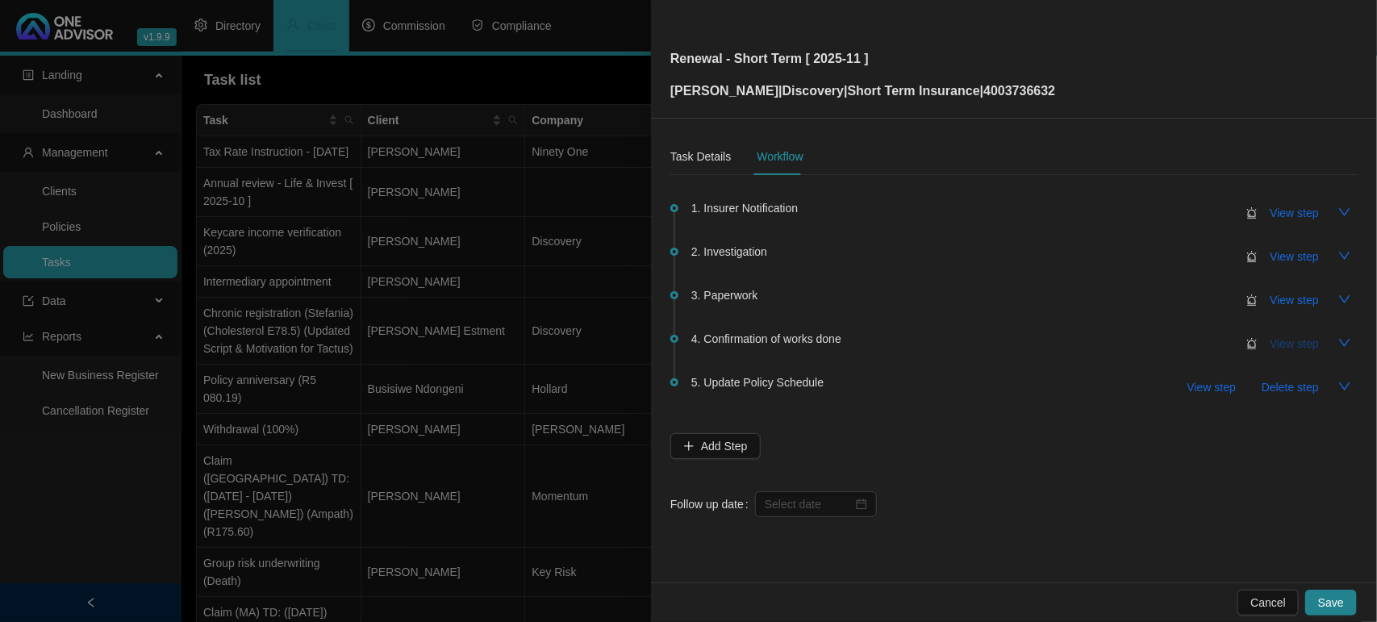
click at [1272, 341] on span "View step" at bounding box center [1294, 344] width 48 height 18
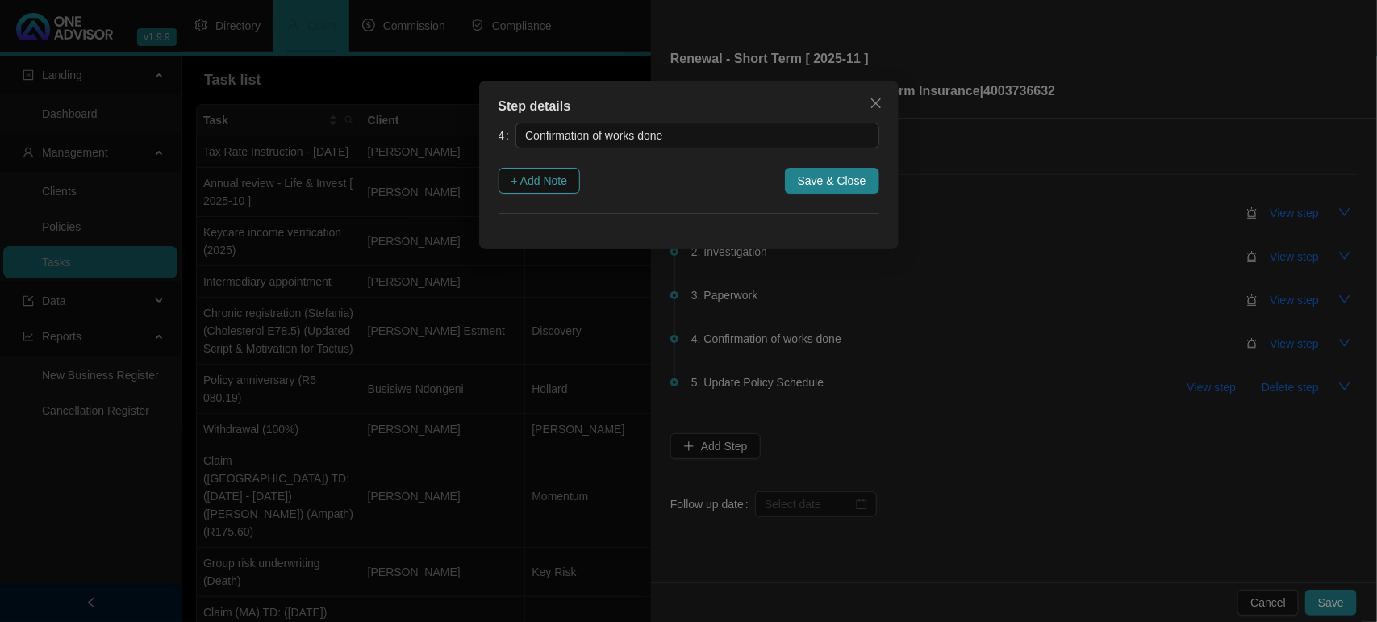
drag, startPoint x: 550, startPoint y: 178, endPoint x: 567, endPoint y: 186, distance: 18.4
click at [549, 178] on span "+ Add Note" at bounding box center [539, 181] width 56 height 18
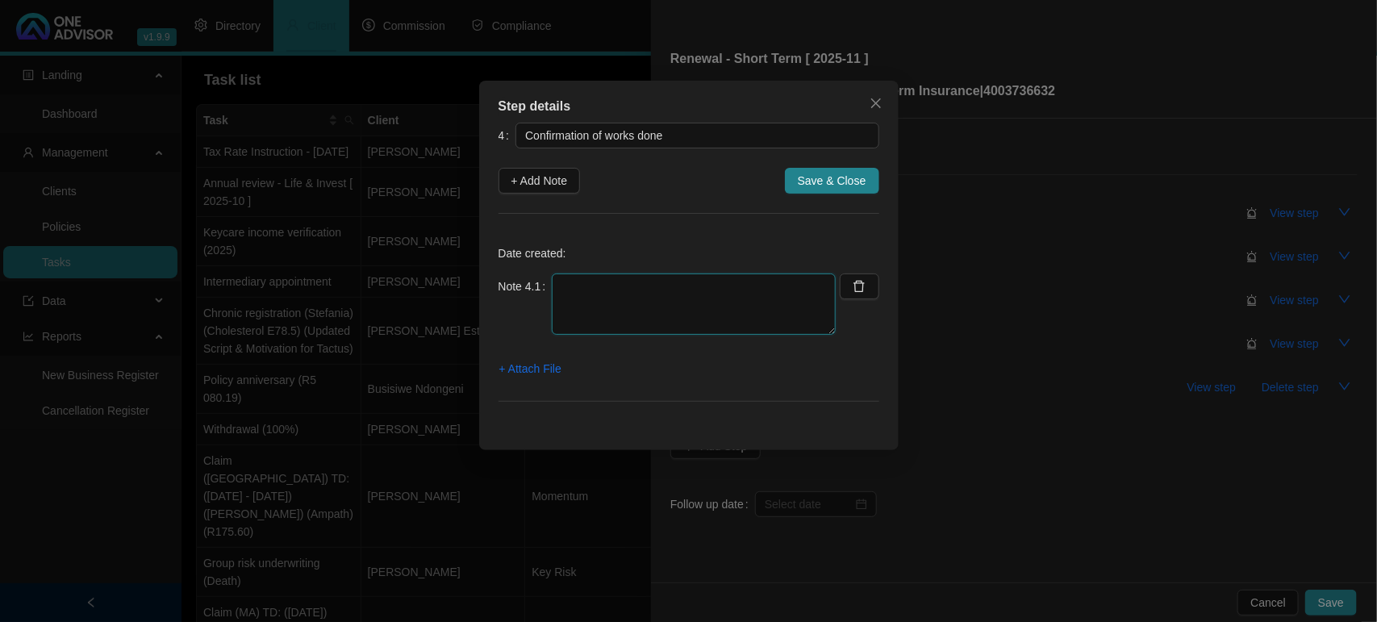
click at [638, 300] on textarea at bounding box center [694, 303] width 284 height 61
click at [746, 307] on textarea at bounding box center [694, 303] width 284 height 61
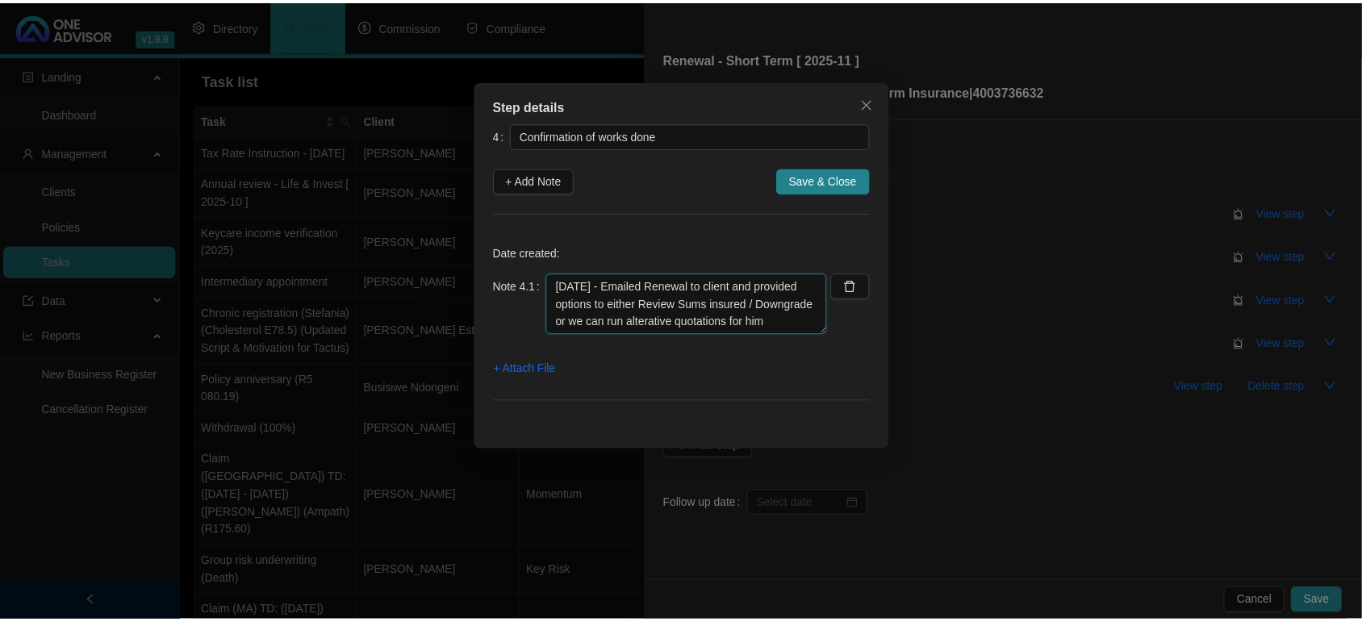
scroll to position [13, 0]
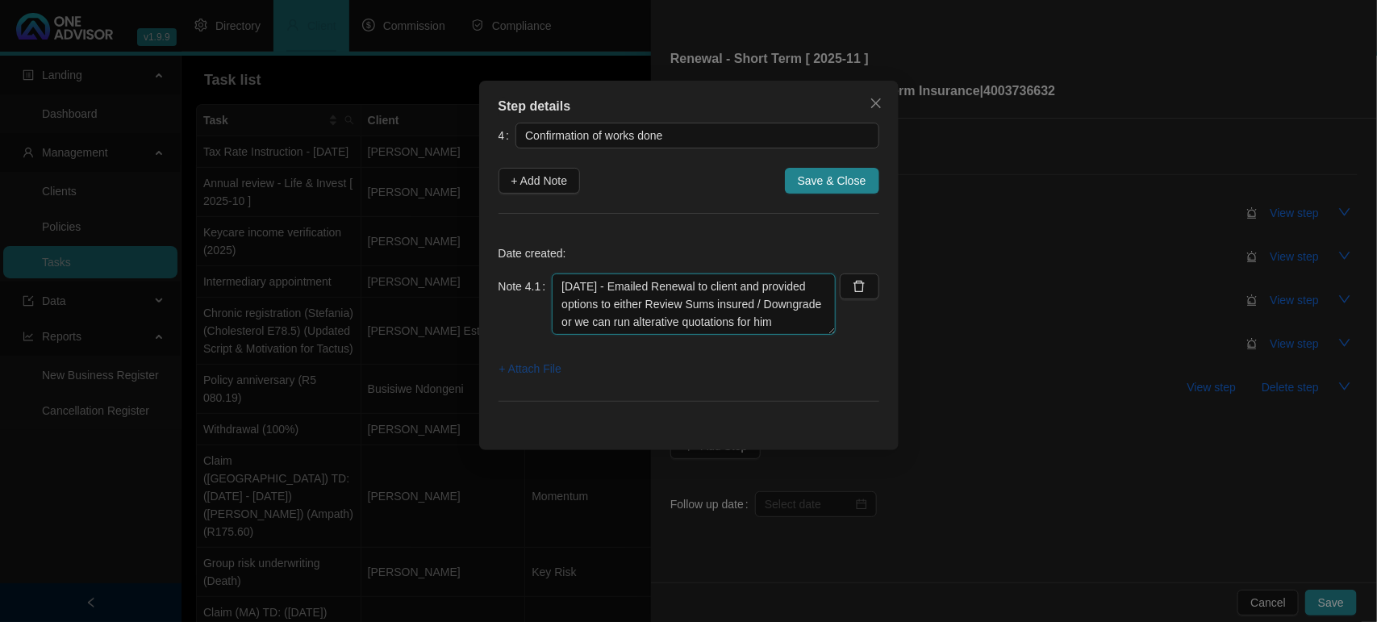
type textarea "[DATE] - Emailed Renewal to client and provided options to either Review Sums i…"
click at [518, 364] on span "+ Attach File" at bounding box center [530, 369] width 62 height 18
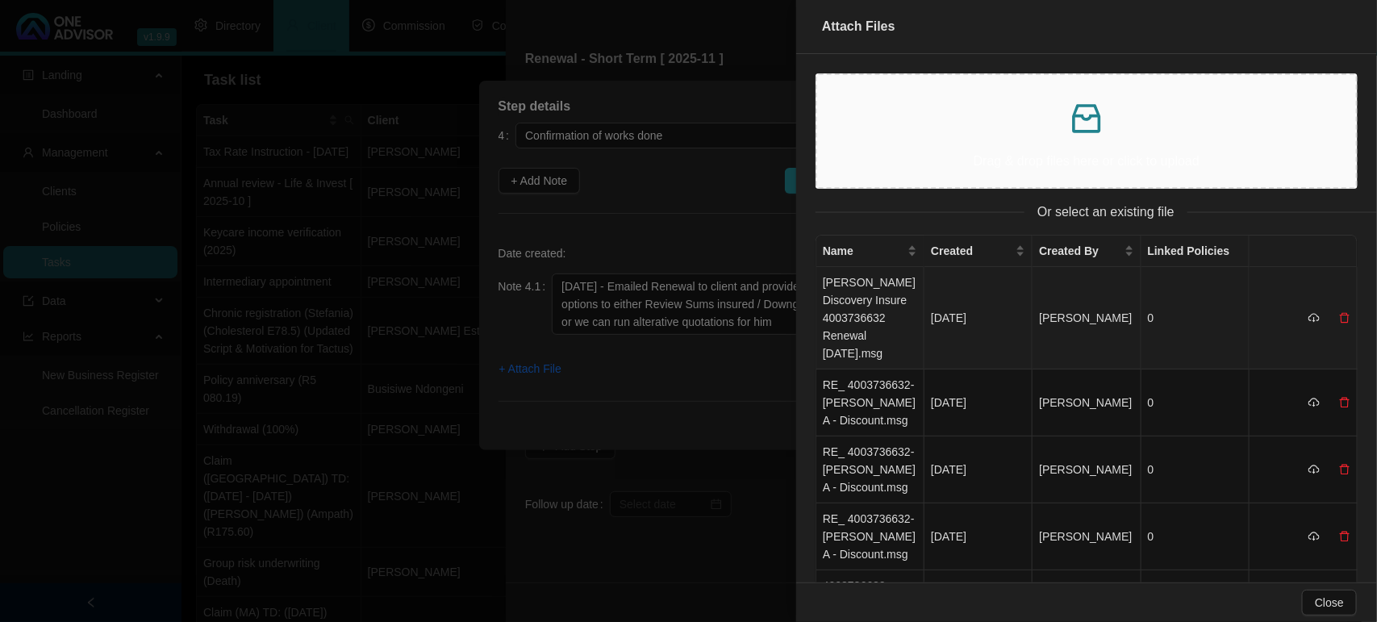
click at [865, 332] on td "[PERSON_NAME] Discovery Insure 4003736632 Renewal [DATE].msg" at bounding box center [870, 318] width 108 height 102
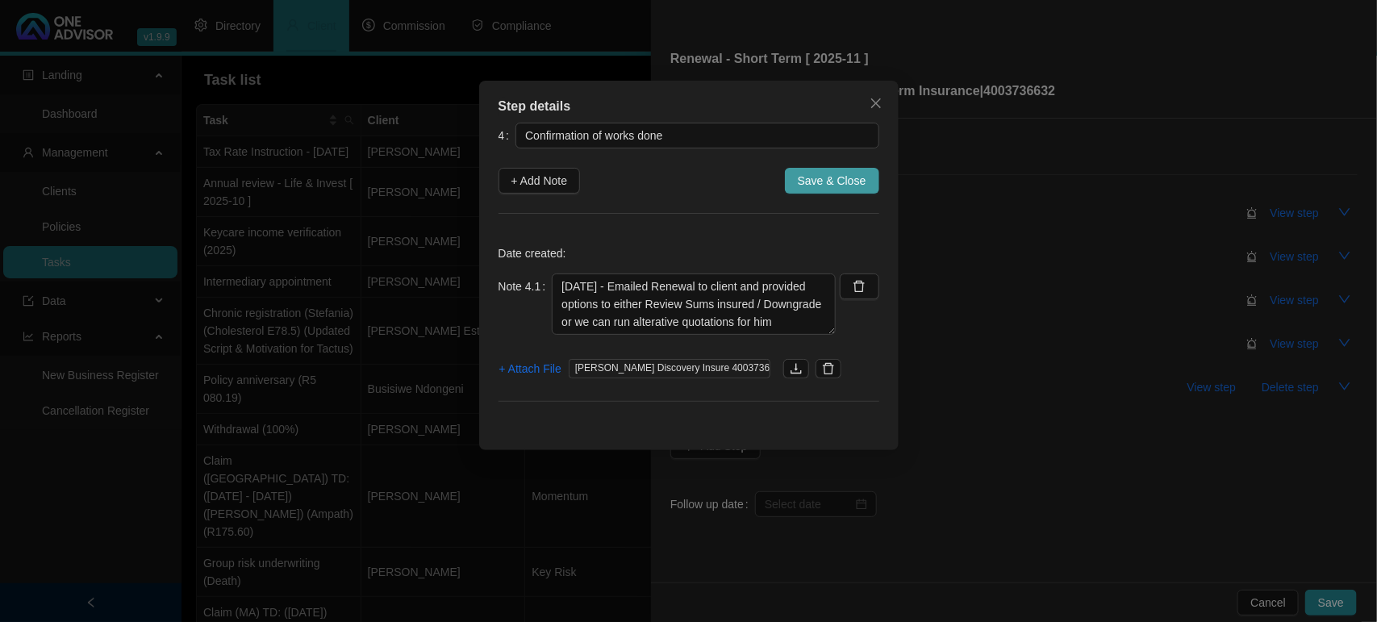
click at [835, 179] on span "Save & Close" at bounding box center [832, 181] width 69 height 18
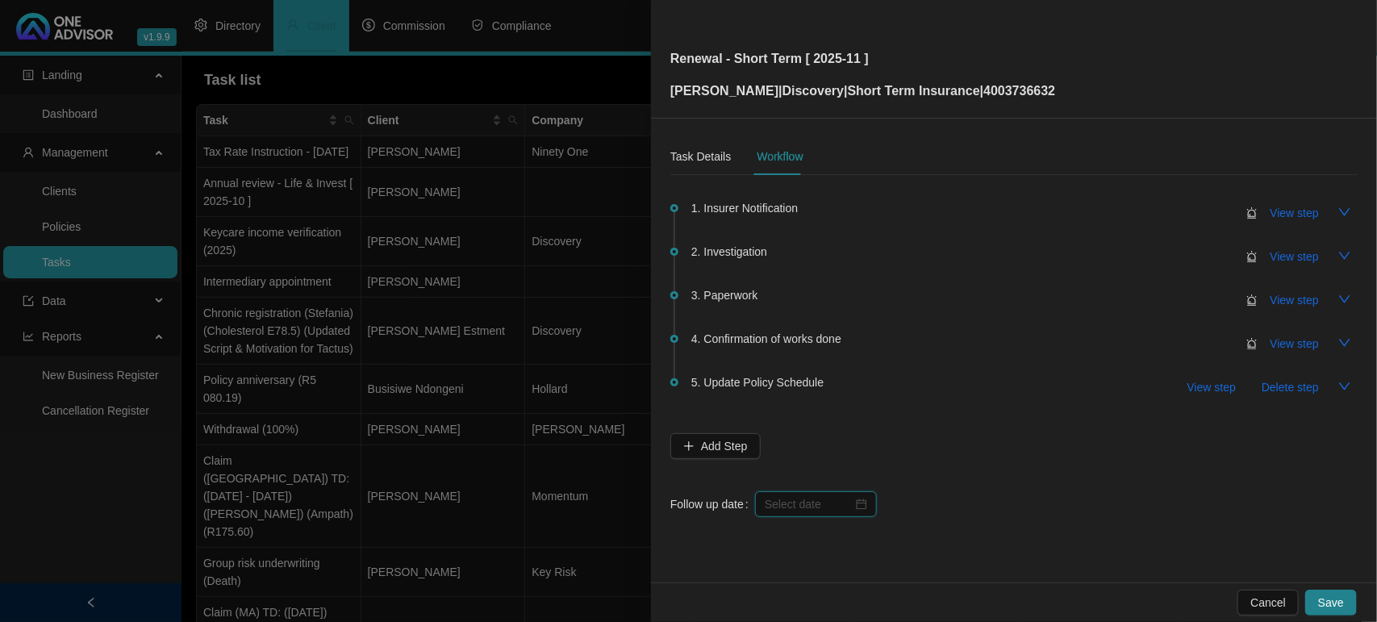
click at [807, 502] on input at bounding box center [809, 504] width 88 height 18
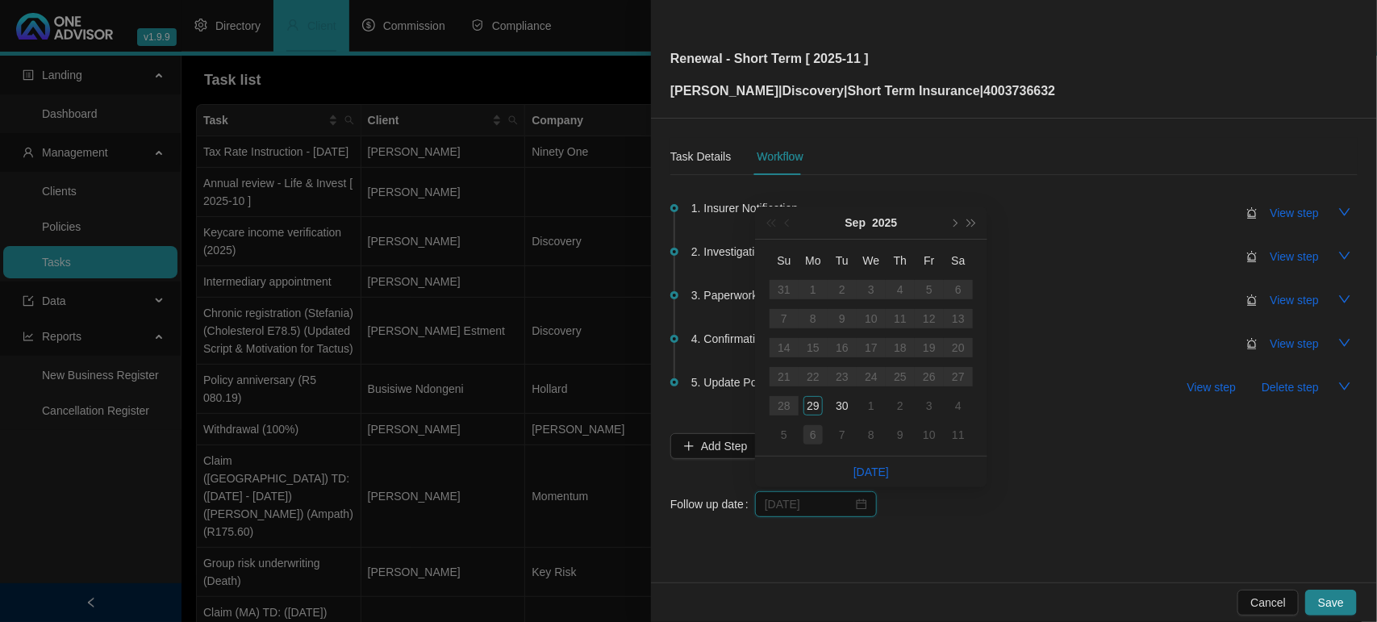
type input "[DATE]"
click at [809, 440] on div "6" at bounding box center [812, 434] width 19 height 19
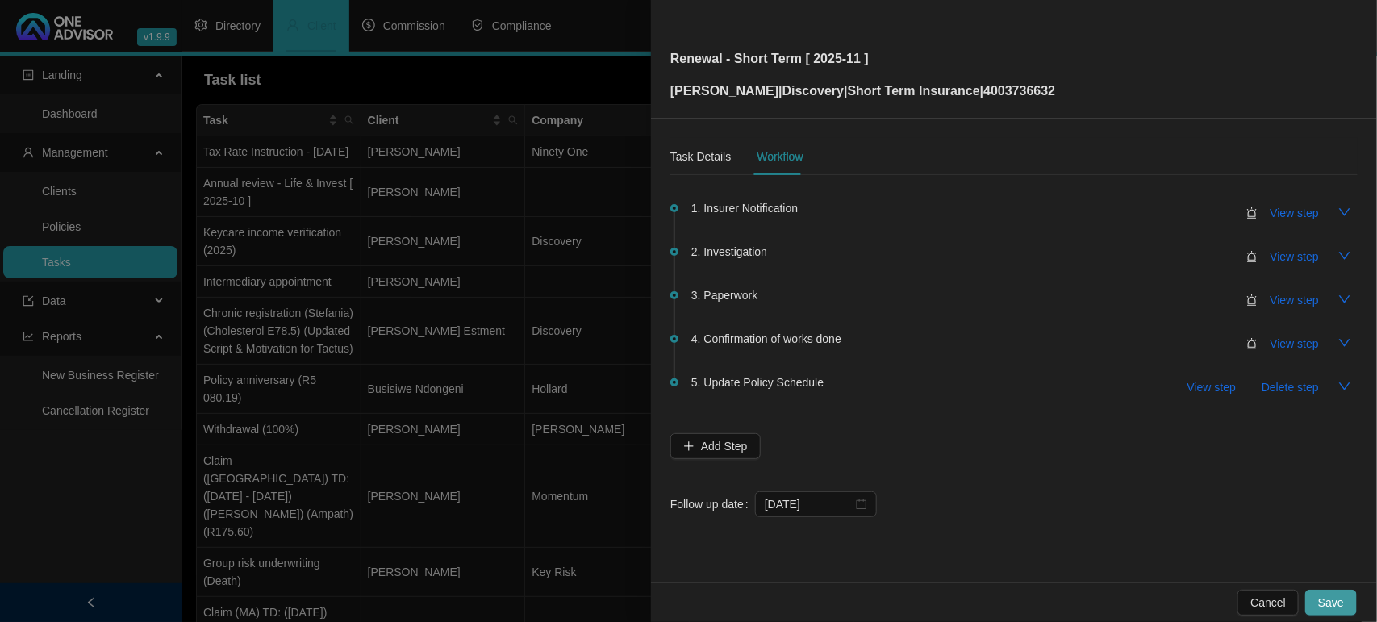
click at [1320, 595] on button "Save" at bounding box center [1331, 603] width 52 height 26
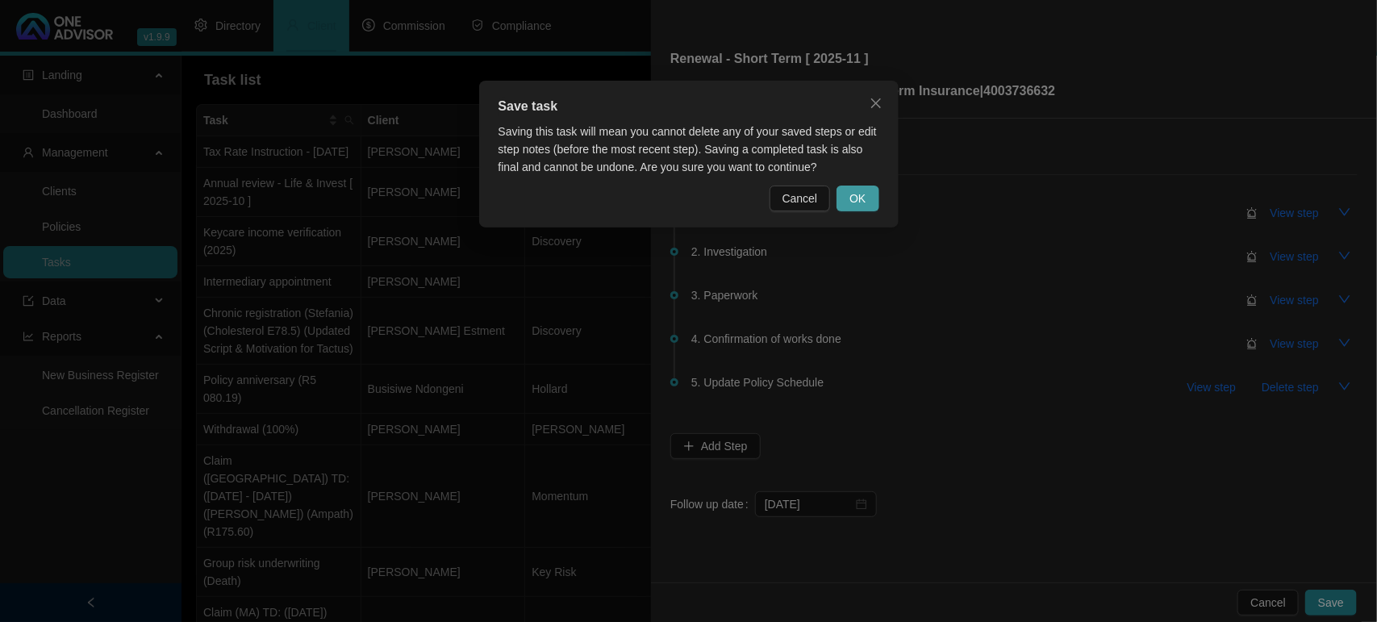
click at [859, 208] on button "OK" at bounding box center [857, 199] width 42 height 26
